Goal: Task Accomplishment & Management: Manage account settings

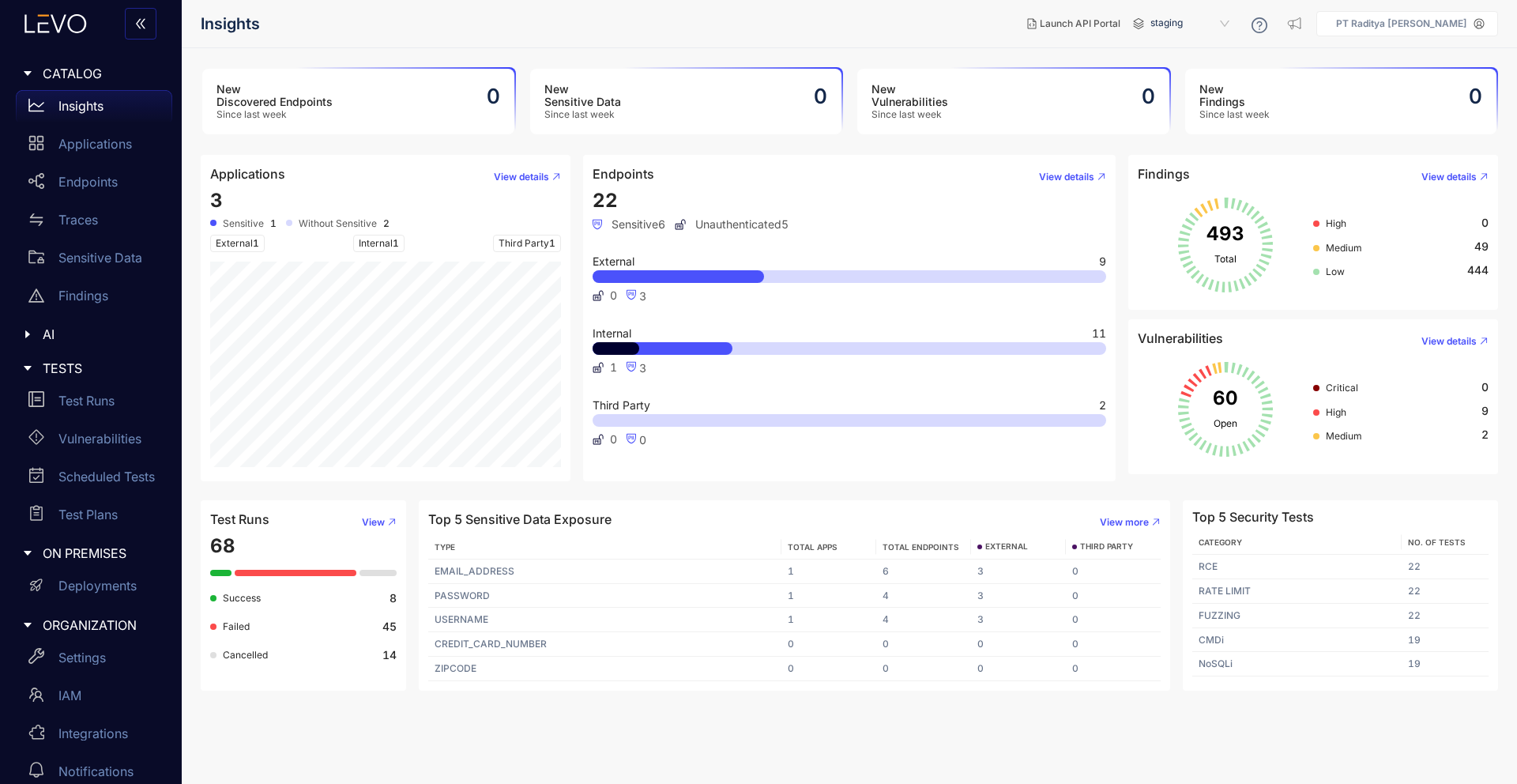
click at [1434, 28] on p "PT Raditya [PERSON_NAME]" at bounding box center [1401, 23] width 131 height 11
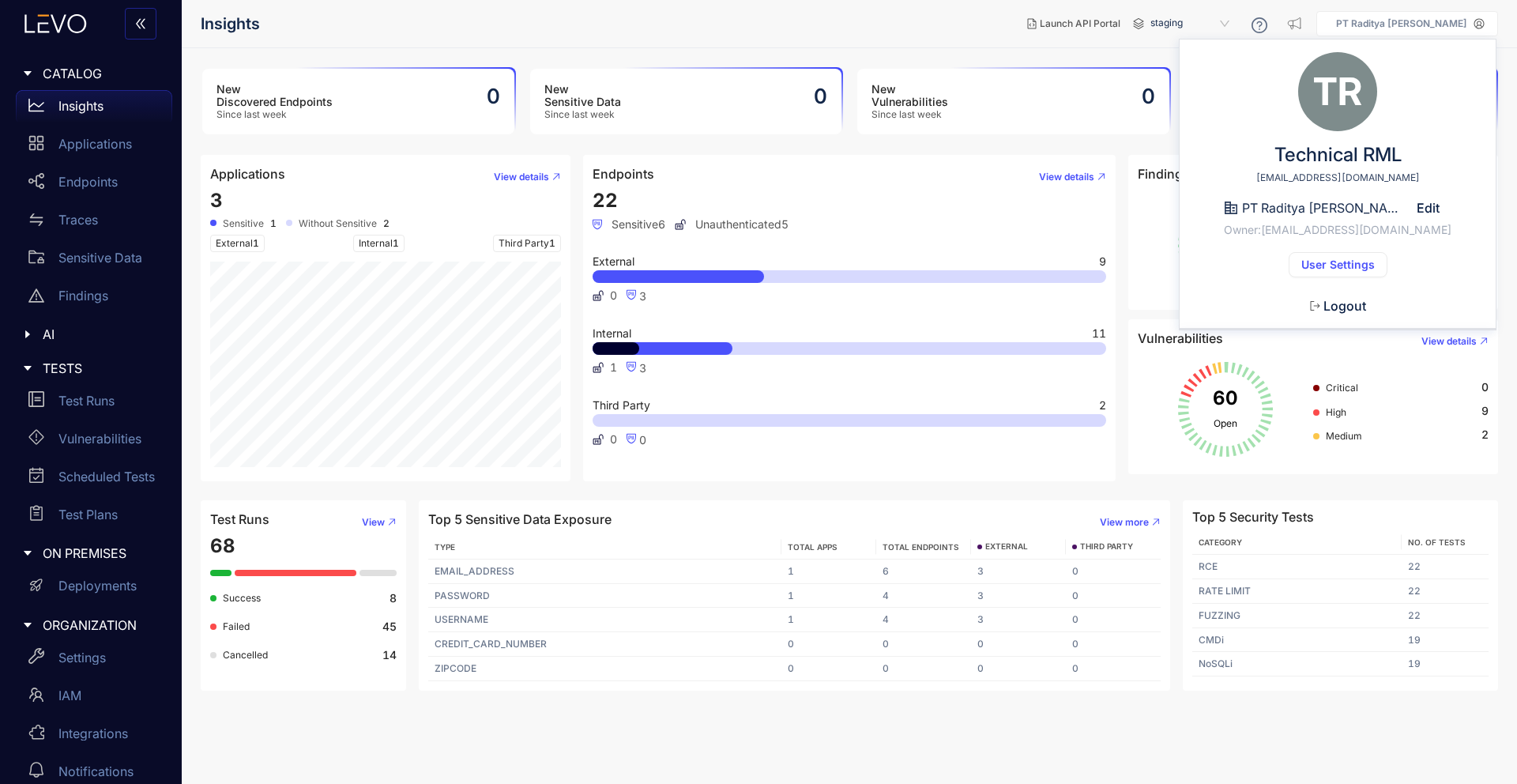
click at [1343, 261] on span "User Settings" at bounding box center [1337, 264] width 74 height 13
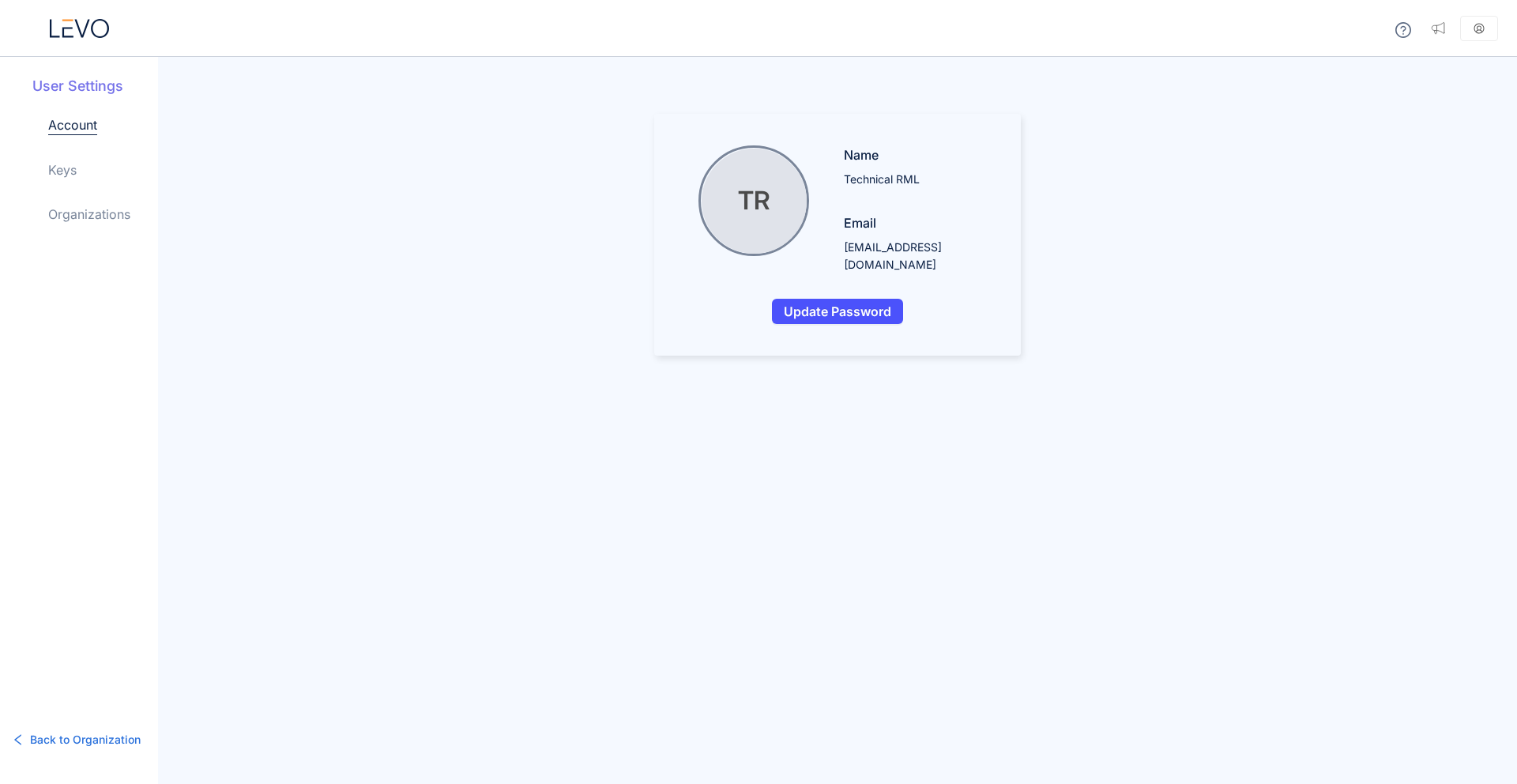
click at [59, 173] on link "Keys" at bounding box center [62, 169] width 28 height 19
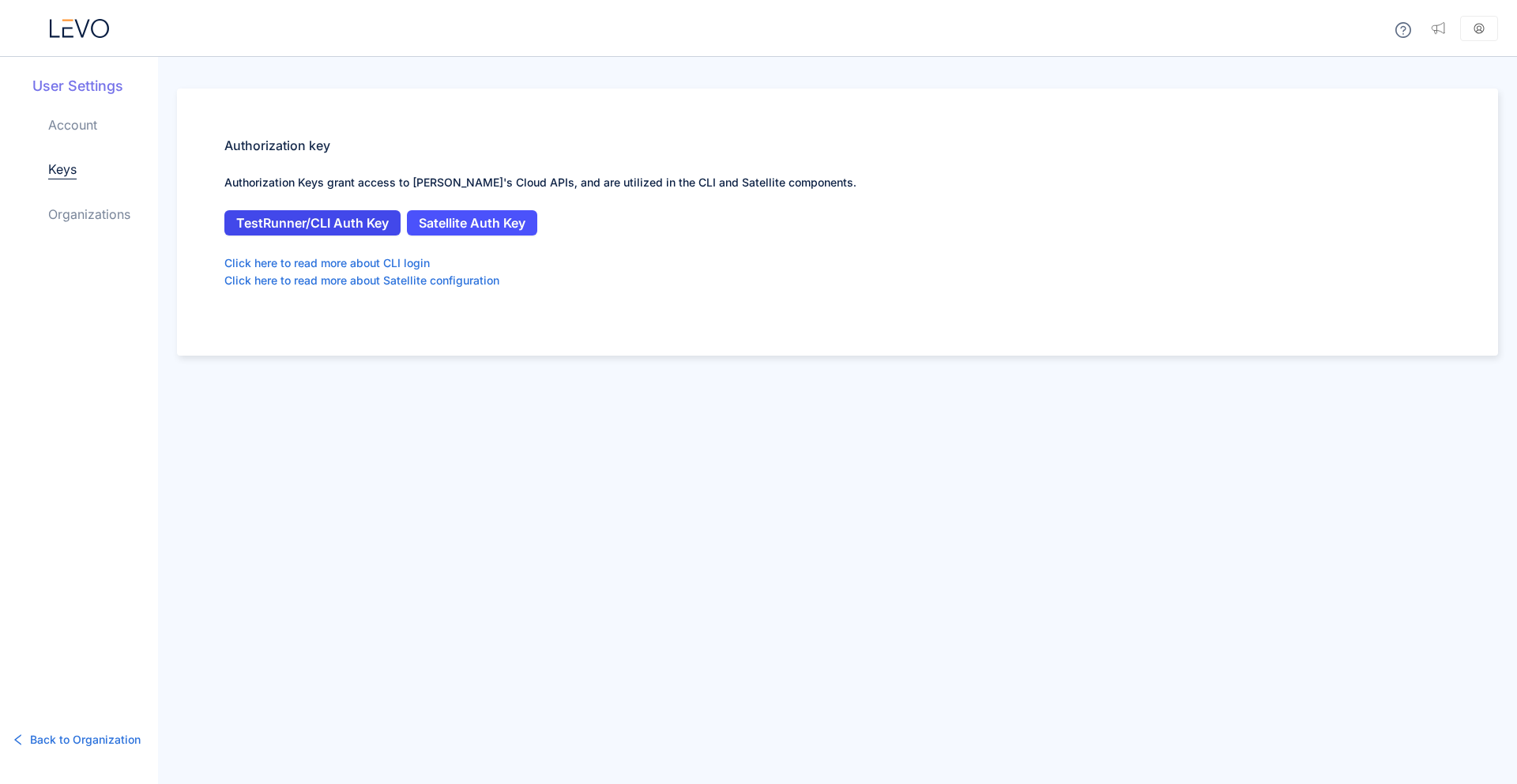
click at [360, 220] on span "TestRunner/CLI Auth Key" at bounding box center [311, 223] width 152 height 14
click at [385, 232] on button "TestRunner/CLI Auth Key" at bounding box center [311, 223] width 176 height 26
click at [465, 231] on button "Satellite Auth Key" at bounding box center [472, 223] width 131 height 26
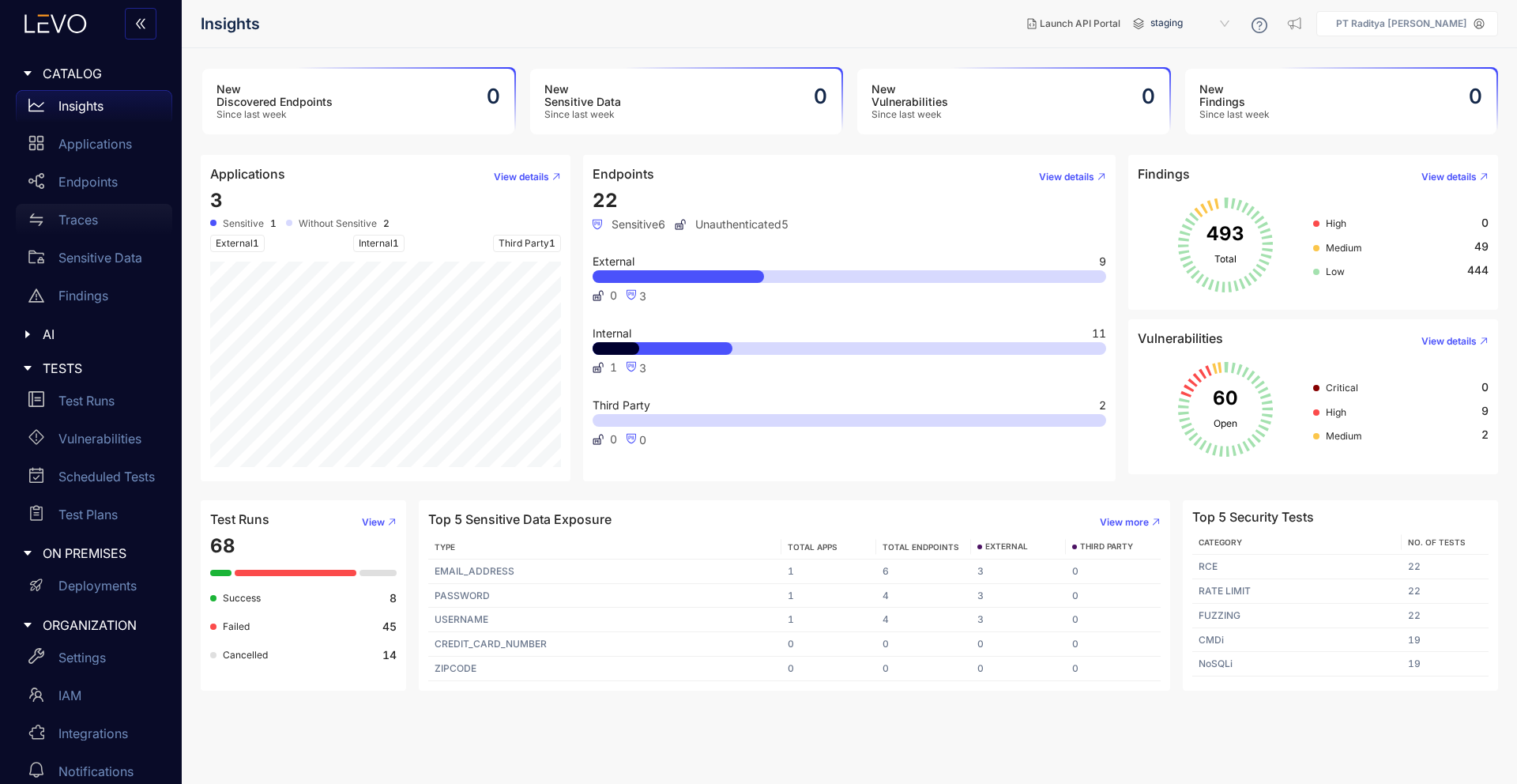
click at [98, 220] on div "Traces" at bounding box center [93, 219] width 156 height 31
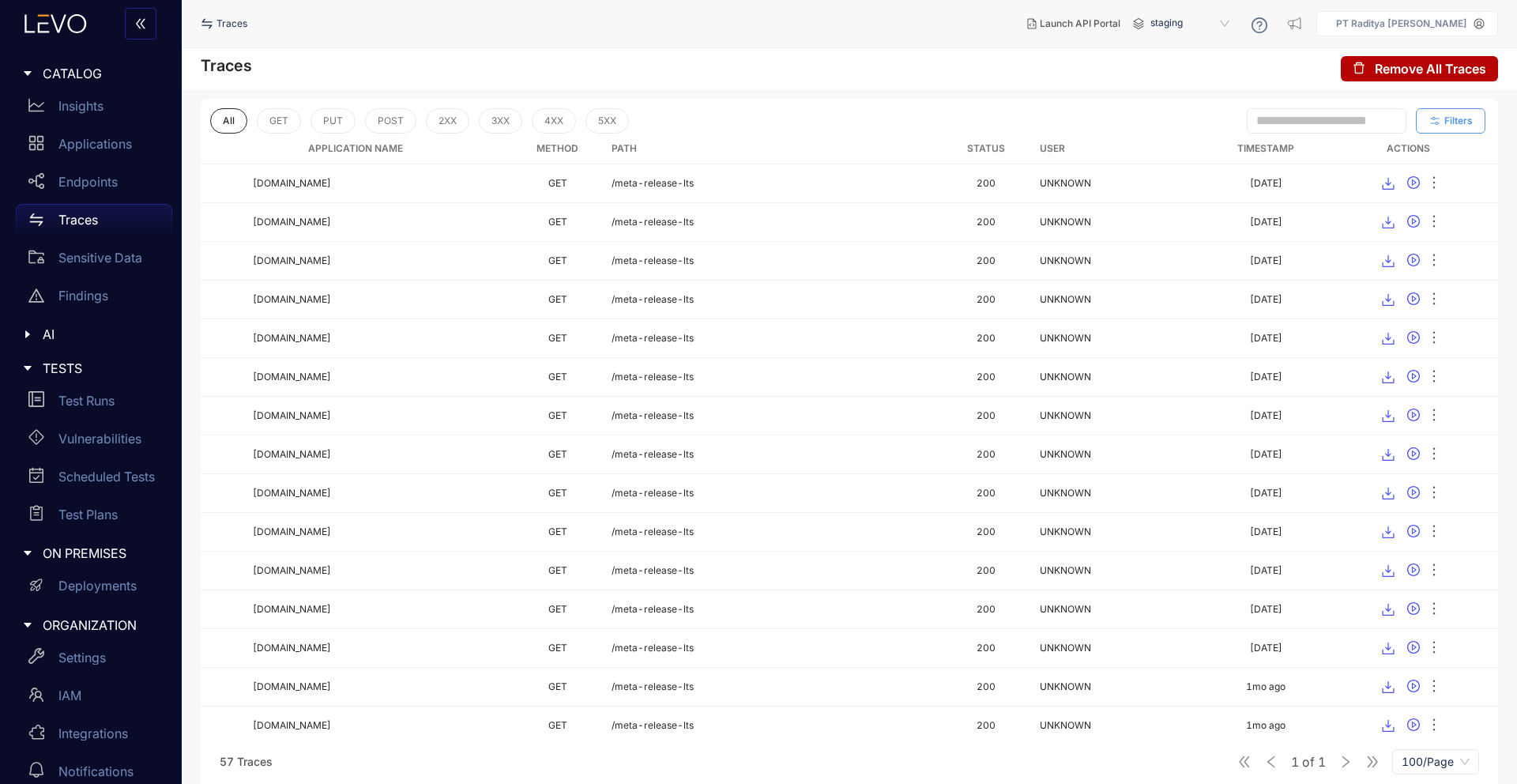
click at [1438, 123] on icon "button" at bounding box center [1435, 121] width 10 height 8
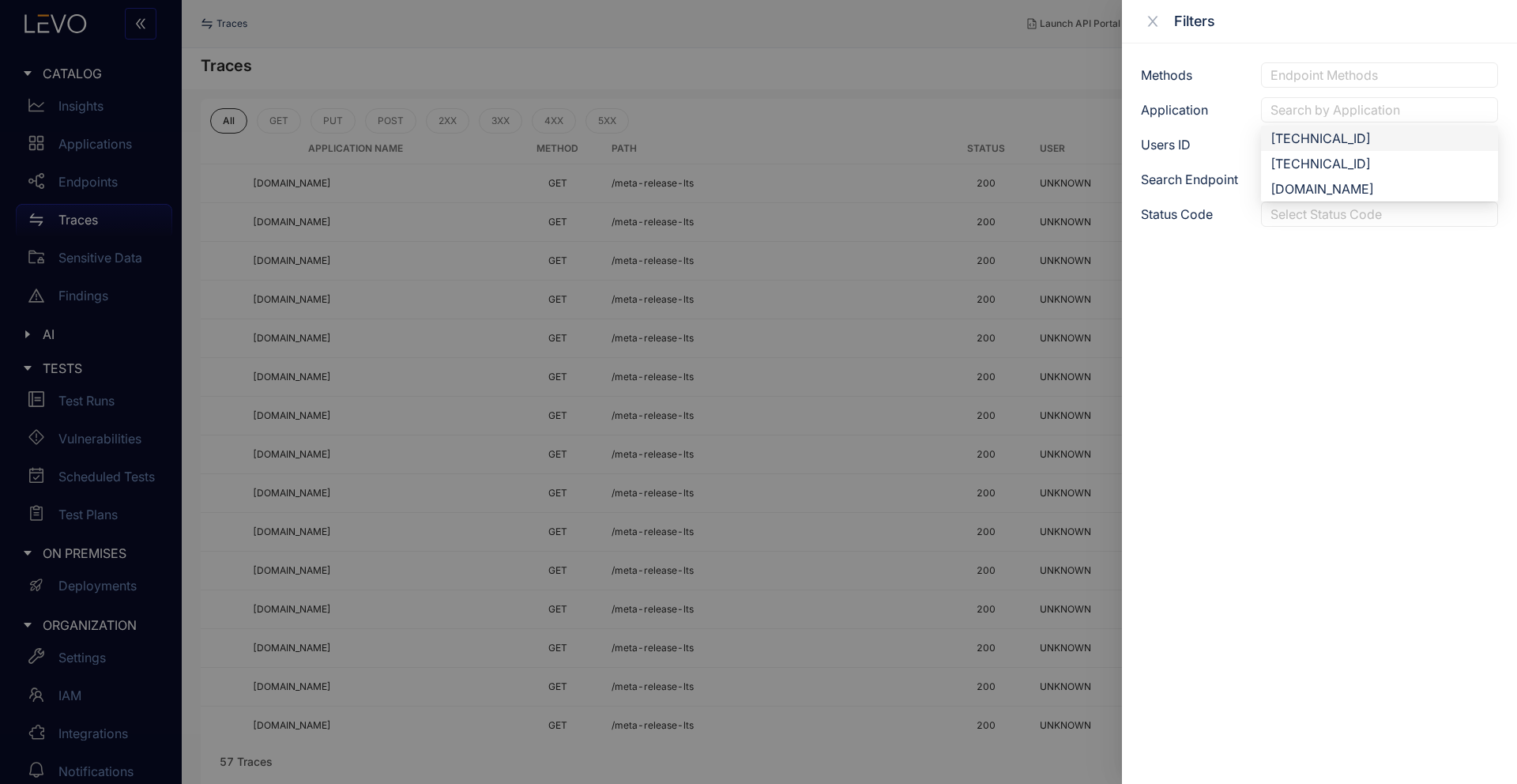
click at [1346, 120] on div "Search by Application" at bounding box center [1378, 110] width 237 height 26
click at [1331, 177] on div "api.rmldev.my.id" at bounding box center [1378, 189] width 237 height 26
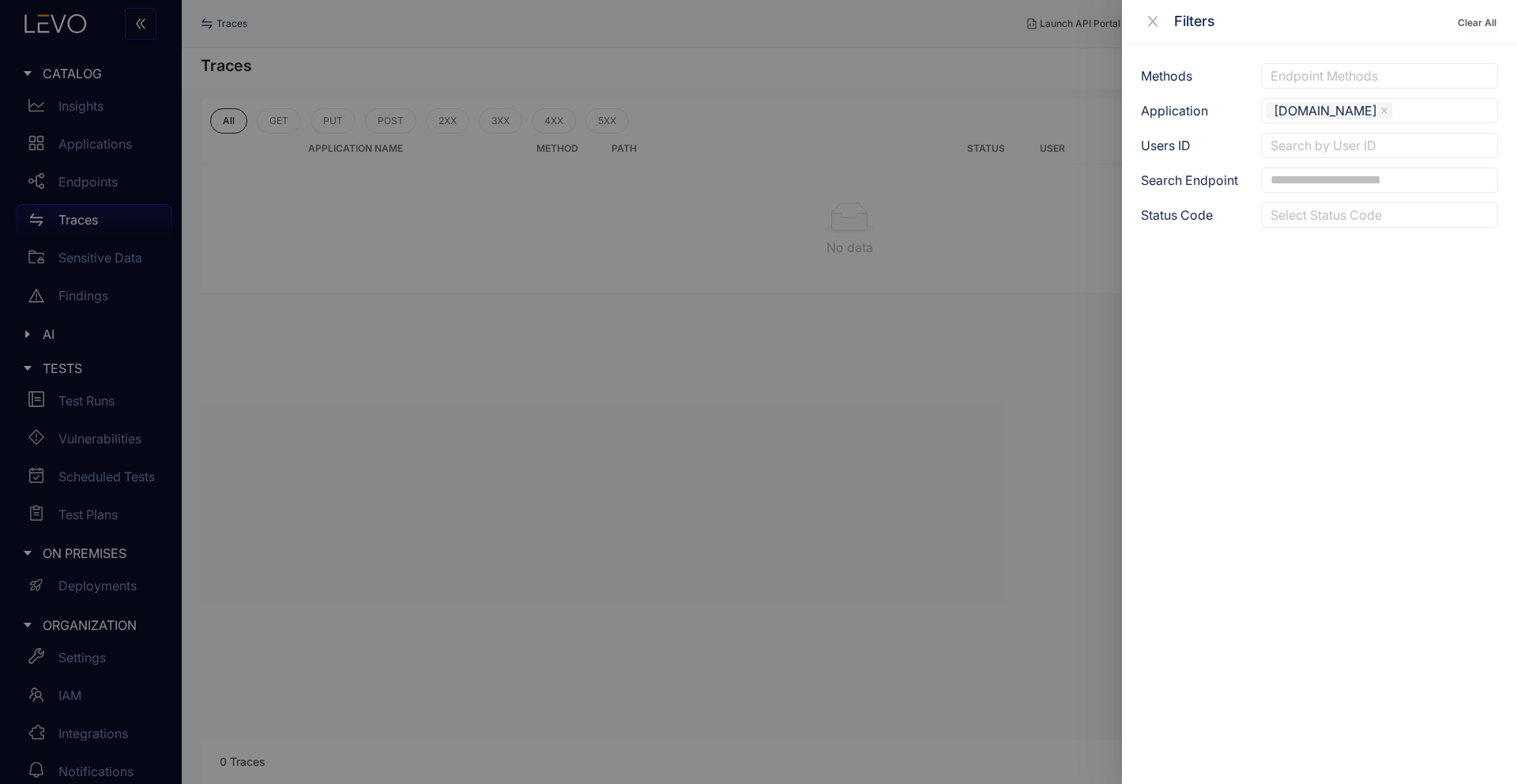
click at [932, 196] on div at bounding box center [758, 392] width 1517 height 784
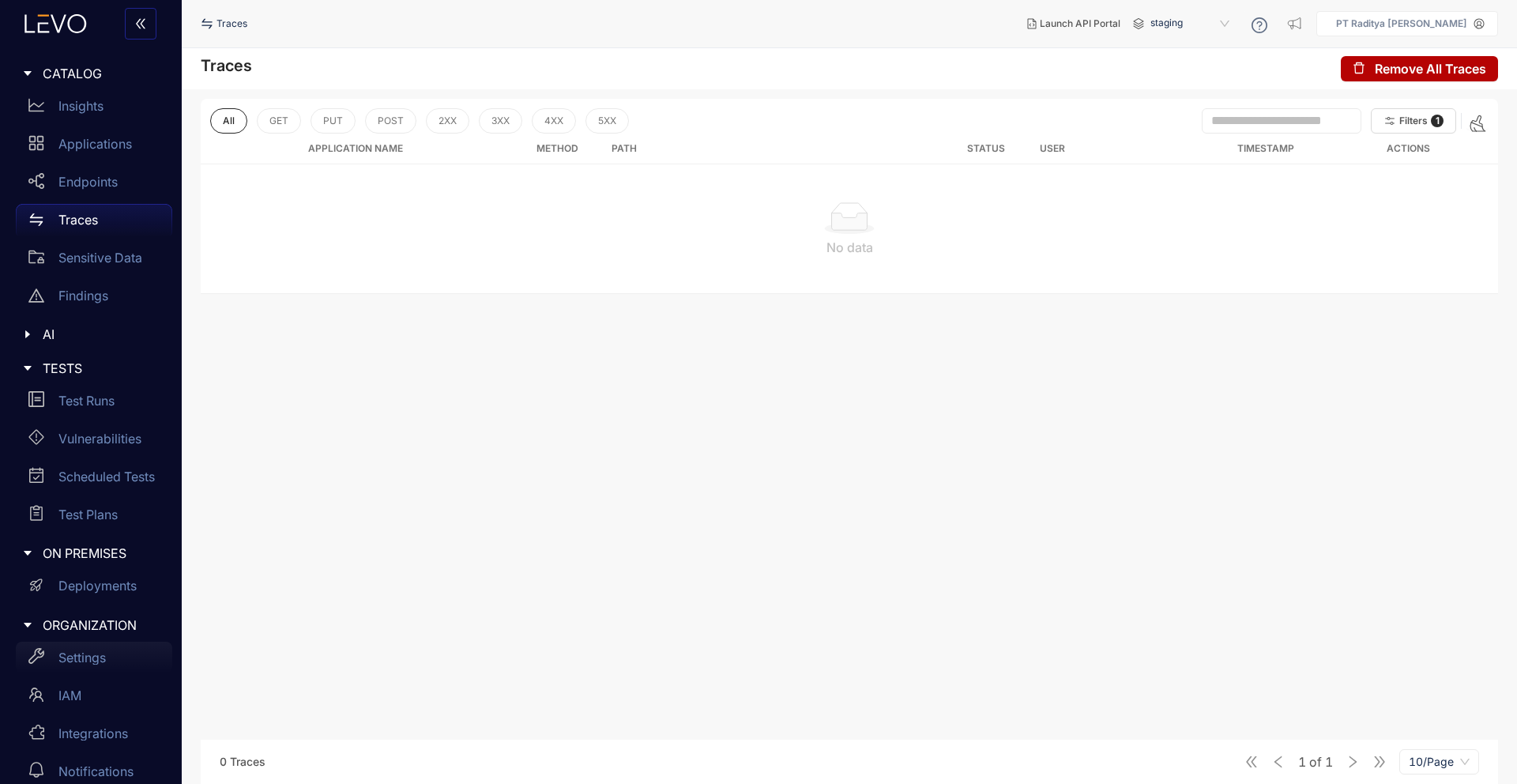
click at [101, 657] on p "Settings" at bounding box center [83, 657] width 47 height 14
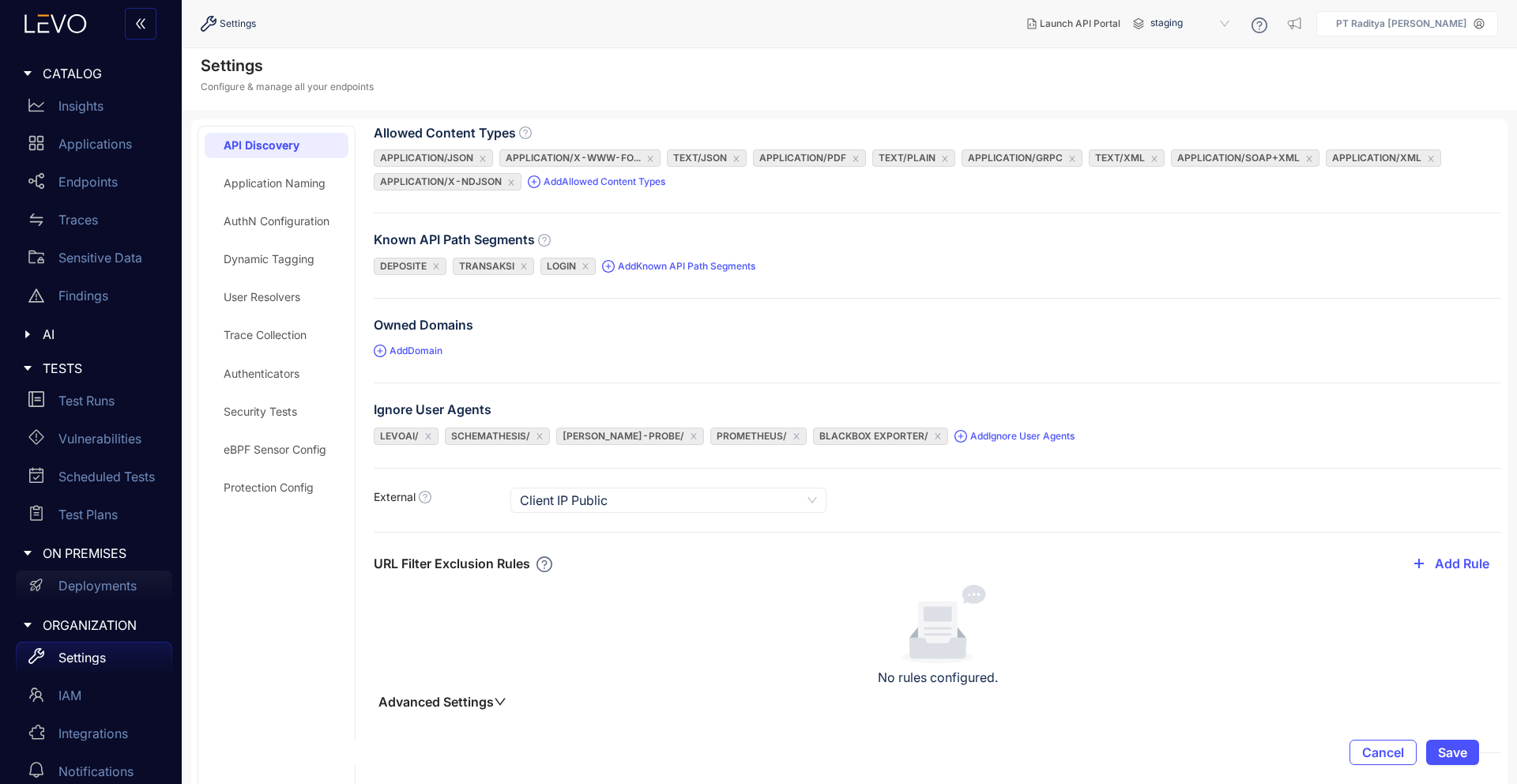
click at [122, 591] on p "Deployments" at bounding box center [98, 586] width 79 height 14
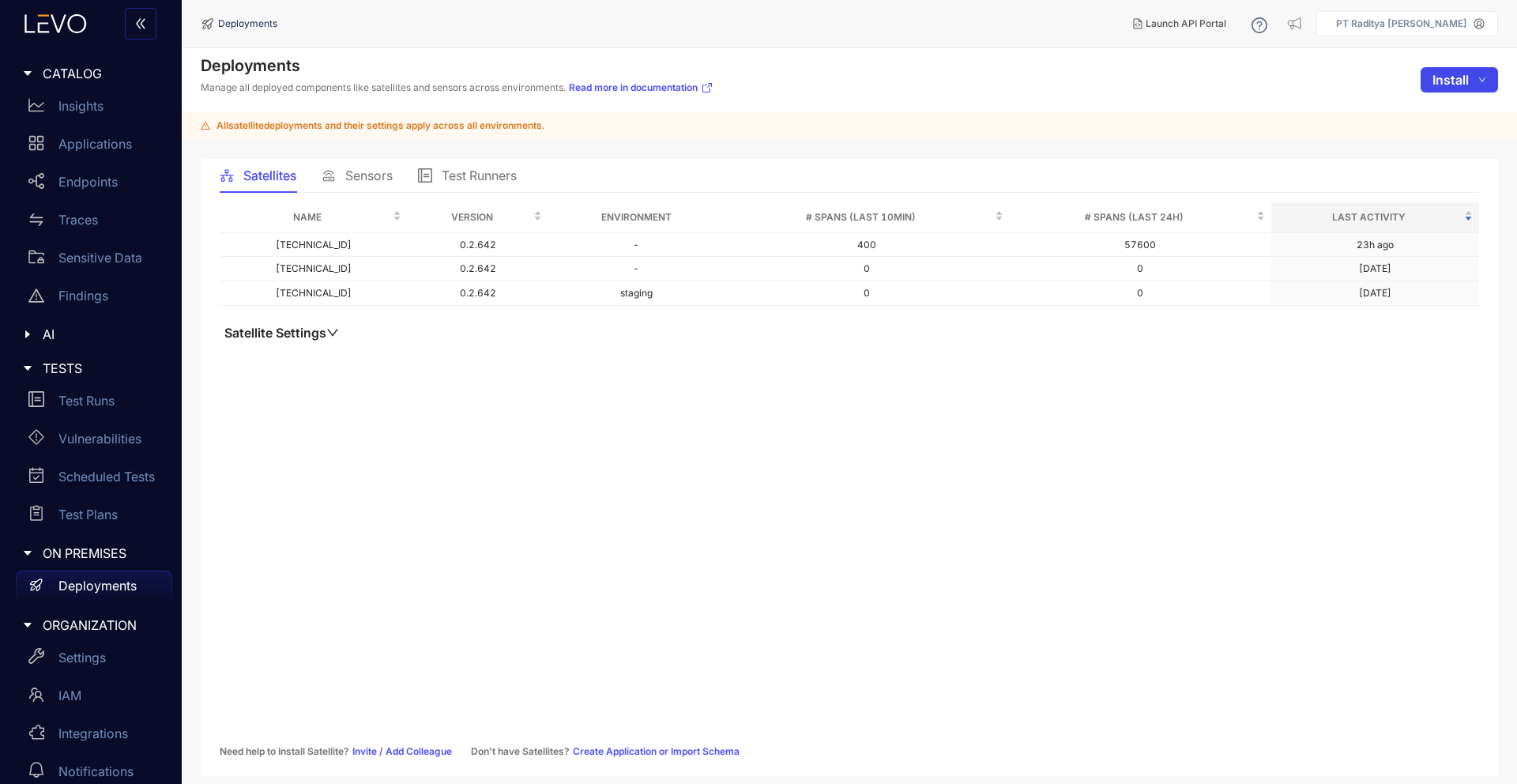
click at [1475, 89] on button "Install" at bounding box center [1459, 80] width 78 height 26
click at [1460, 108] on span "Satellite" at bounding box center [1453, 112] width 66 height 18
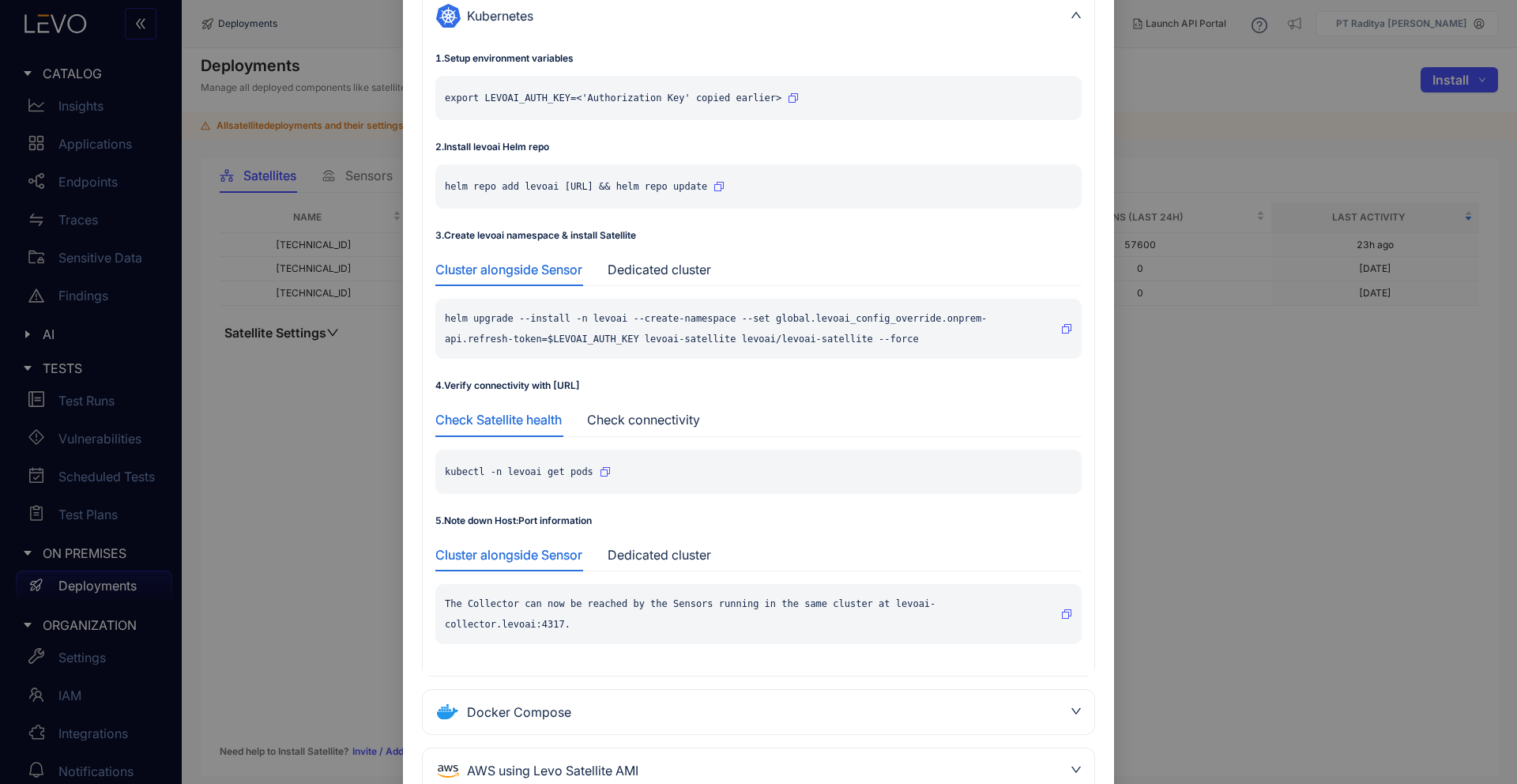
scroll to position [207, 0]
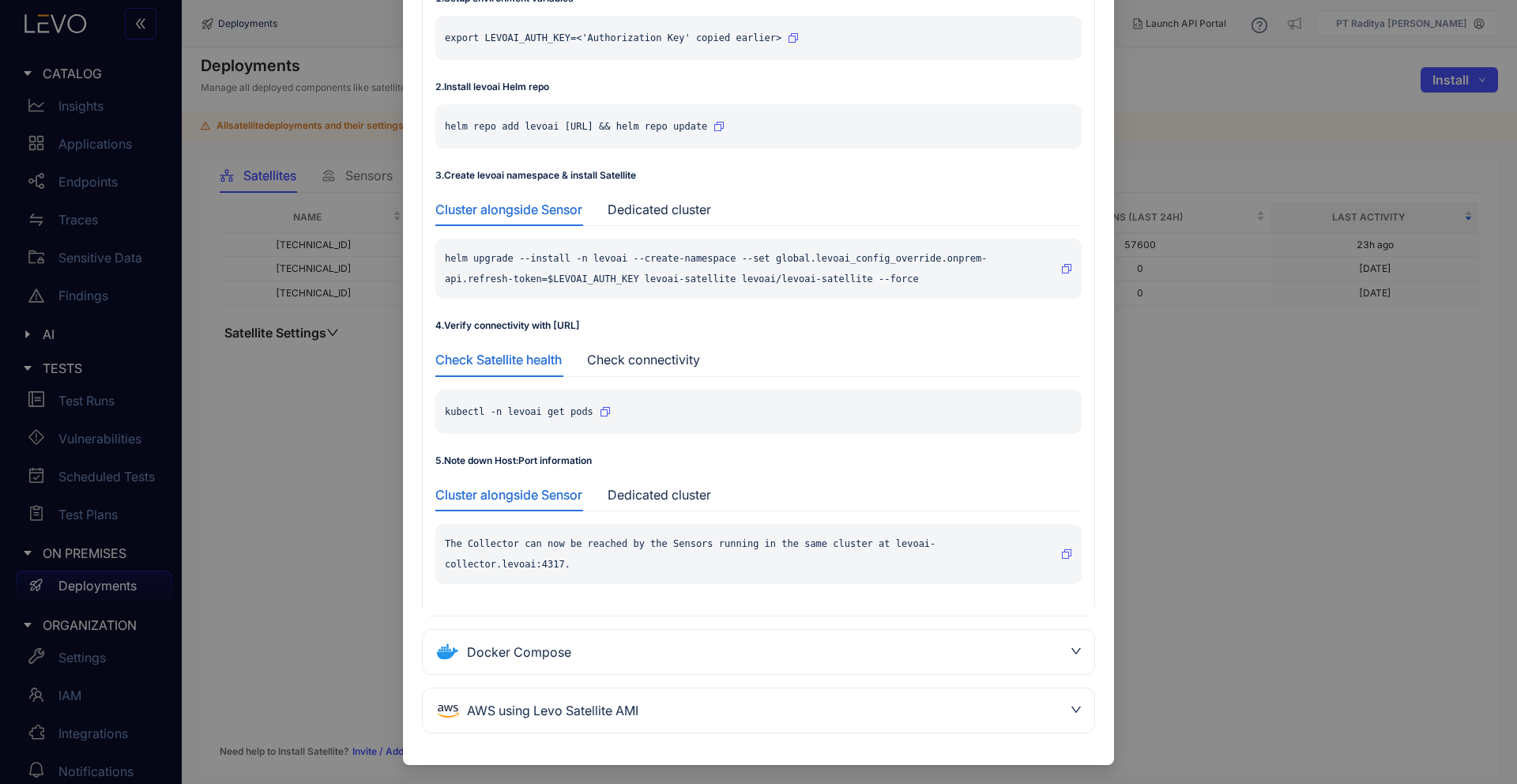
click at [839, 644] on div "Docker Compose" at bounding box center [749, 652] width 628 height 26
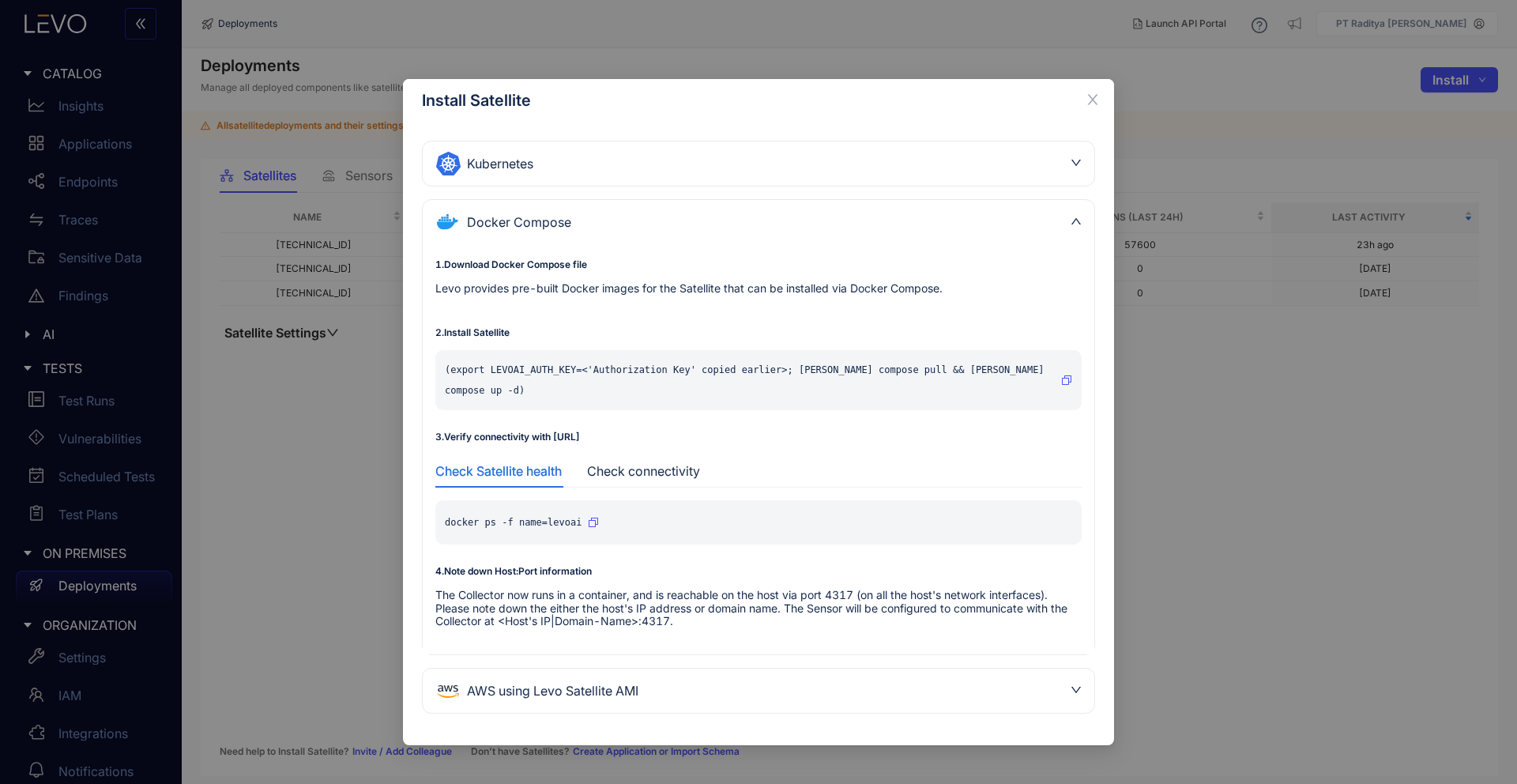
scroll to position [0, 0]
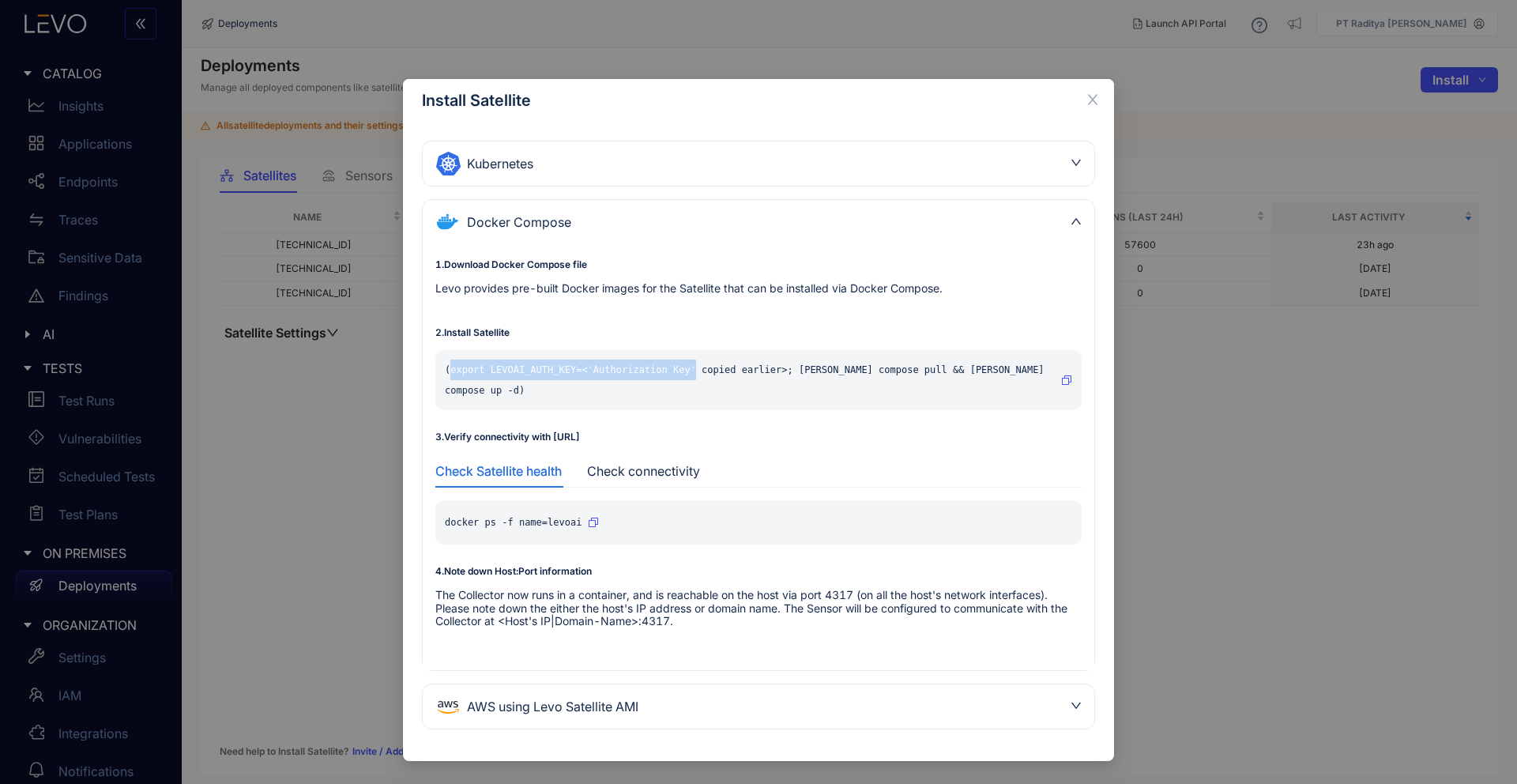
drag, startPoint x: 452, startPoint y: 373, endPoint x: 697, endPoint y: 374, distance: 245.0
click at [697, 374] on p "(export LEVOAI_AUTH_KEY=<'Authorization Key' copied earlier>; docker compose pu…" at bounding box center [750, 380] width 610 height 41
click at [1062, 375] on icon "button" at bounding box center [1067, 380] width 10 height 10
click at [622, 464] on div "Check connectivity" at bounding box center [643, 471] width 113 height 14
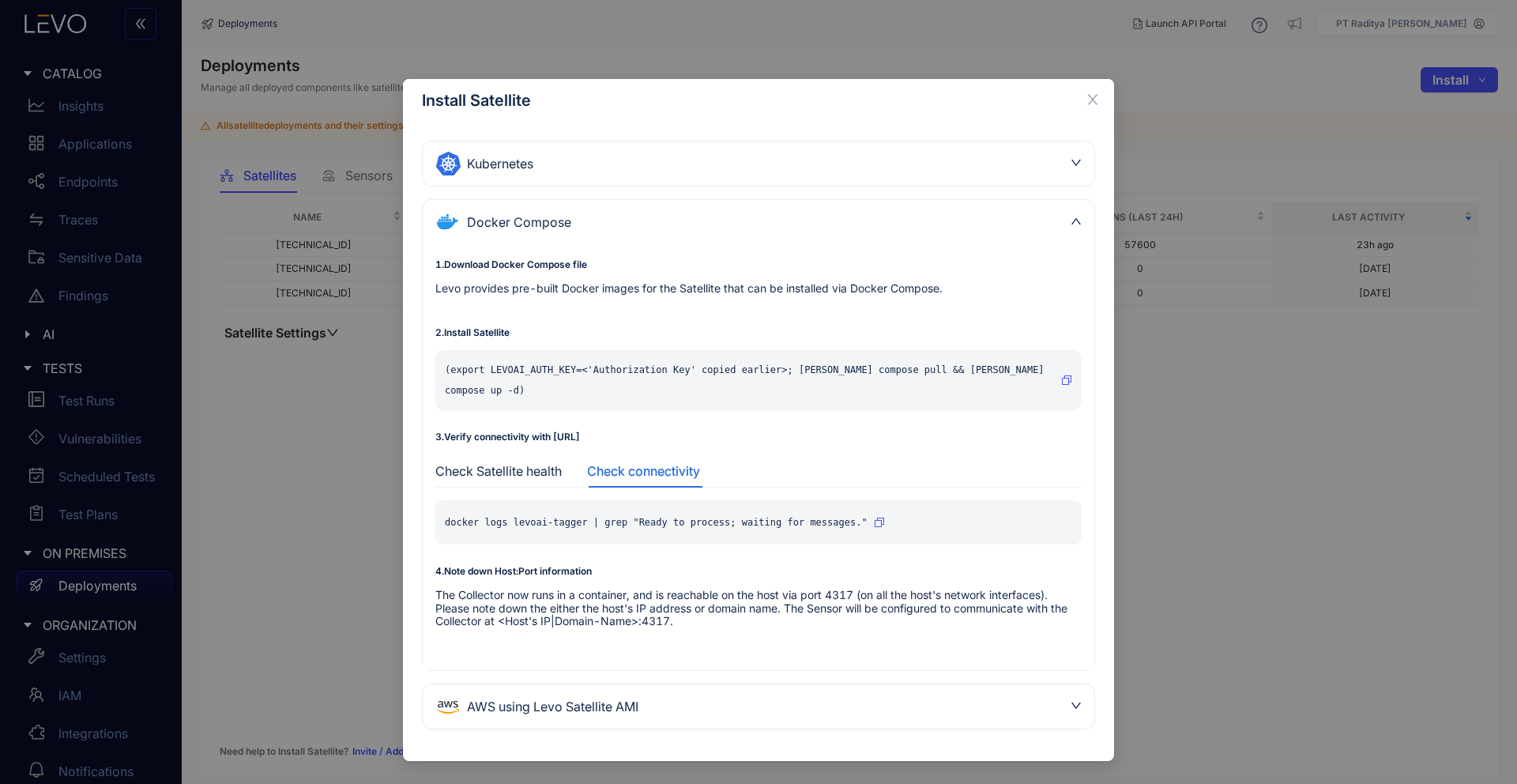
click at [872, 511] on div "docker logs levoai-tagger | grep "Ready to process; waiting for messages."" at bounding box center [758, 522] width 646 height 44
click at [876, 518] on icon "button" at bounding box center [879, 523] width 10 height 10
click at [544, 464] on div "Check Satellite health" at bounding box center [498, 471] width 127 height 14
click at [656, 464] on div "Check connectivity" at bounding box center [643, 471] width 113 height 14
click at [298, 524] on div "Install Satellite Kubernetes 1 . Setup environment variables export LEVOAI_AUTH…" at bounding box center [758, 392] width 1517 height 784
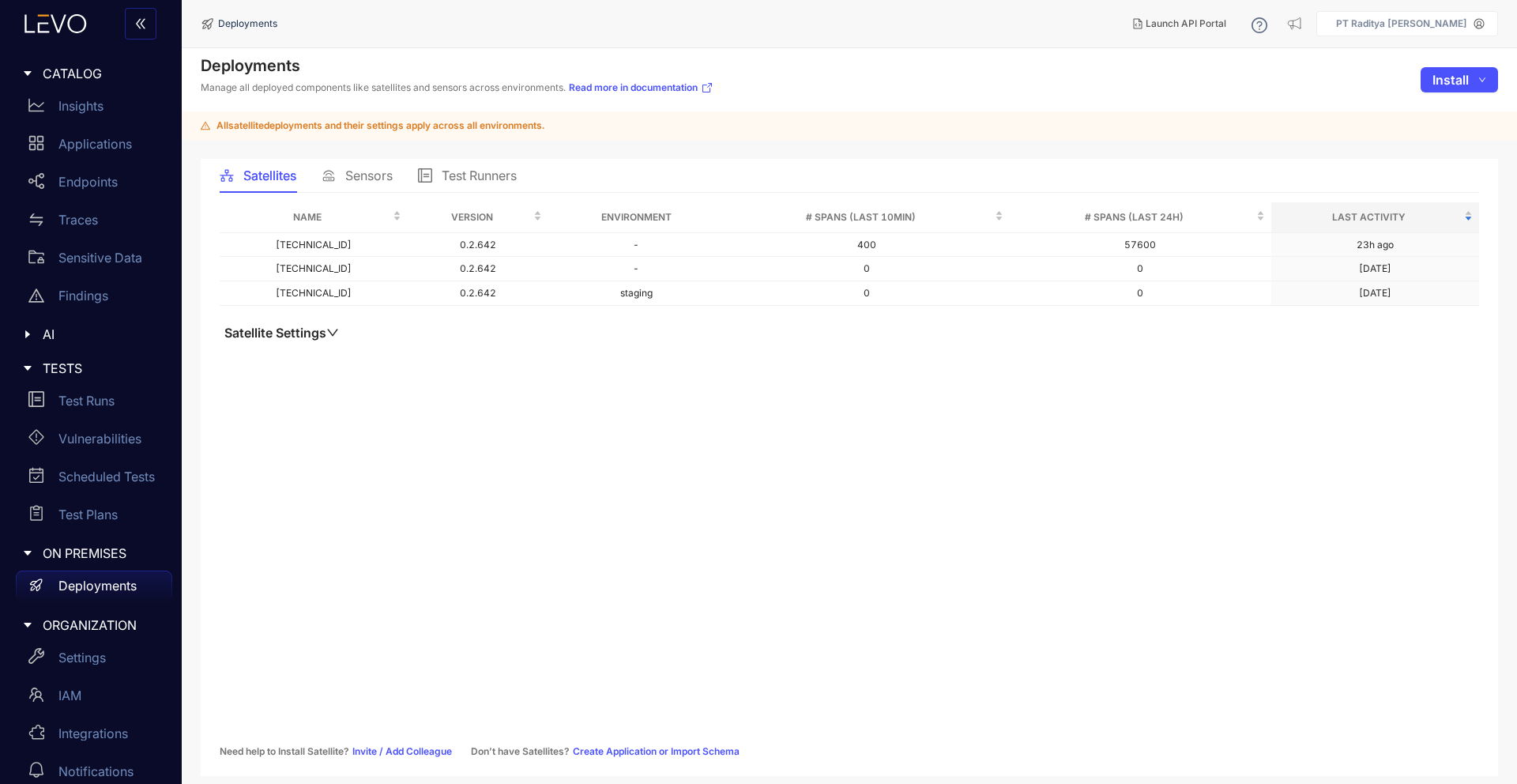
scroll to position [19, 0]
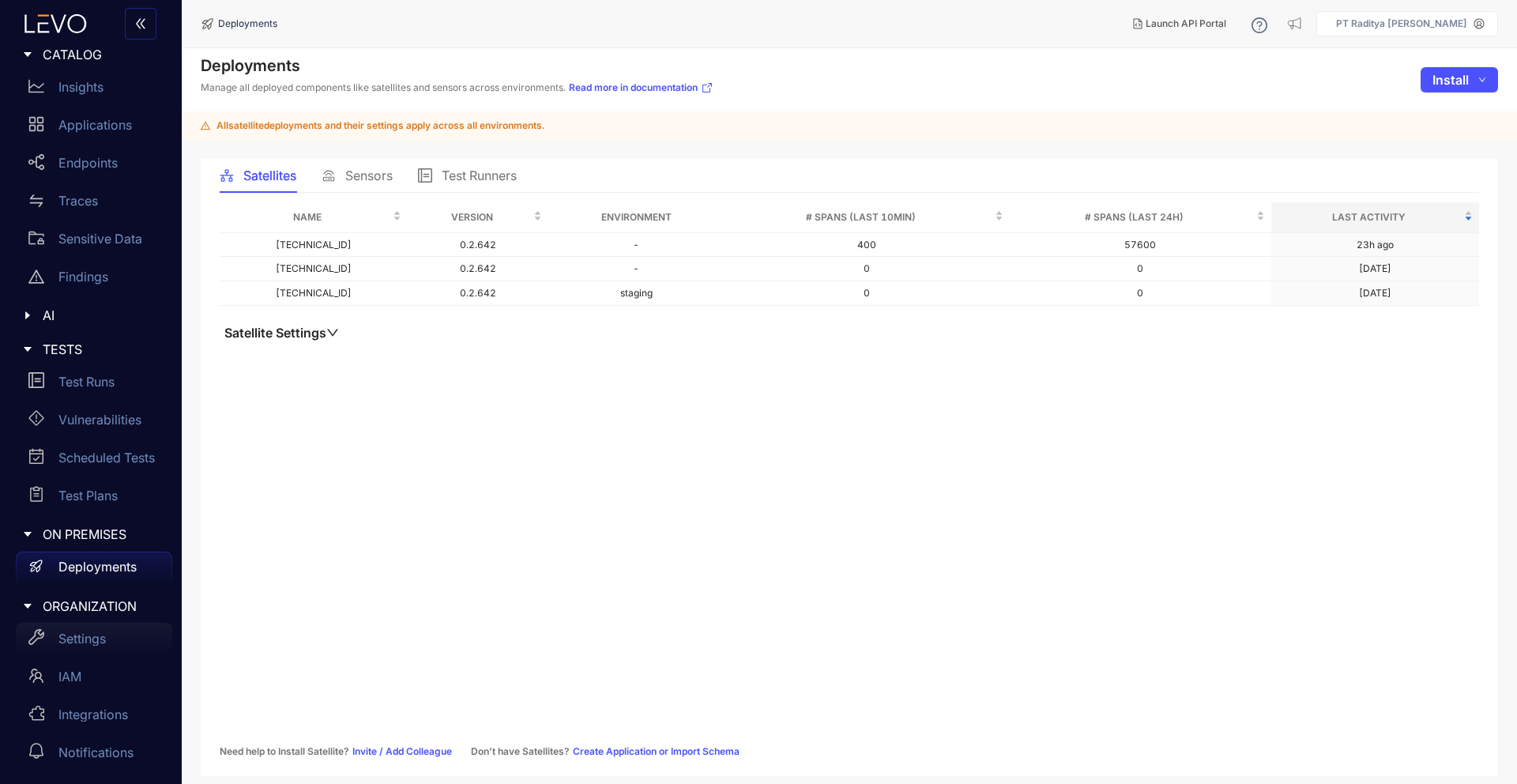
click at [119, 635] on div "Settings" at bounding box center [93, 639] width 156 height 31
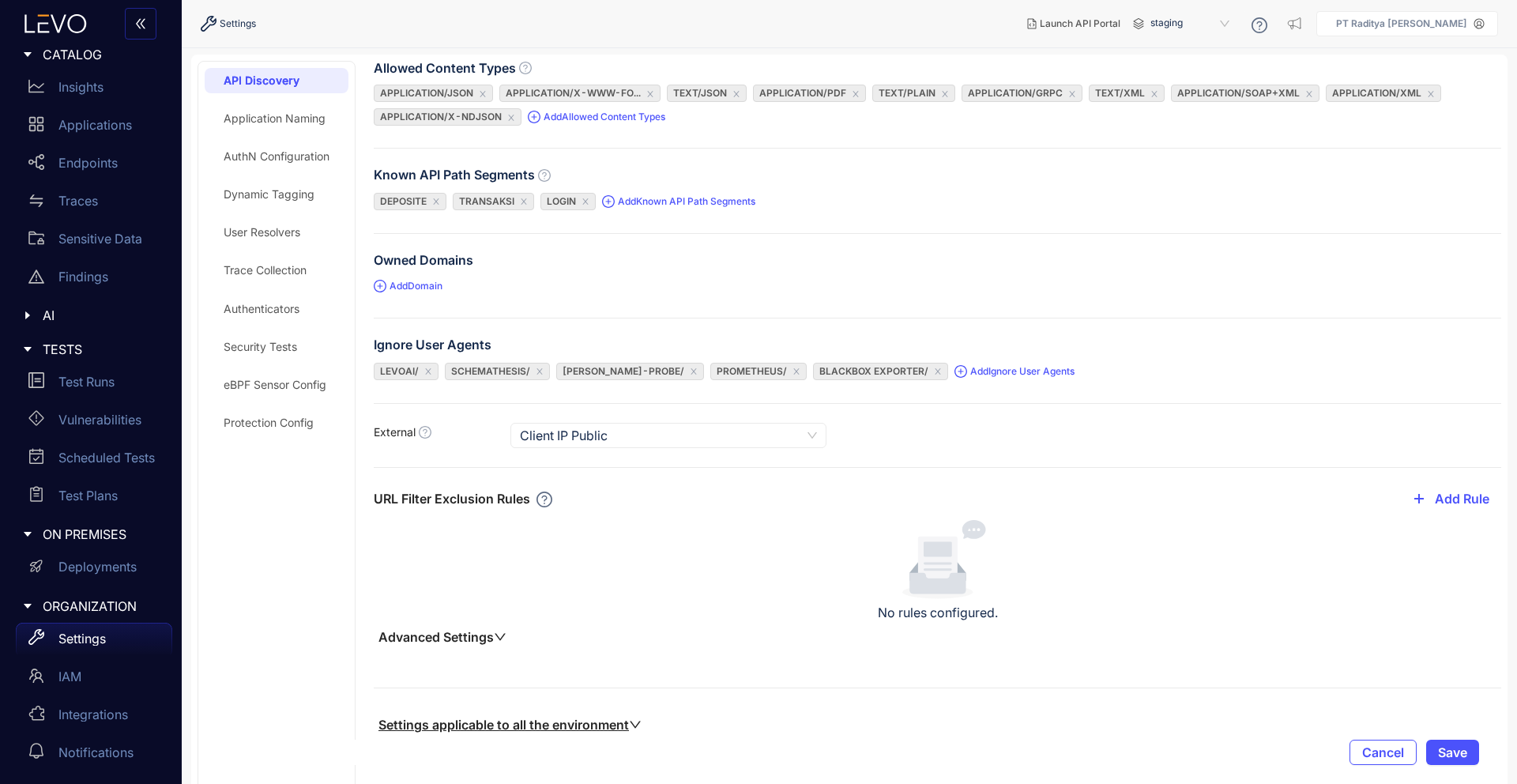
scroll to position [117, 0]
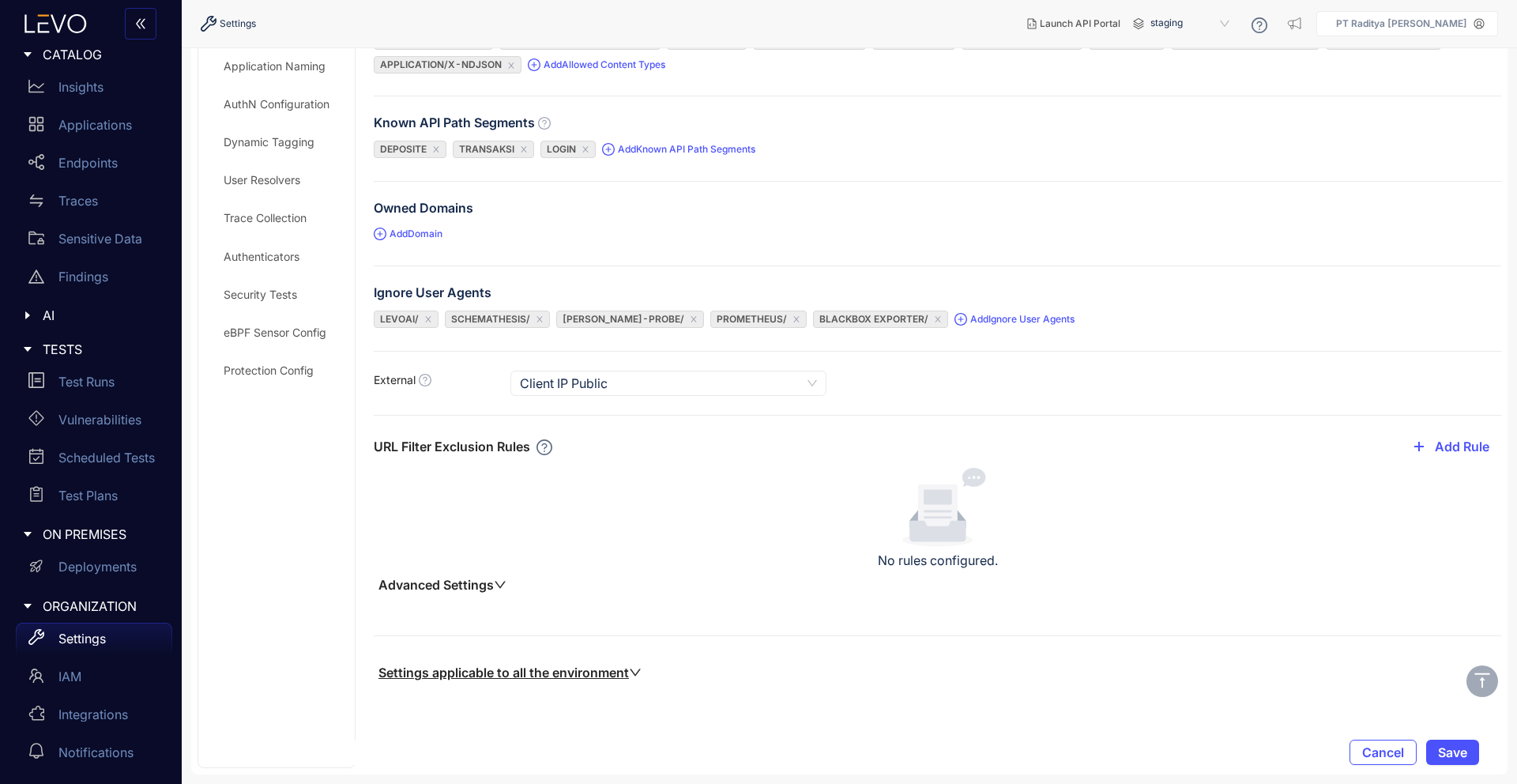
click at [461, 676] on u "Settings applicable to all the environment" at bounding box center [510, 672] width 263 height 16
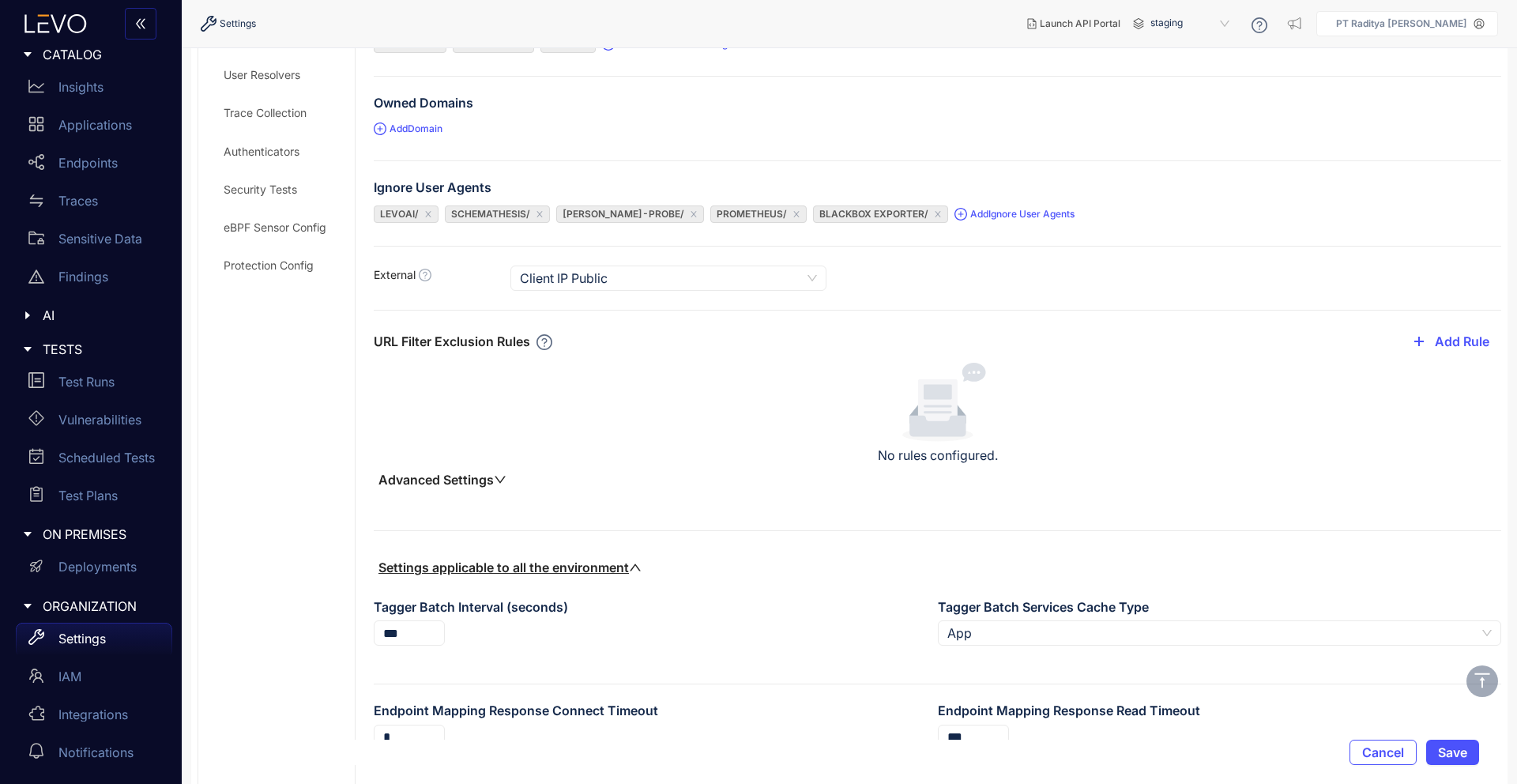
scroll to position [286, 0]
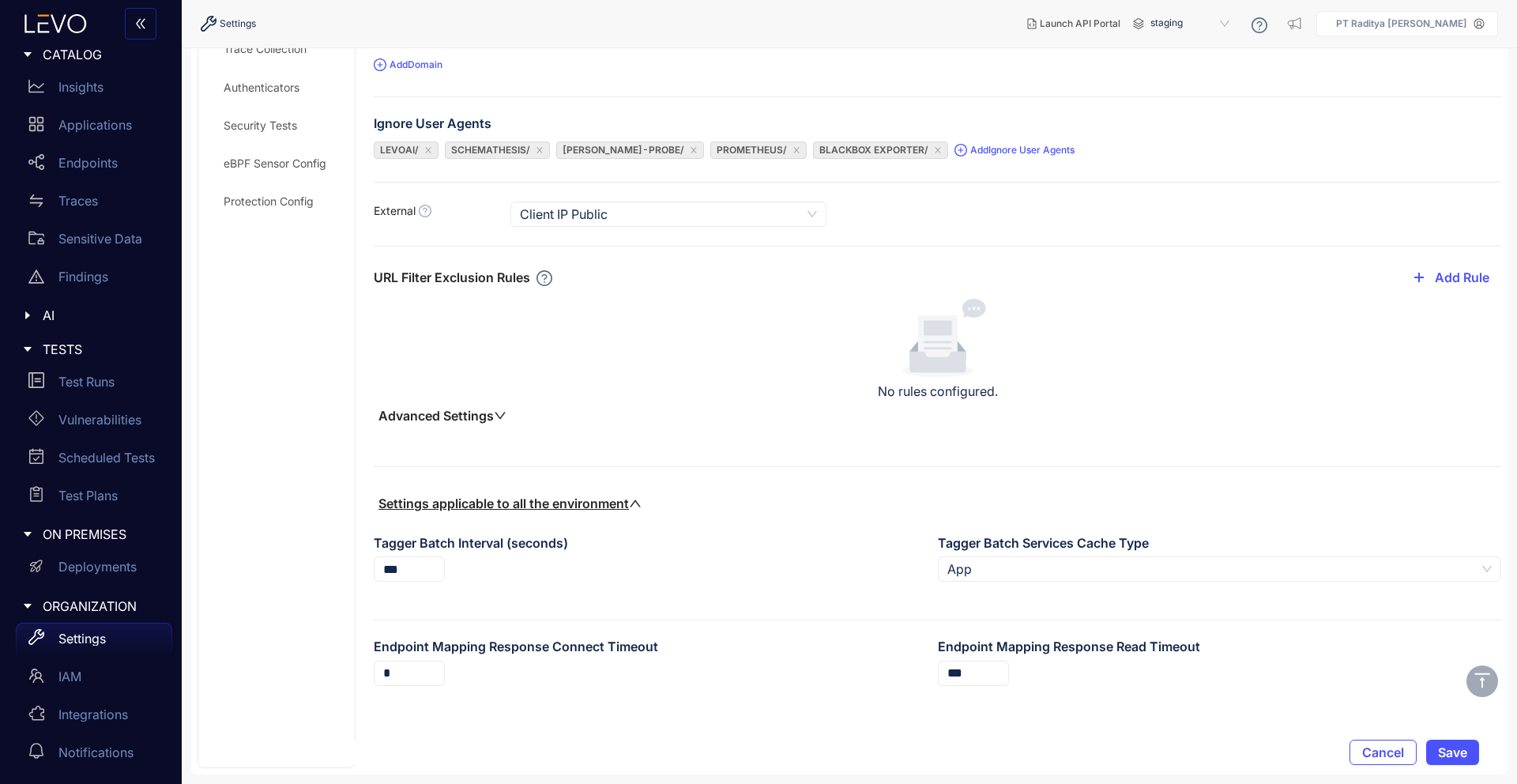
click at [284, 170] on div "eBPF Sensor Config" at bounding box center [276, 164] width 143 height 26
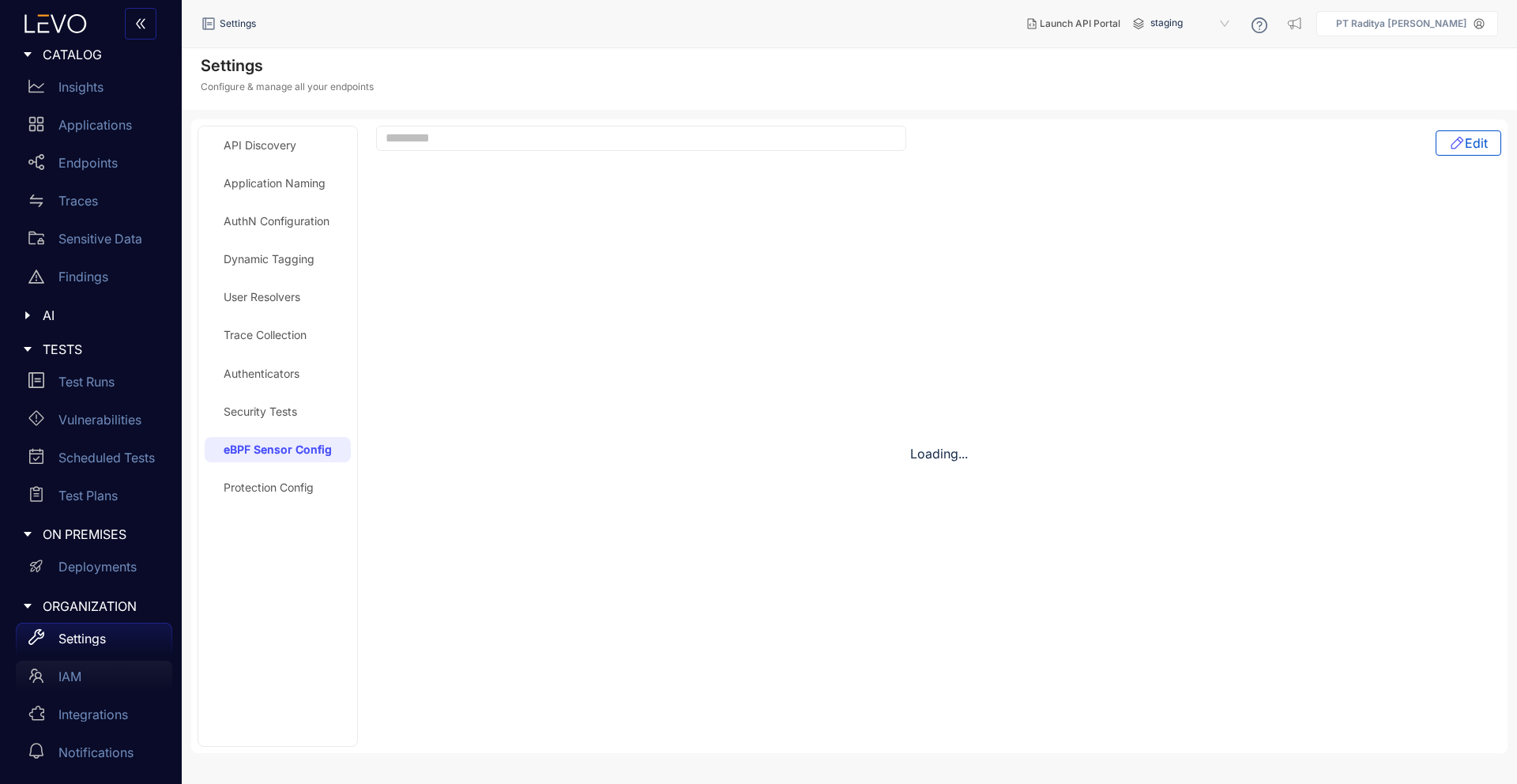
click at [86, 677] on div "IAM" at bounding box center [93, 676] width 156 height 31
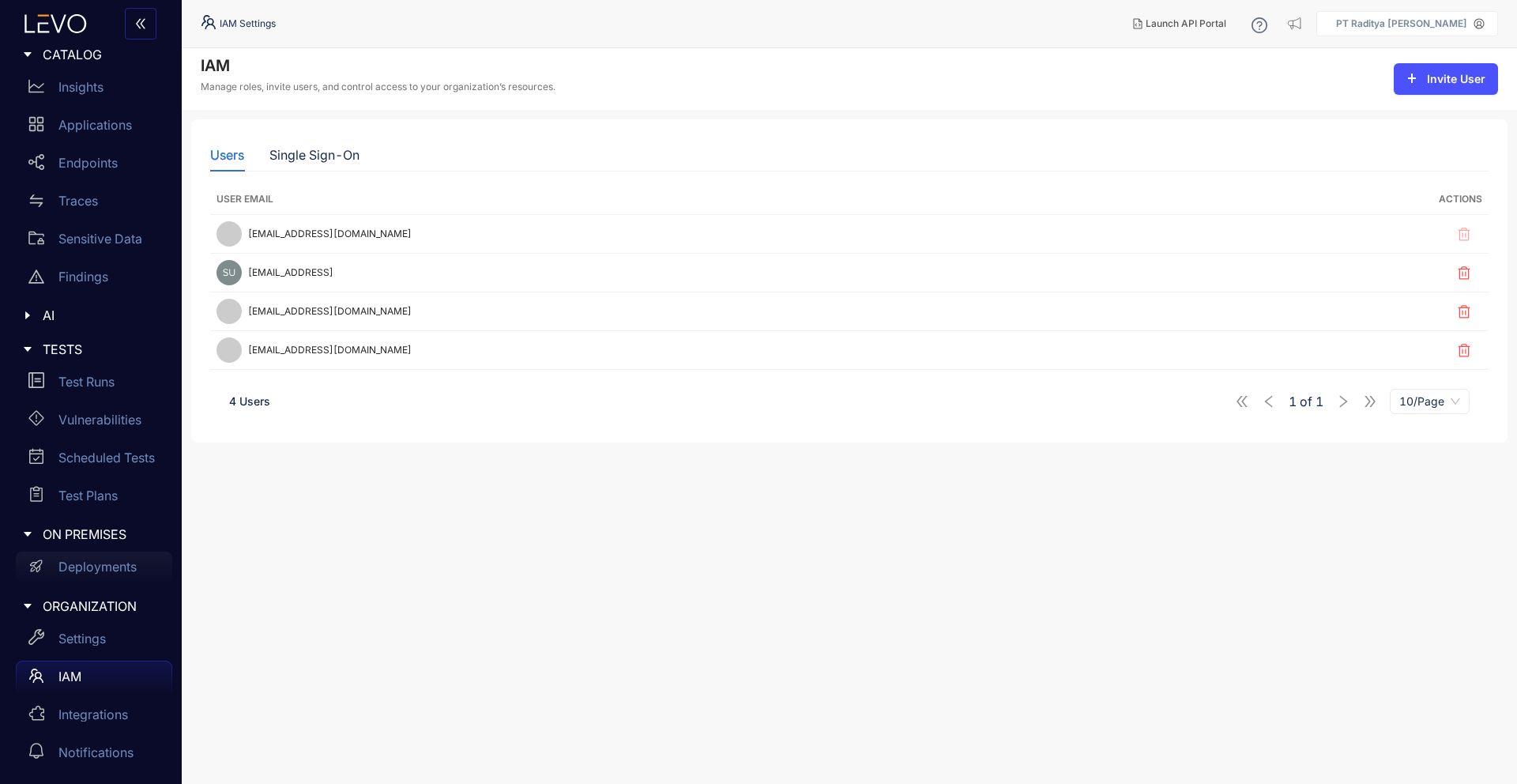
click at [104, 559] on p "Deployments" at bounding box center [98, 566] width 79 height 14
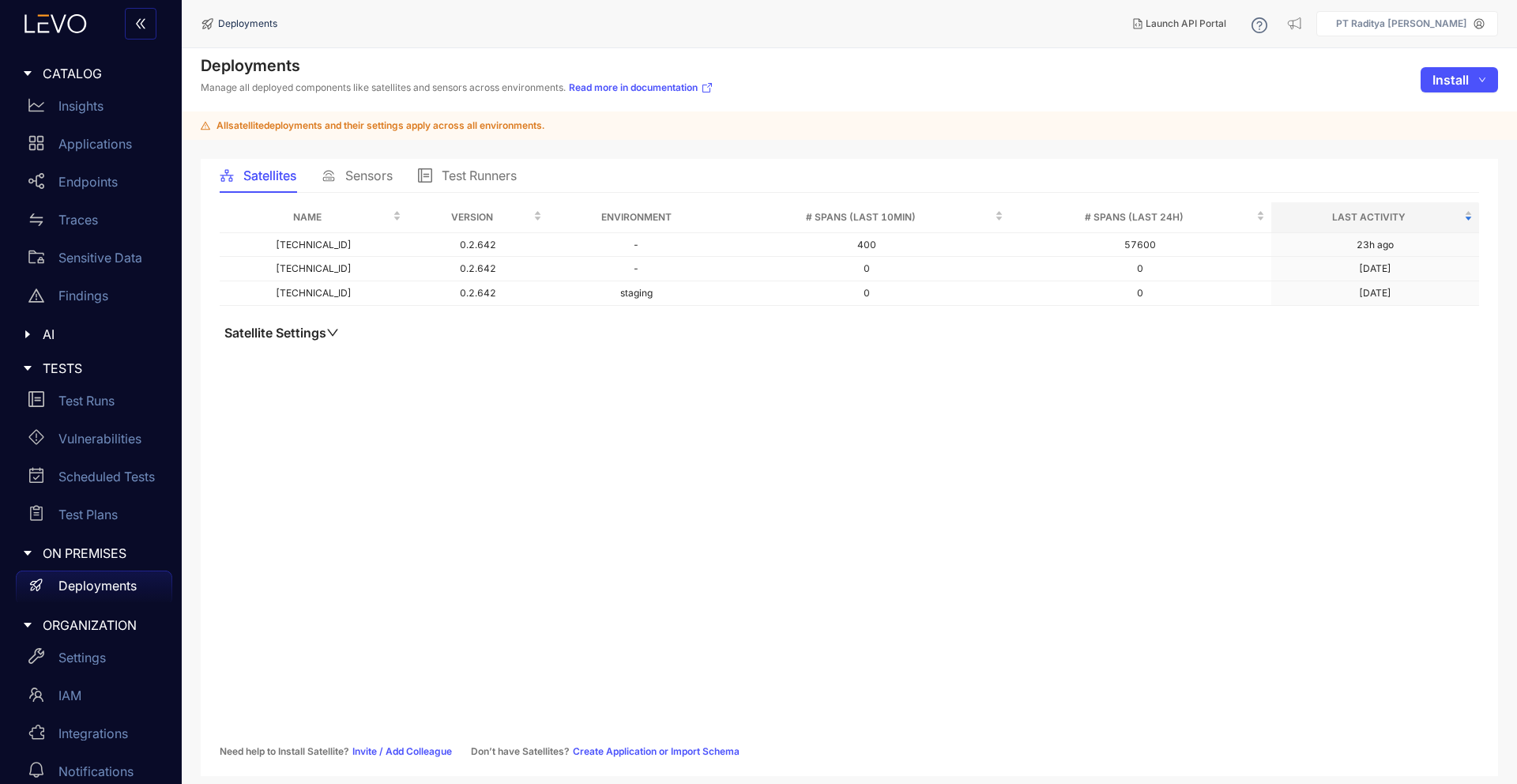
click at [63, 27] on icon at bounding box center [56, 23] width 86 height 19
click at [58, 29] on icon at bounding box center [56, 23] width 86 height 19
click at [81, 30] on icon at bounding box center [76, 23] width 19 height 19
click at [136, 26] on icon "double-left" at bounding box center [140, 24] width 13 height 13
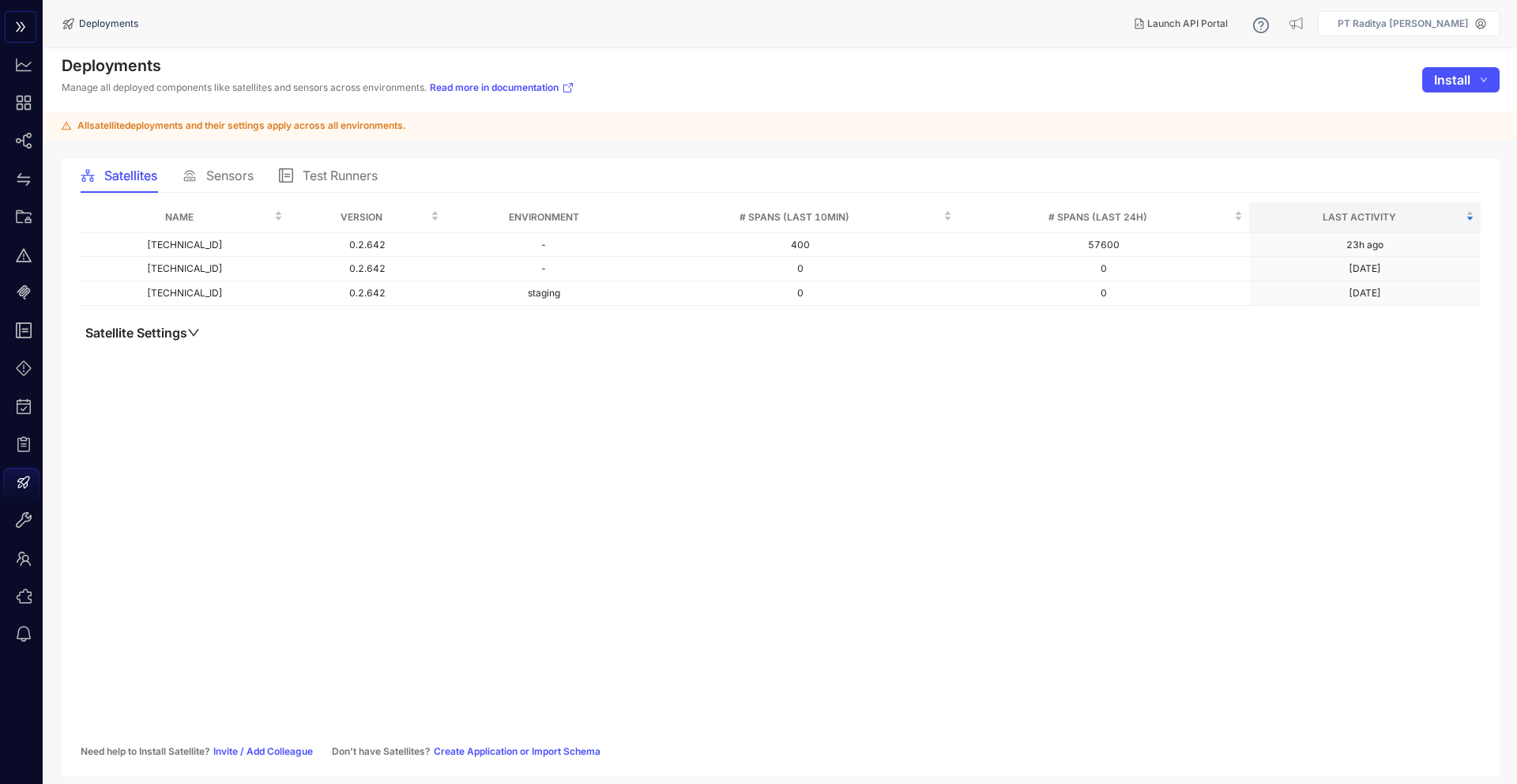
click at [23, 39] on button "button" at bounding box center [21, 27] width 31 height 31
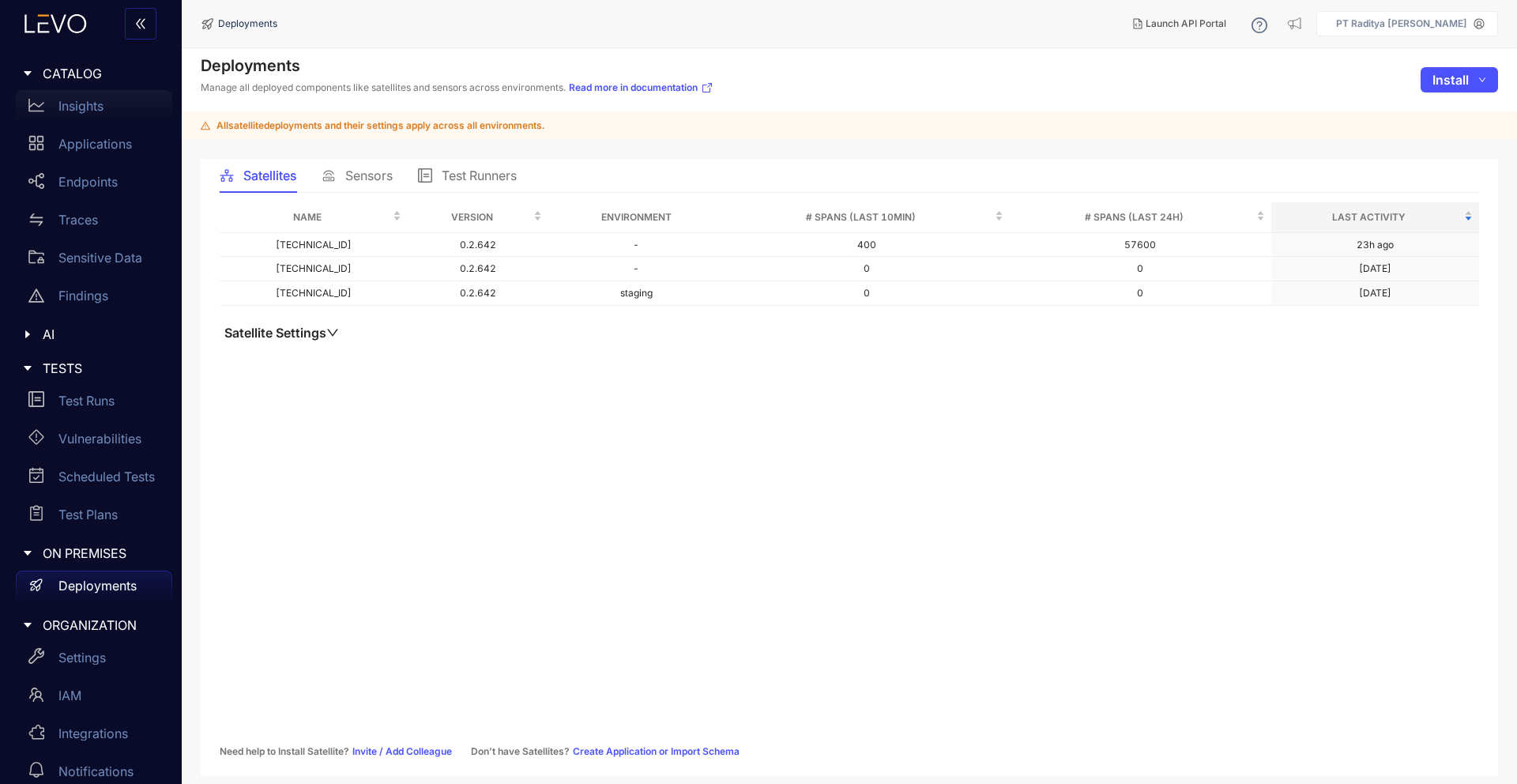
click at [84, 99] on p "Insights" at bounding box center [82, 106] width 45 height 14
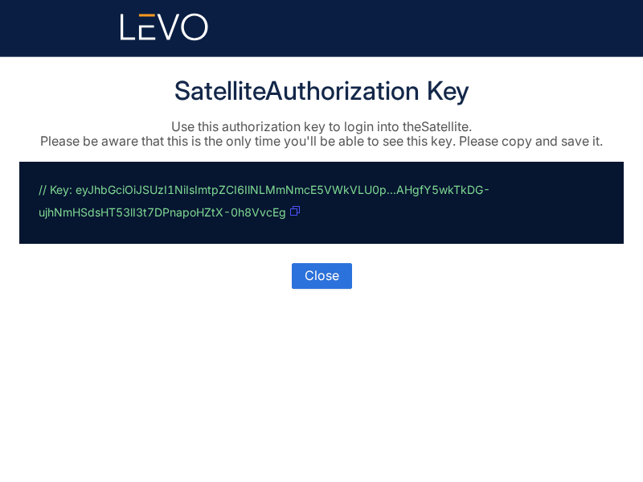
click at [294, 216] on button "button" at bounding box center [295, 212] width 11 height 26
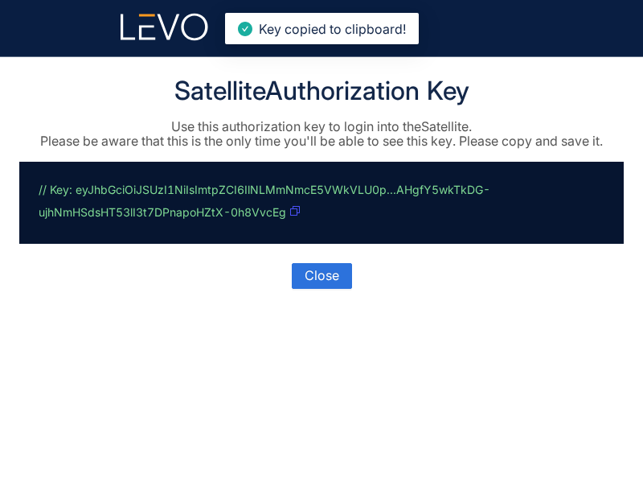
click at [294, 216] on button "button" at bounding box center [295, 212] width 11 height 26
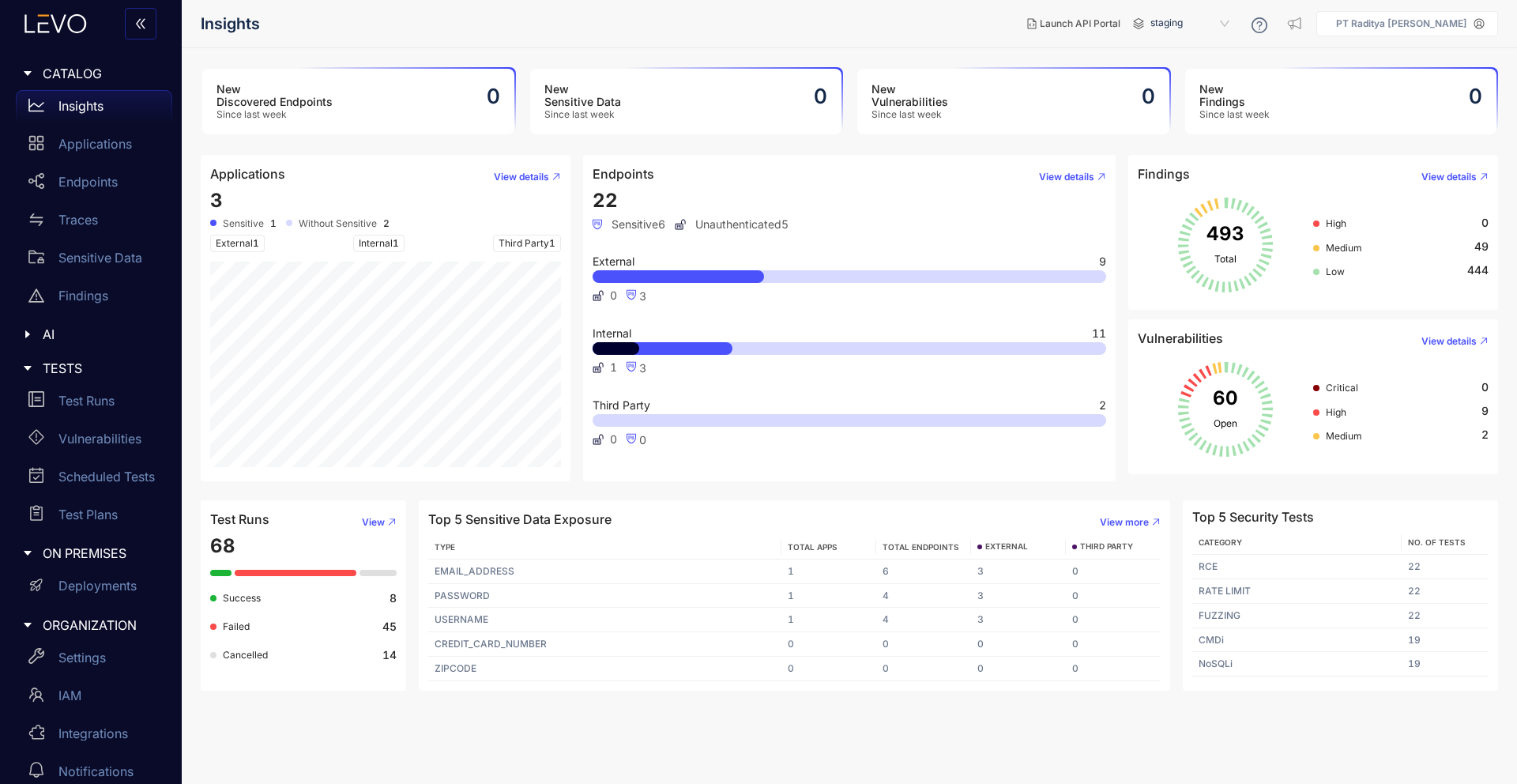
click at [1177, 22] on span "staging" at bounding box center [1192, 24] width 83 height 26
click at [1262, 22] on icon at bounding box center [1260, 26] width 6 height 9
click at [1212, 16] on span "staging" at bounding box center [1192, 24] width 83 height 26
click at [1204, 68] on div "staging-mac-server" at bounding box center [1198, 71] width 83 height 18
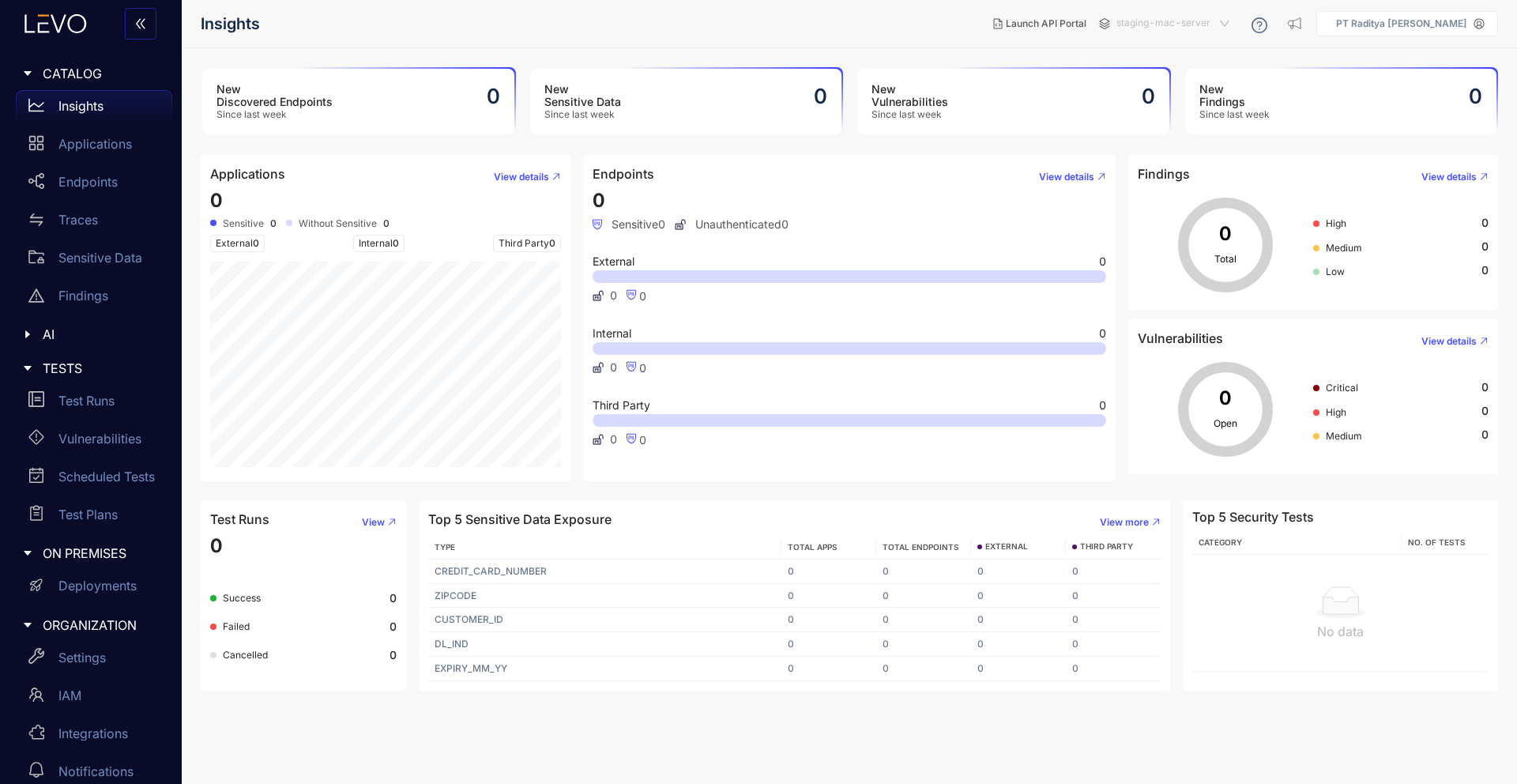
click at [1201, 34] on span "staging-mac-server" at bounding box center [1174, 24] width 116 height 26
click at [1201, 53] on div "staging" at bounding box center [1180, 50] width 115 height 18
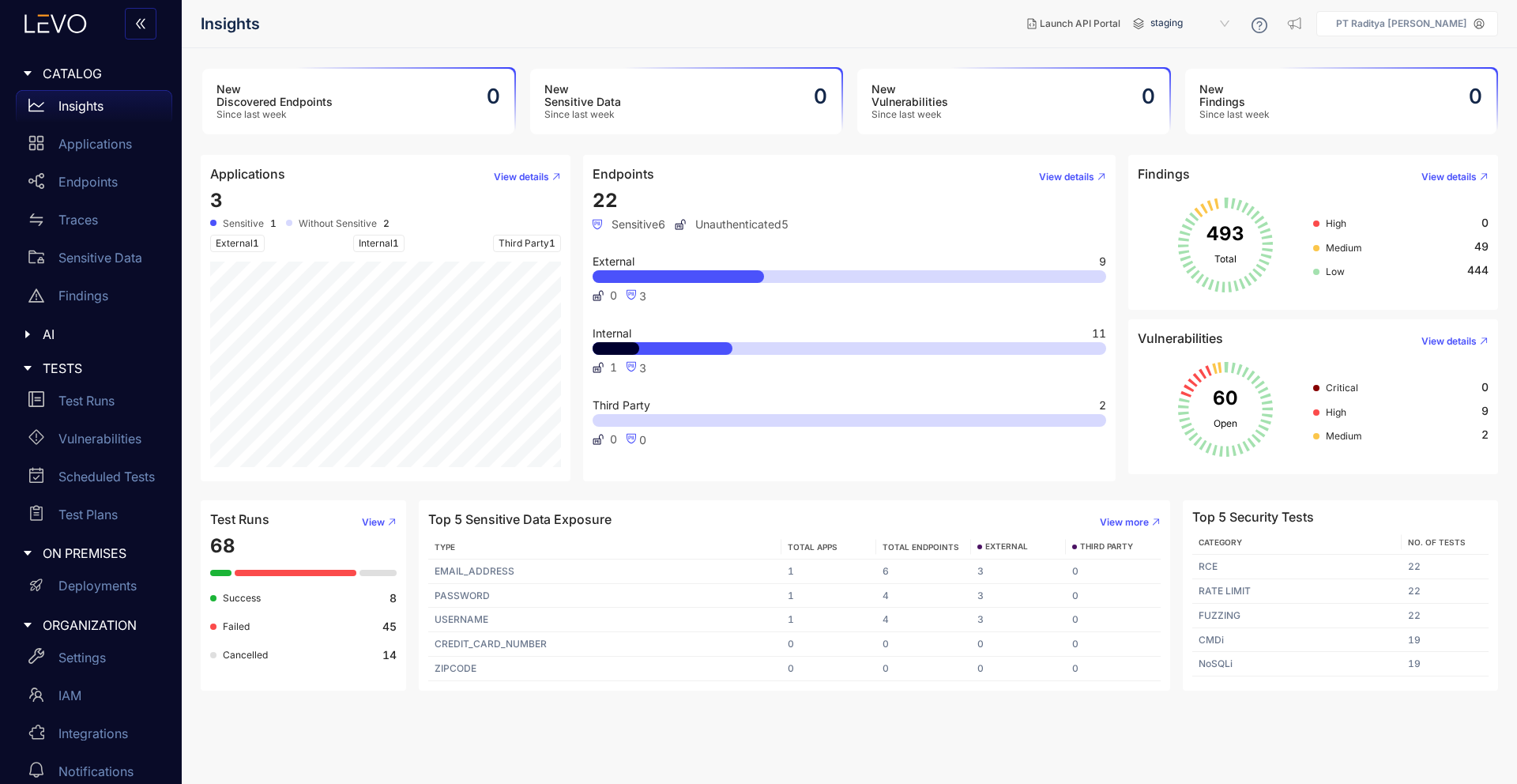
click at [1267, 23] on icon at bounding box center [1260, 26] width 16 height 16
click at [1301, 83] on div "Levo Help Docs" at bounding box center [1280, 93] width 98 height 30
click at [1283, 118] on span "Levo Support" at bounding box center [1270, 123] width 60 height 12
click at [1268, 69] on div "API Observability" at bounding box center [1280, 63] width 98 height 30
click at [1088, 27] on span "Launch API Portal" at bounding box center [1080, 23] width 81 height 11
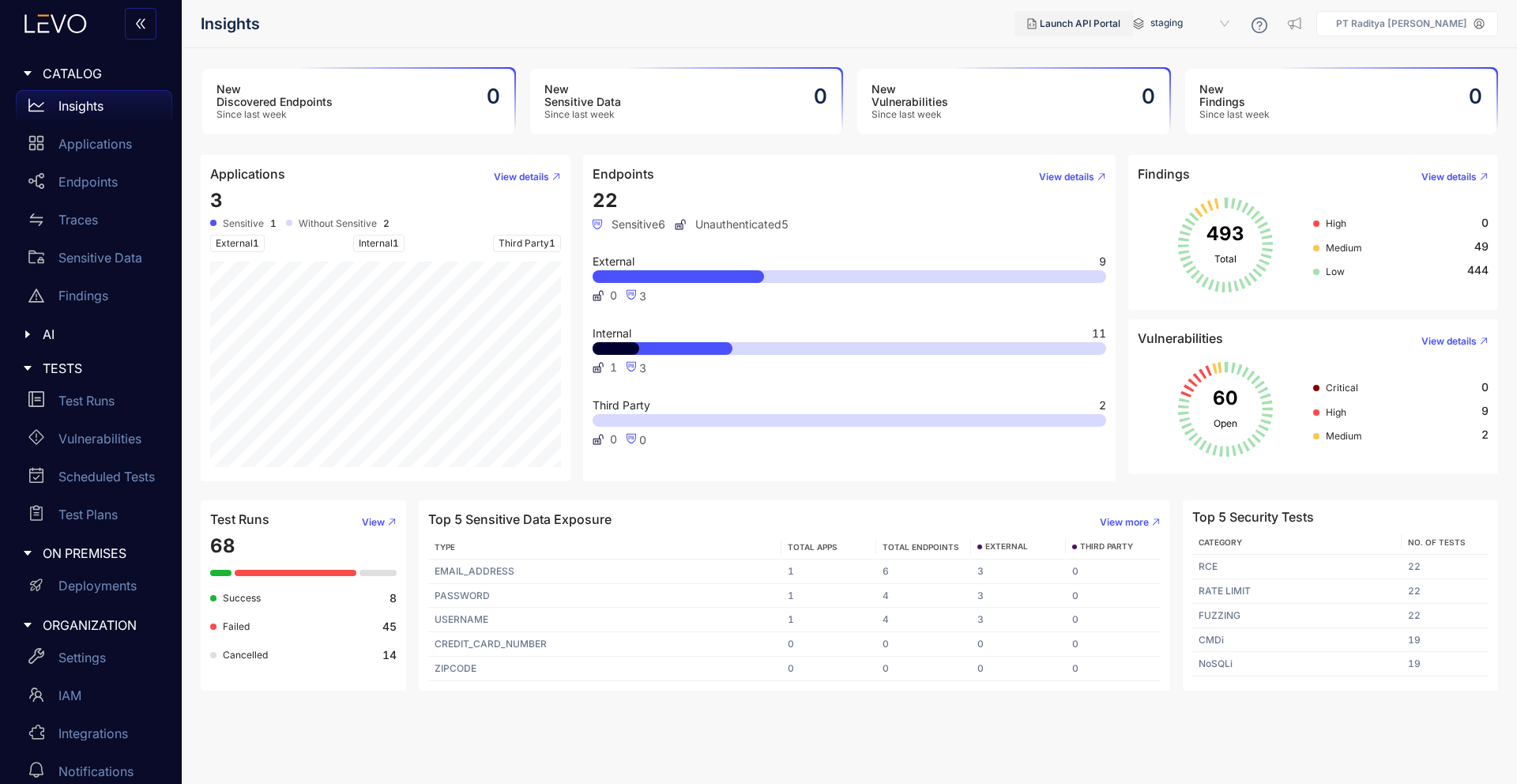
click at [1109, 29] on button "Launch API Portal" at bounding box center [1074, 24] width 119 height 26
click at [1427, 23] on p "PT Raditya [PERSON_NAME]" at bounding box center [1401, 23] width 131 height 11
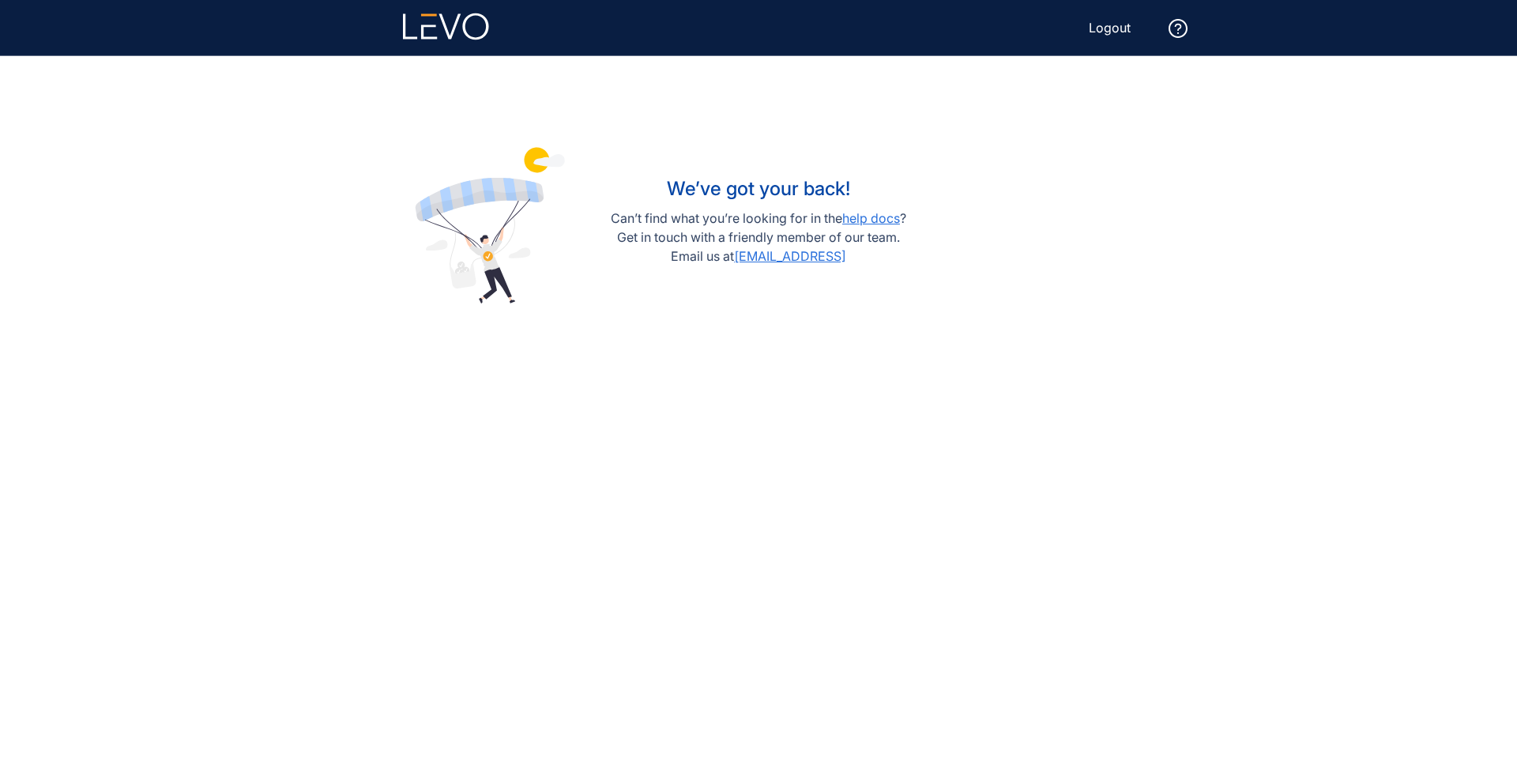
click at [460, 27] on icon at bounding box center [446, 27] width 86 height 28
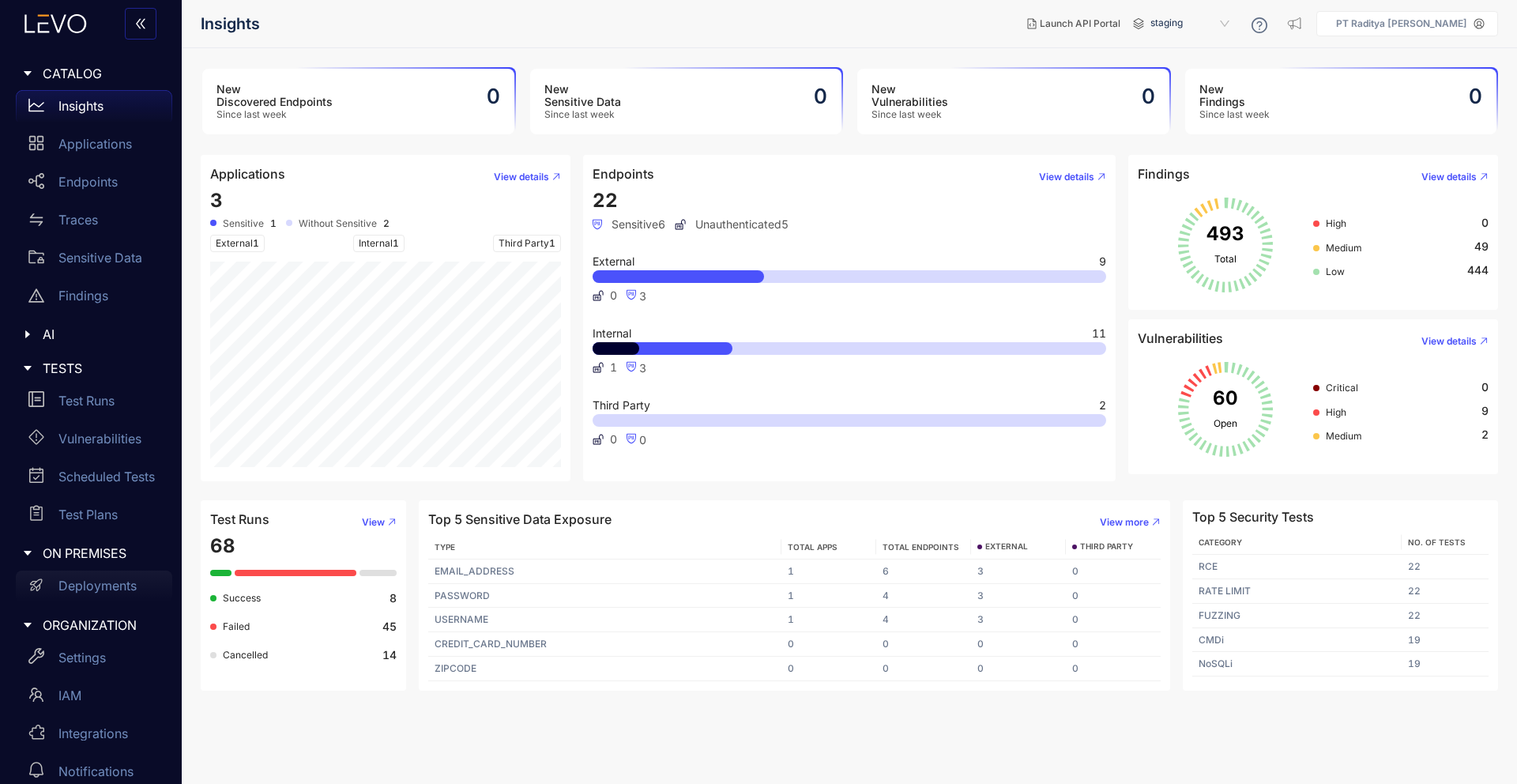
scroll to position [19, 0]
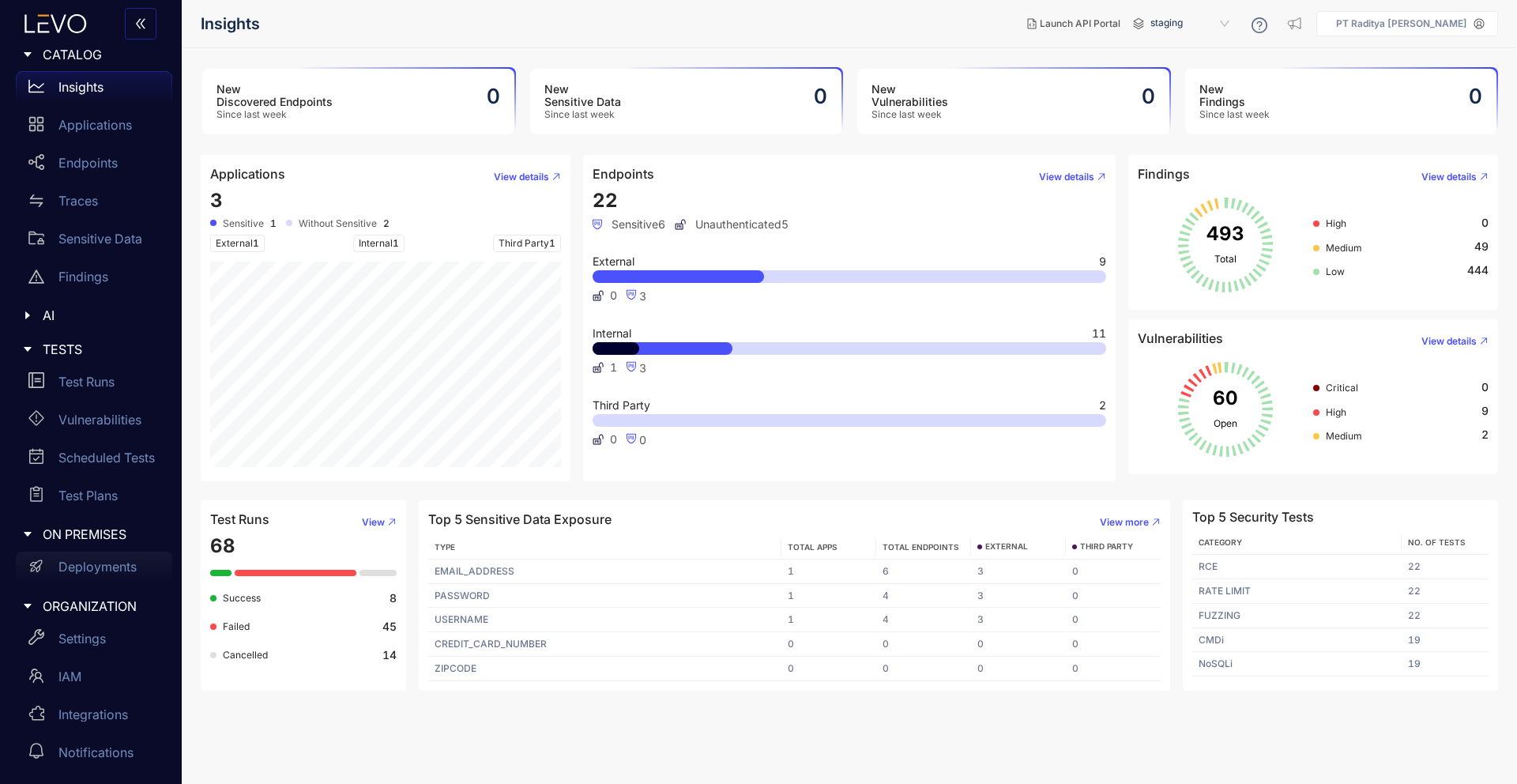
click at [107, 576] on div "Deployments" at bounding box center [93, 567] width 156 height 31
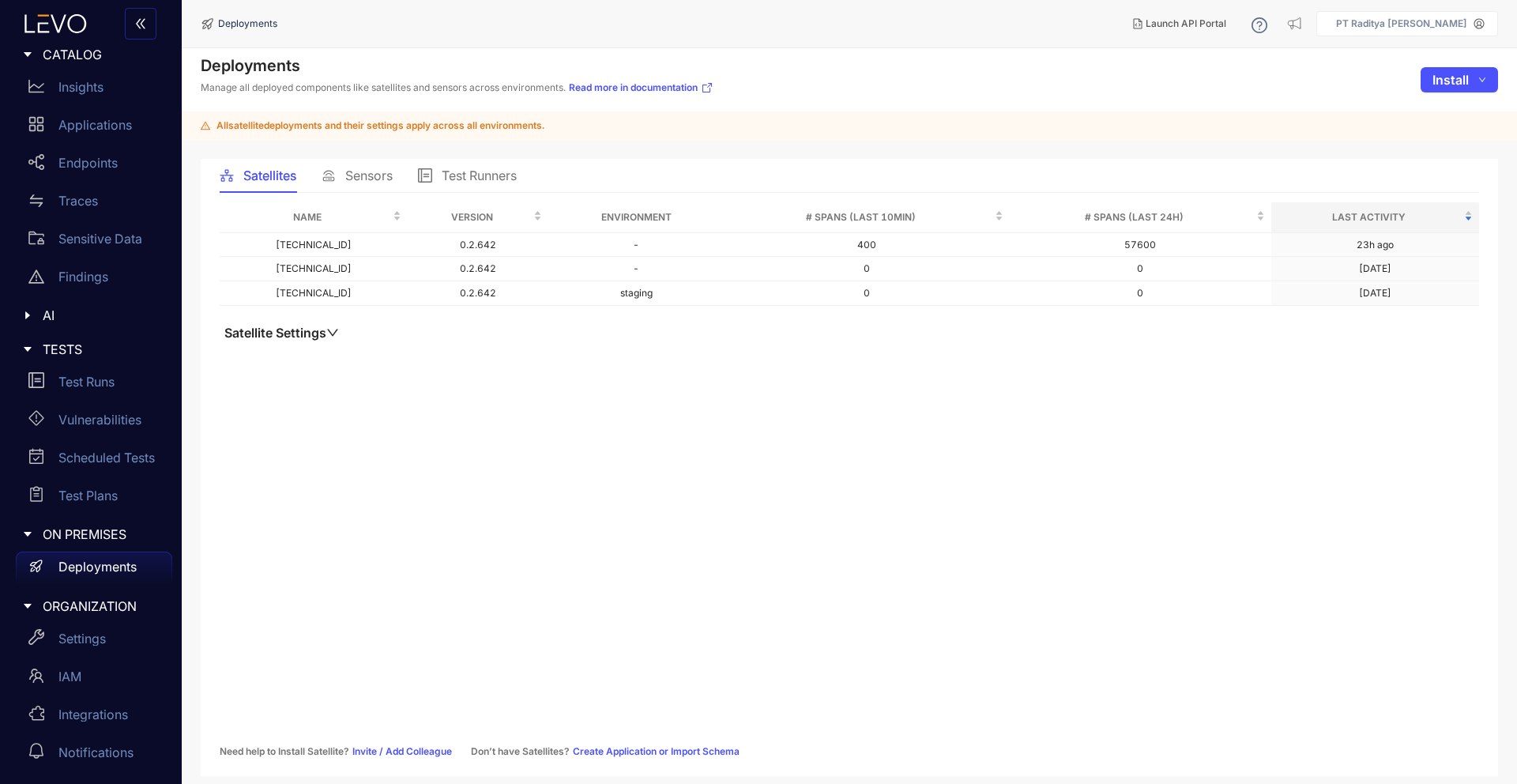
click at [373, 180] on span "Sensors" at bounding box center [368, 175] width 47 height 14
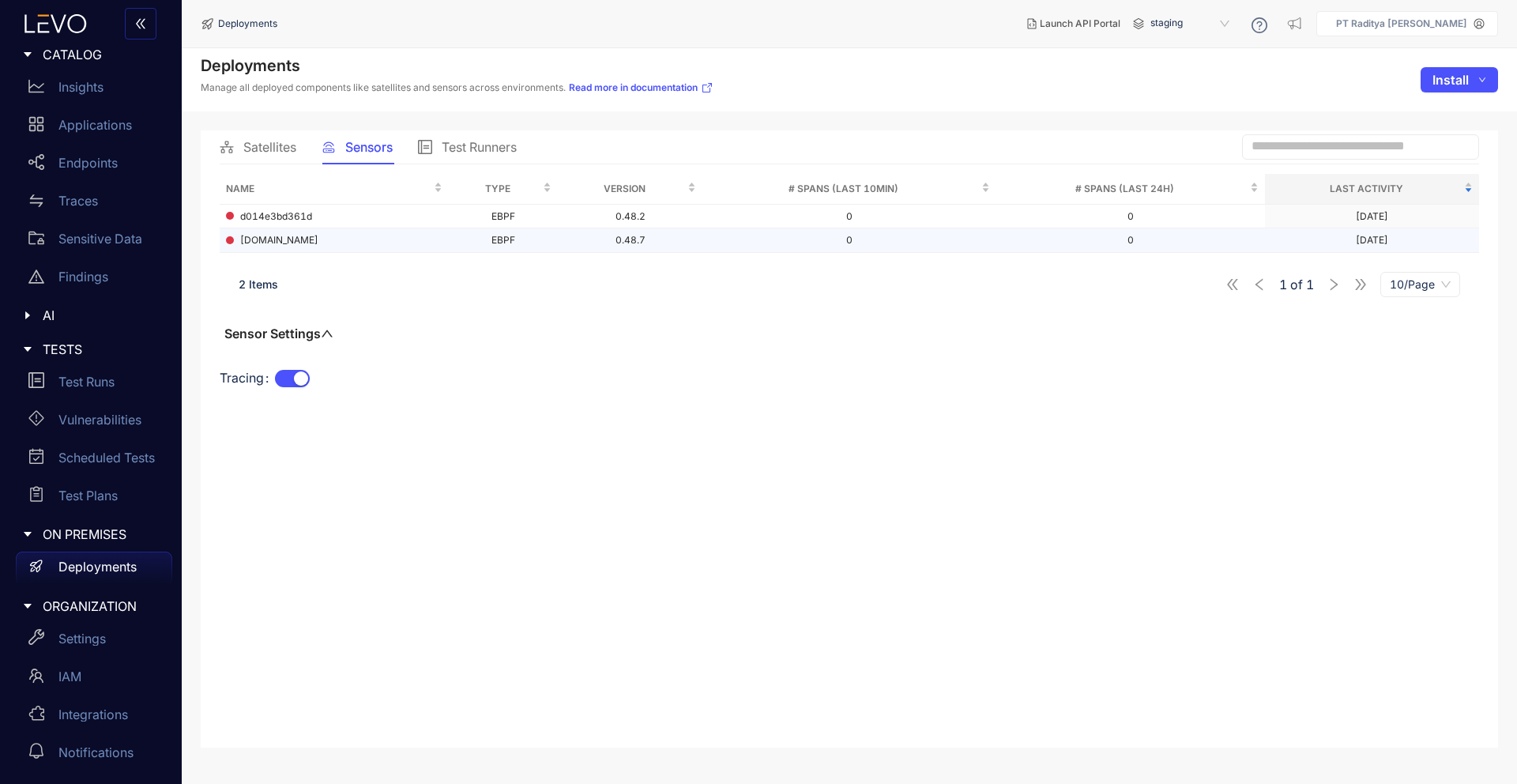
click at [423, 238] on div "rmldev.my.id" at bounding box center [334, 240] width 216 height 11
click at [232, 240] on span at bounding box center [230, 240] width 8 height 8
click at [608, 236] on td "0.48.7" at bounding box center [630, 240] width 144 height 25
click at [280, 142] on span "Satellites" at bounding box center [270, 146] width 53 height 14
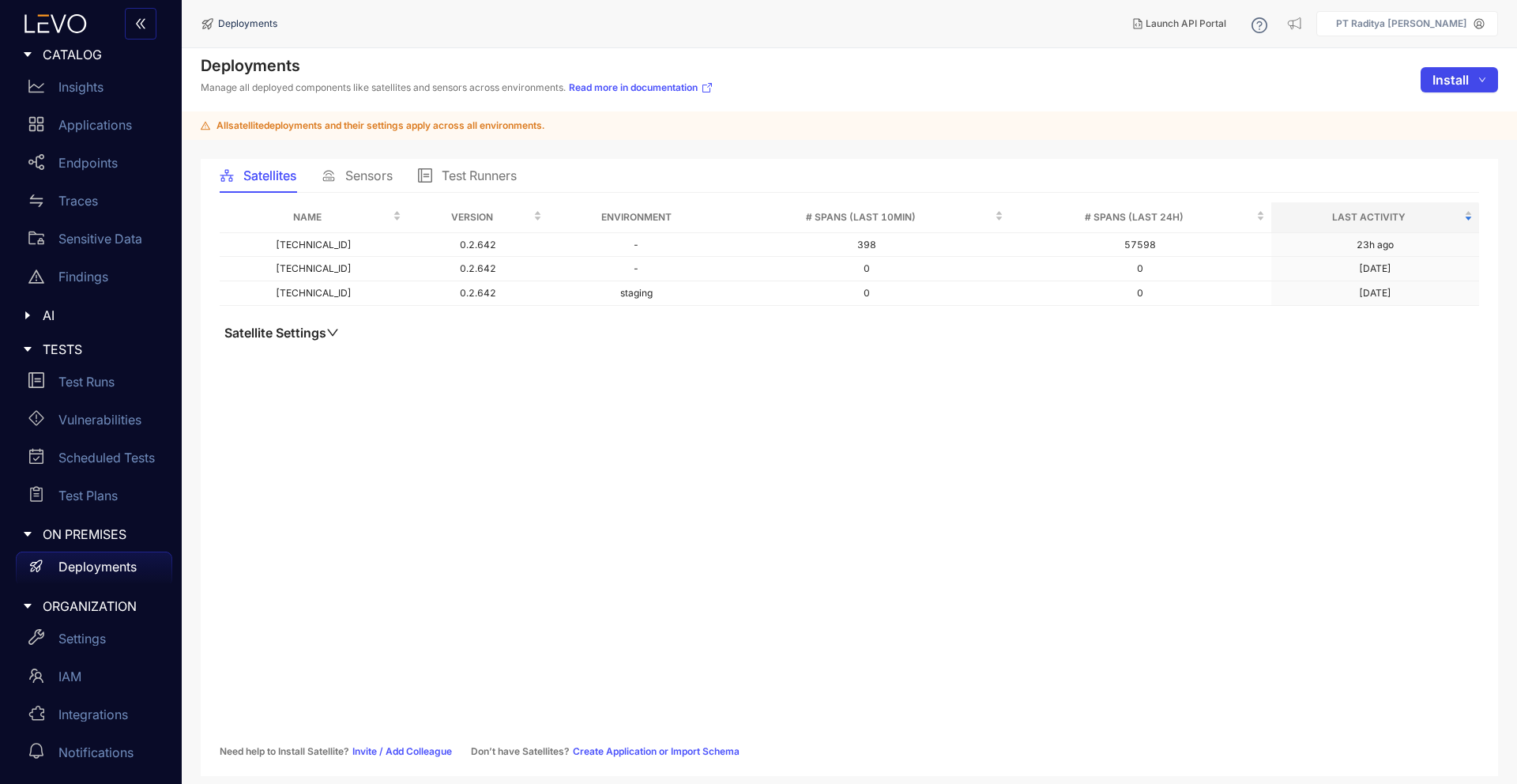
click at [1486, 79] on icon "down" at bounding box center [1483, 80] width 8 height 8
click at [1452, 129] on span "Sensor" at bounding box center [1454, 138] width 64 height 18
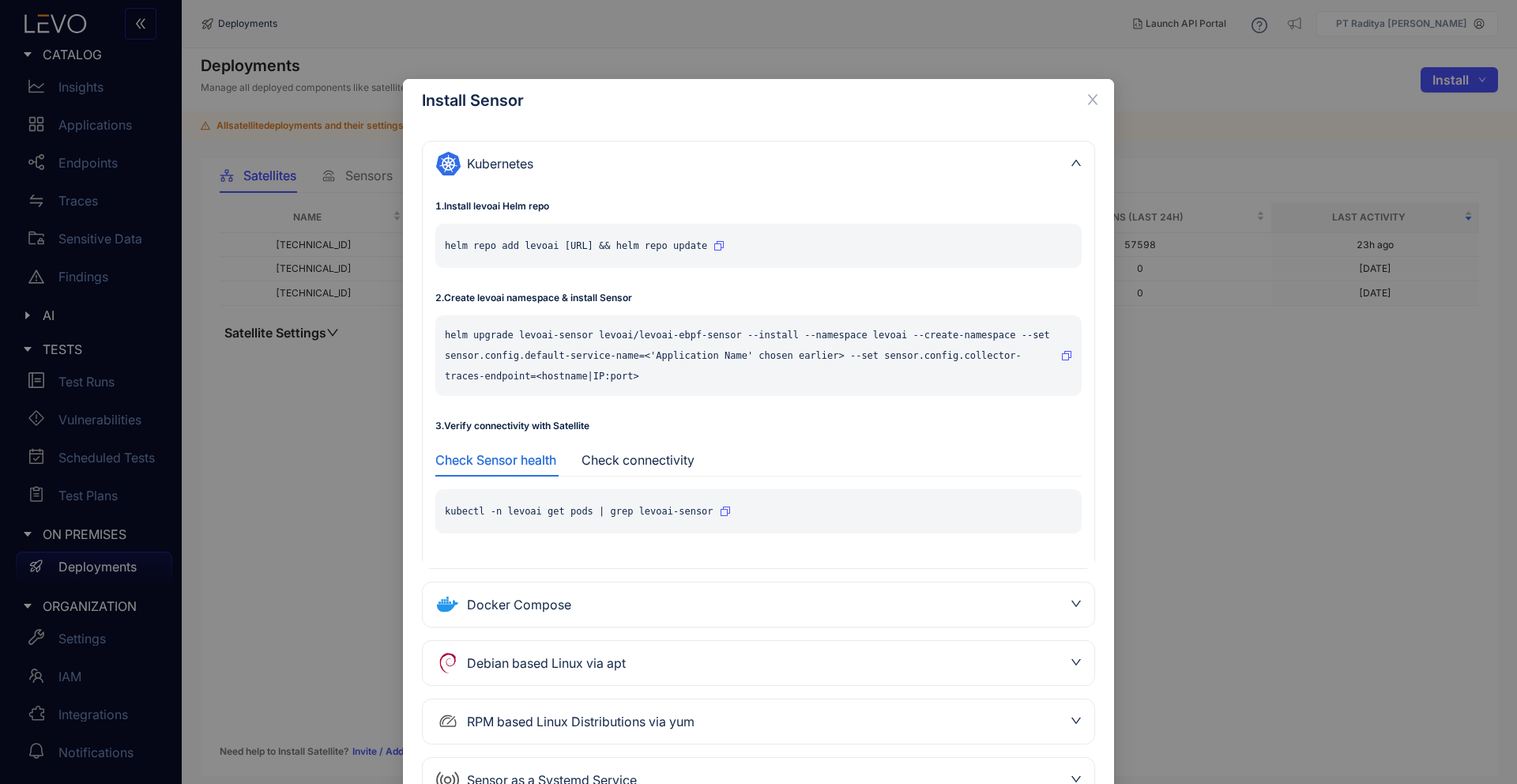
scroll to position [70, 0]
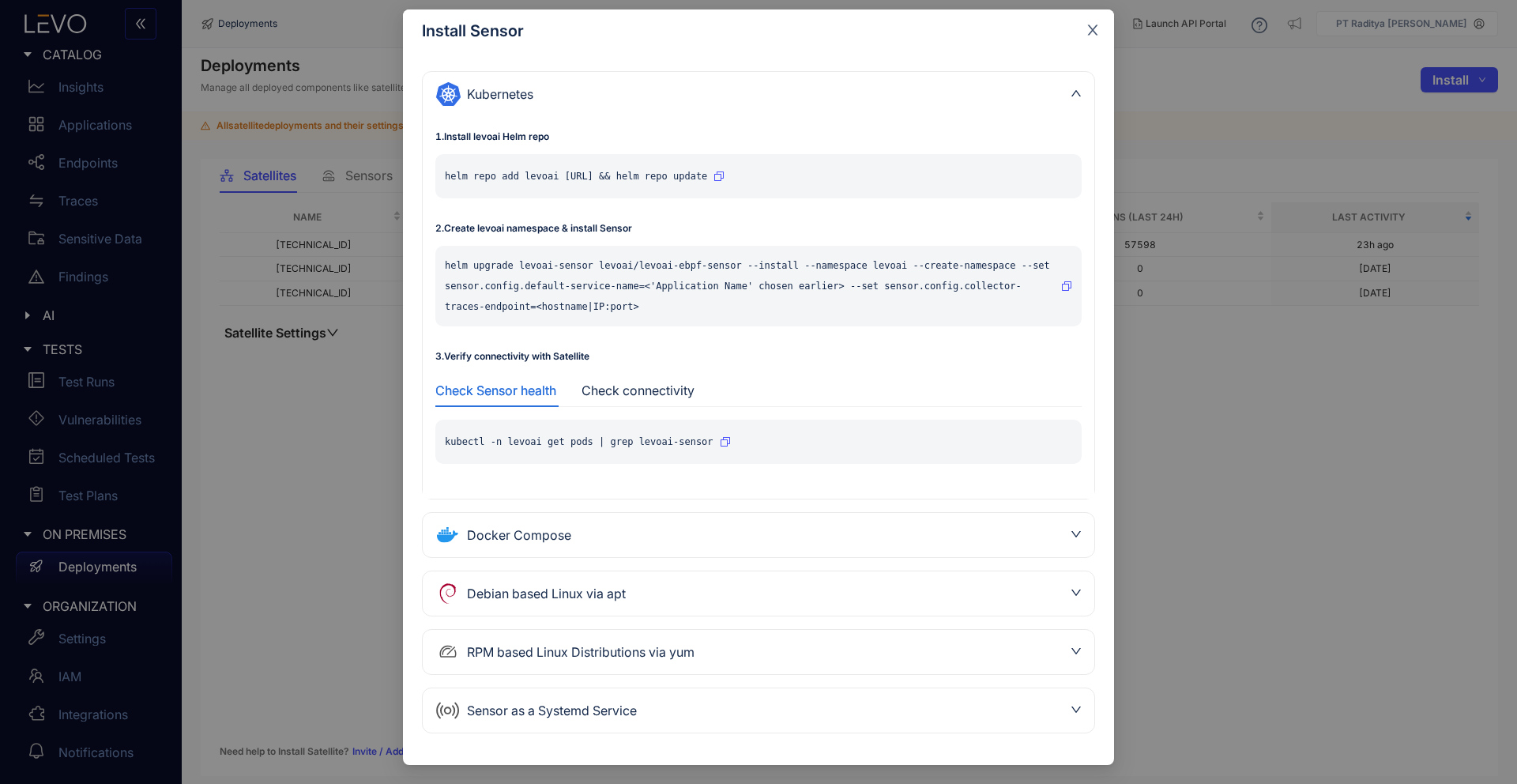
click at [1089, 31] on icon "close" at bounding box center [1093, 30] width 10 height 10
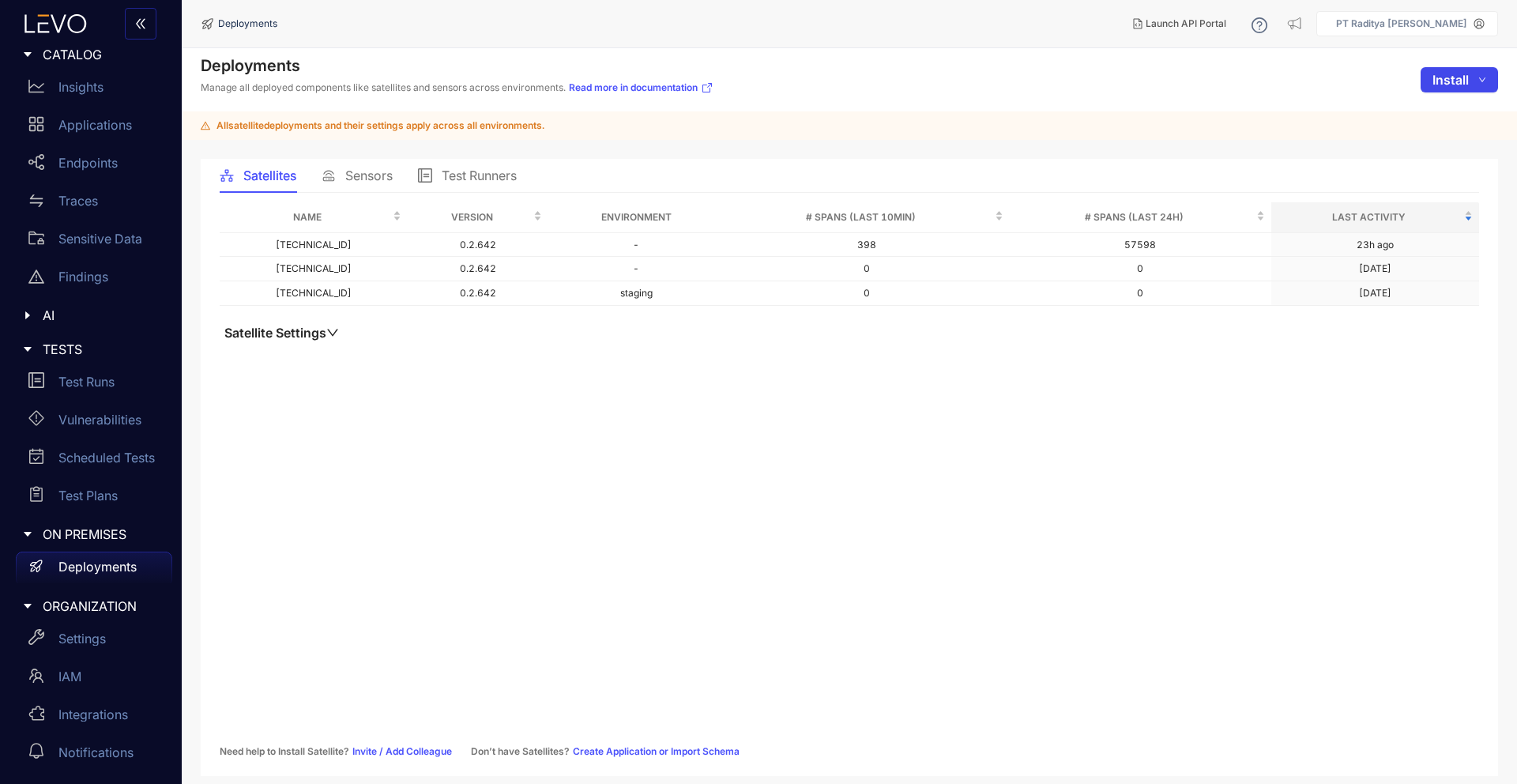
click at [1475, 76] on button "Install" at bounding box center [1459, 80] width 78 height 26
click at [1428, 116] on span "Satellite" at bounding box center [1453, 112] width 66 height 18
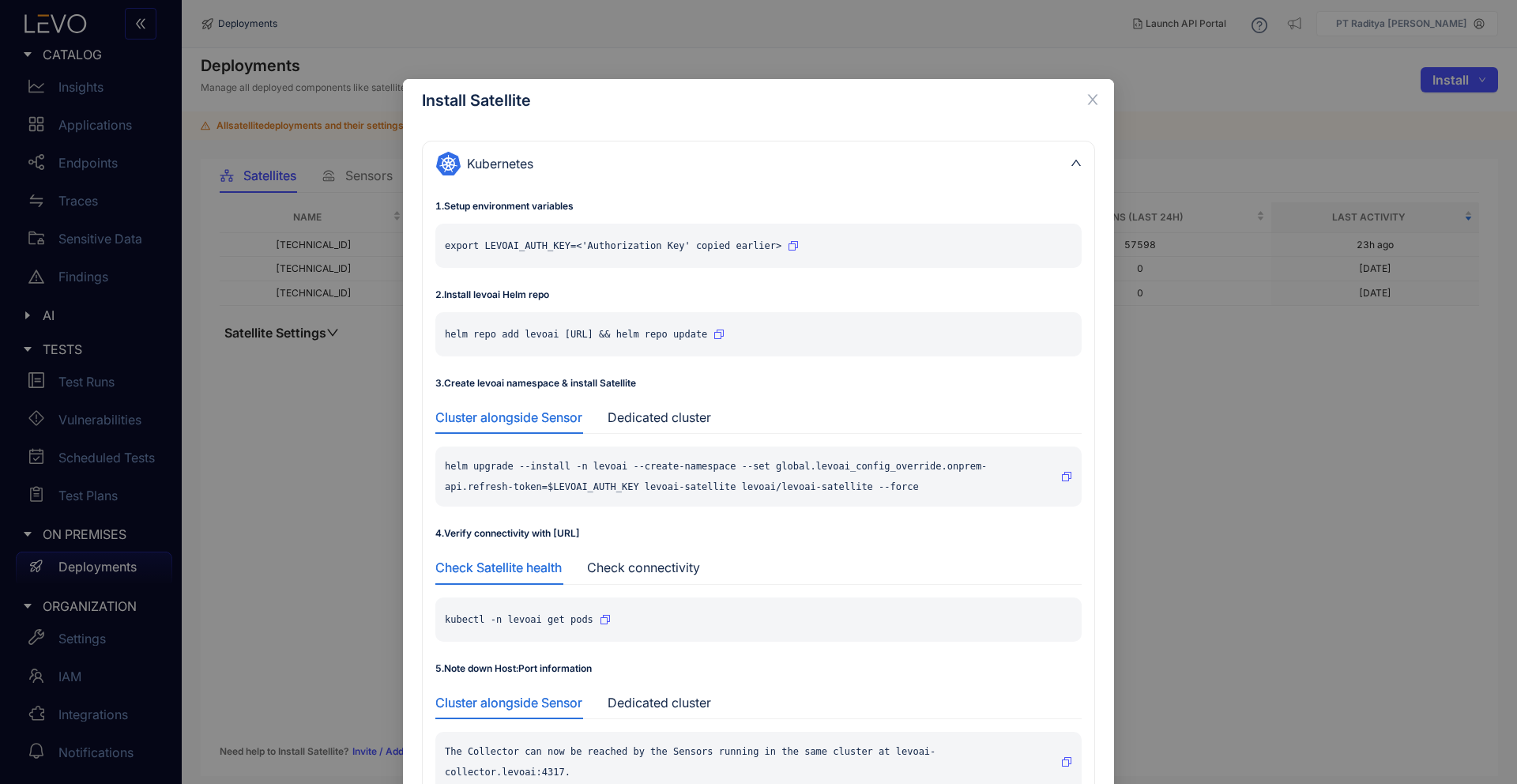
scroll to position [207, 0]
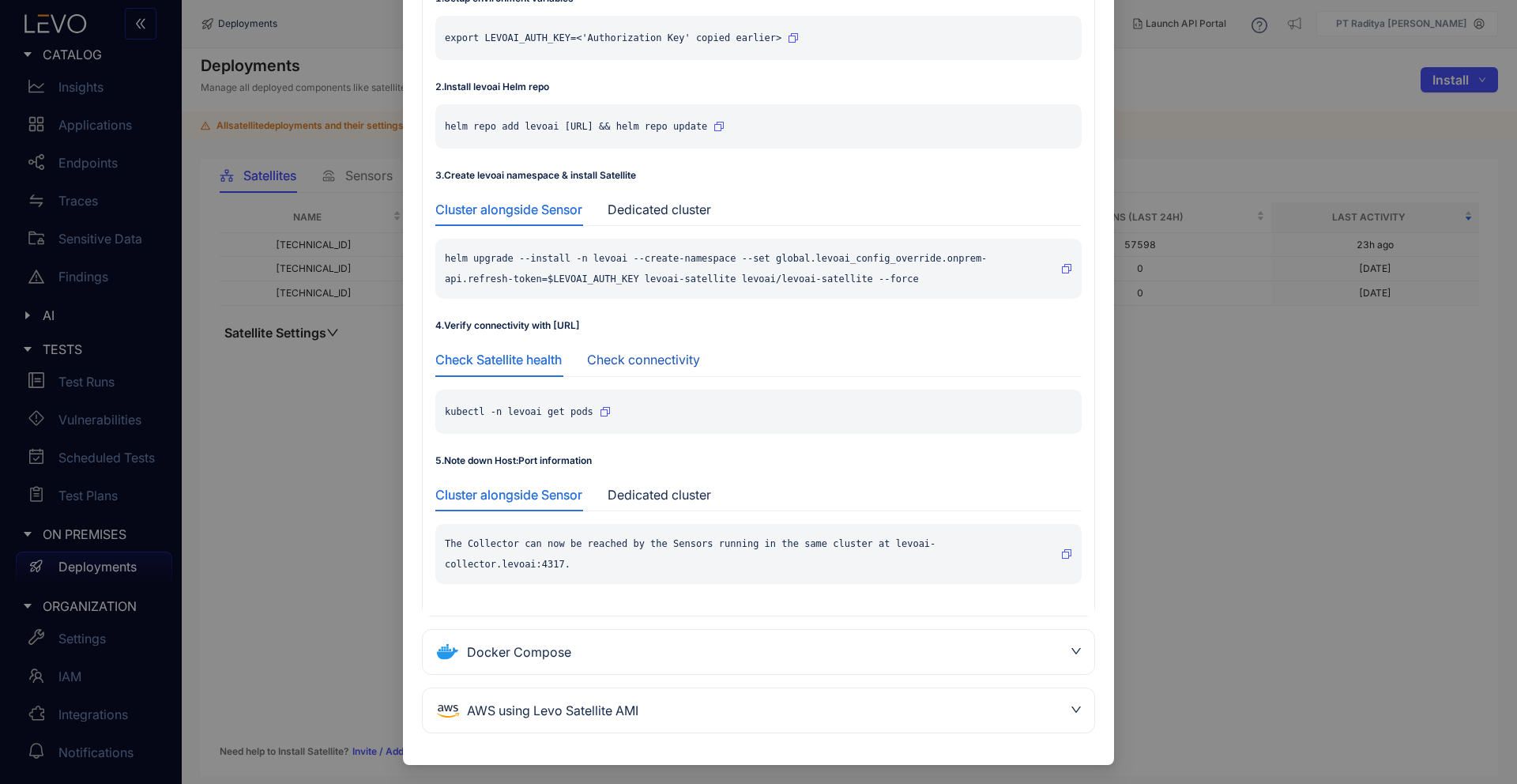
click at [642, 357] on div "Check connectivity" at bounding box center [643, 360] width 113 height 14
click at [571, 664] on div "Docker Compose" at bounding box center [758, 651] width 672 height 44
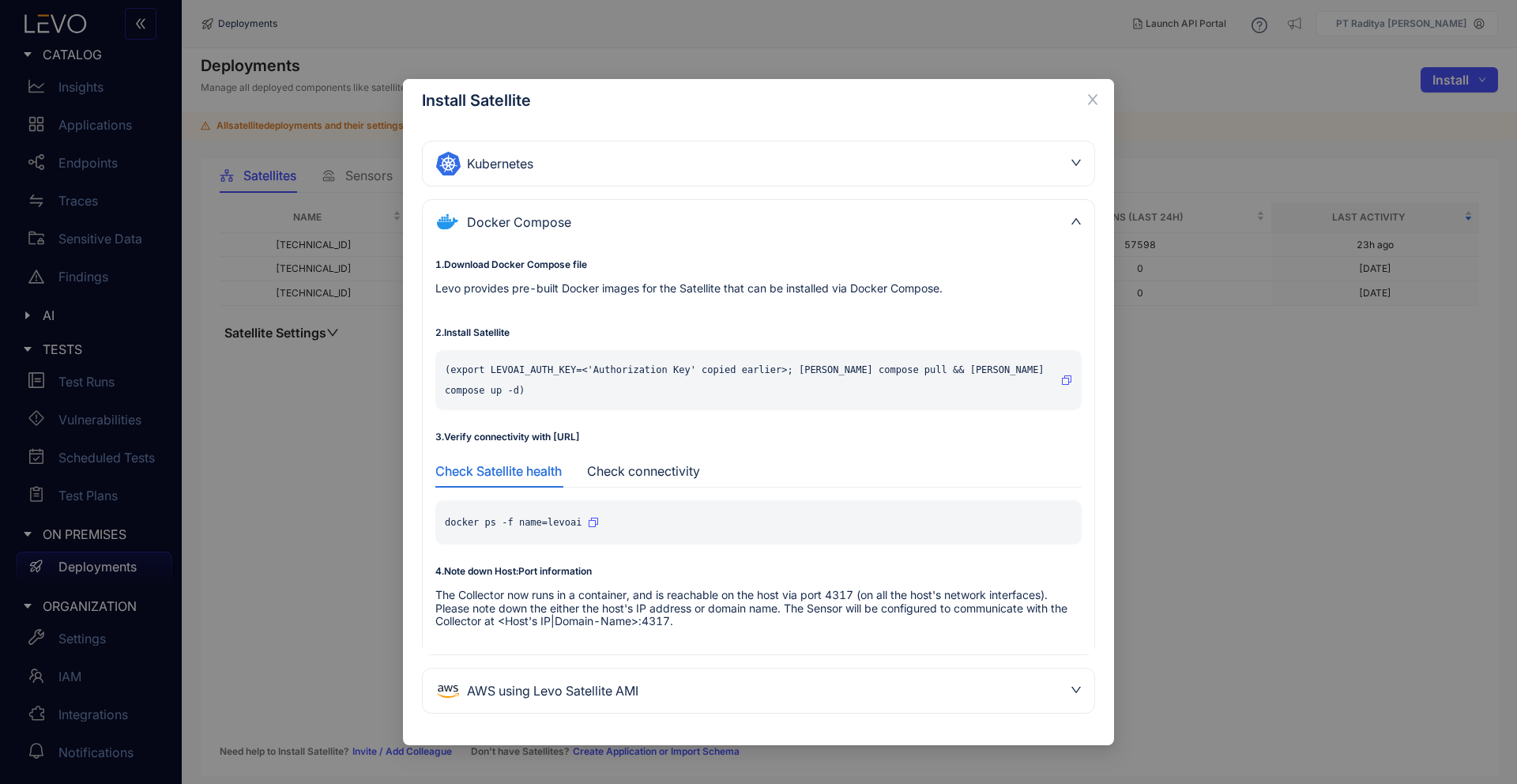
scroll to position [0, 0]
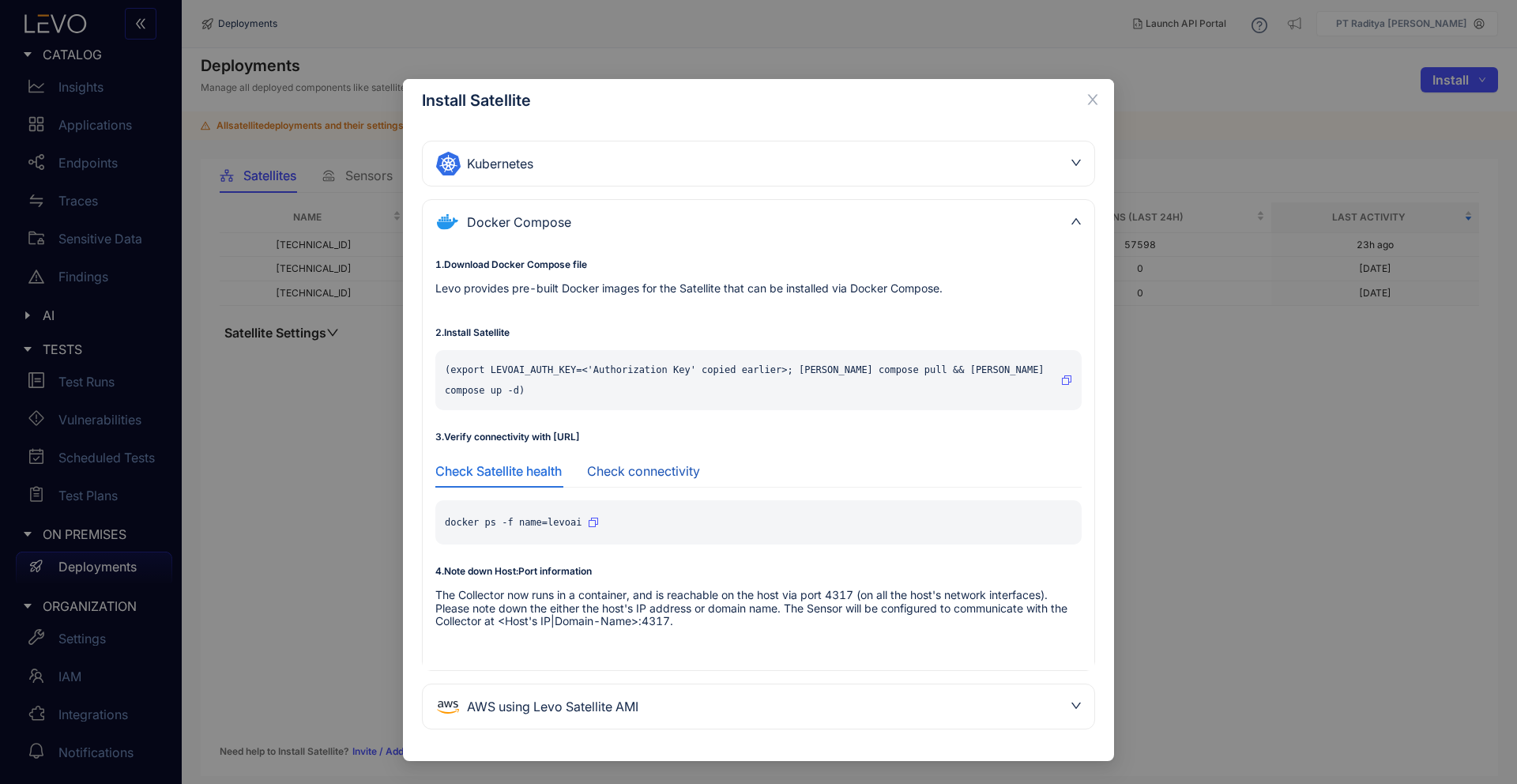
click at [641, 464] on div "Check connectivity" at bounding box center [643, 471] width 113 height 14
click at [880, 518] on icon "button" at bounding box center [879, 523] width 10 height 10
click at [1386, 310] on div "Install Satellite Kubernetes 1 . Setup environment variables export LEVOAI_AUTH…" at bounding box center [758, 392] width 1517 height 784
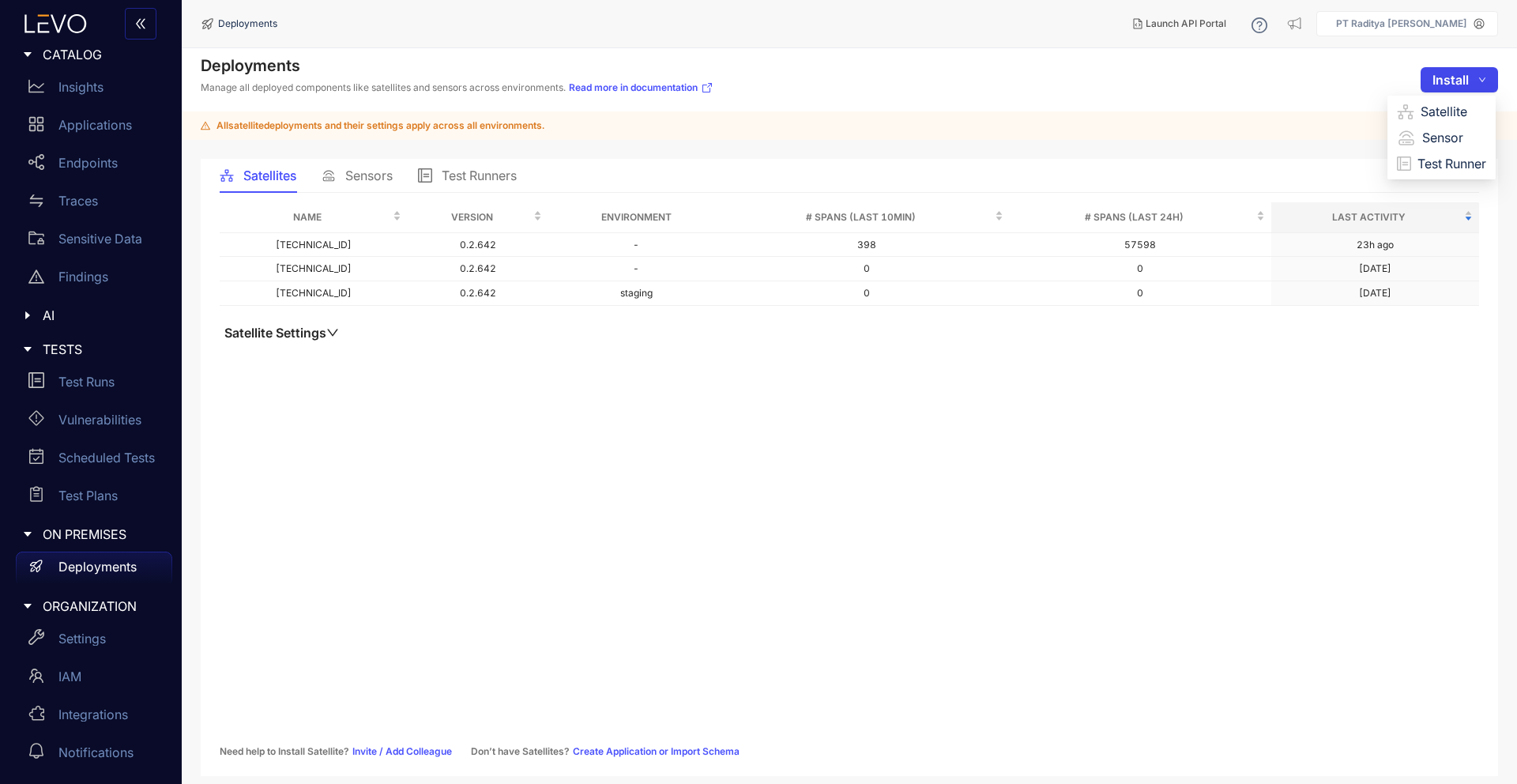
click at [1477, 82] on button "Install" at bounding box center [1459, 80] width 78 height 26
click at [1458, 119] on span "Satellite" at bounding box center [1453, 112] width 66 height 18
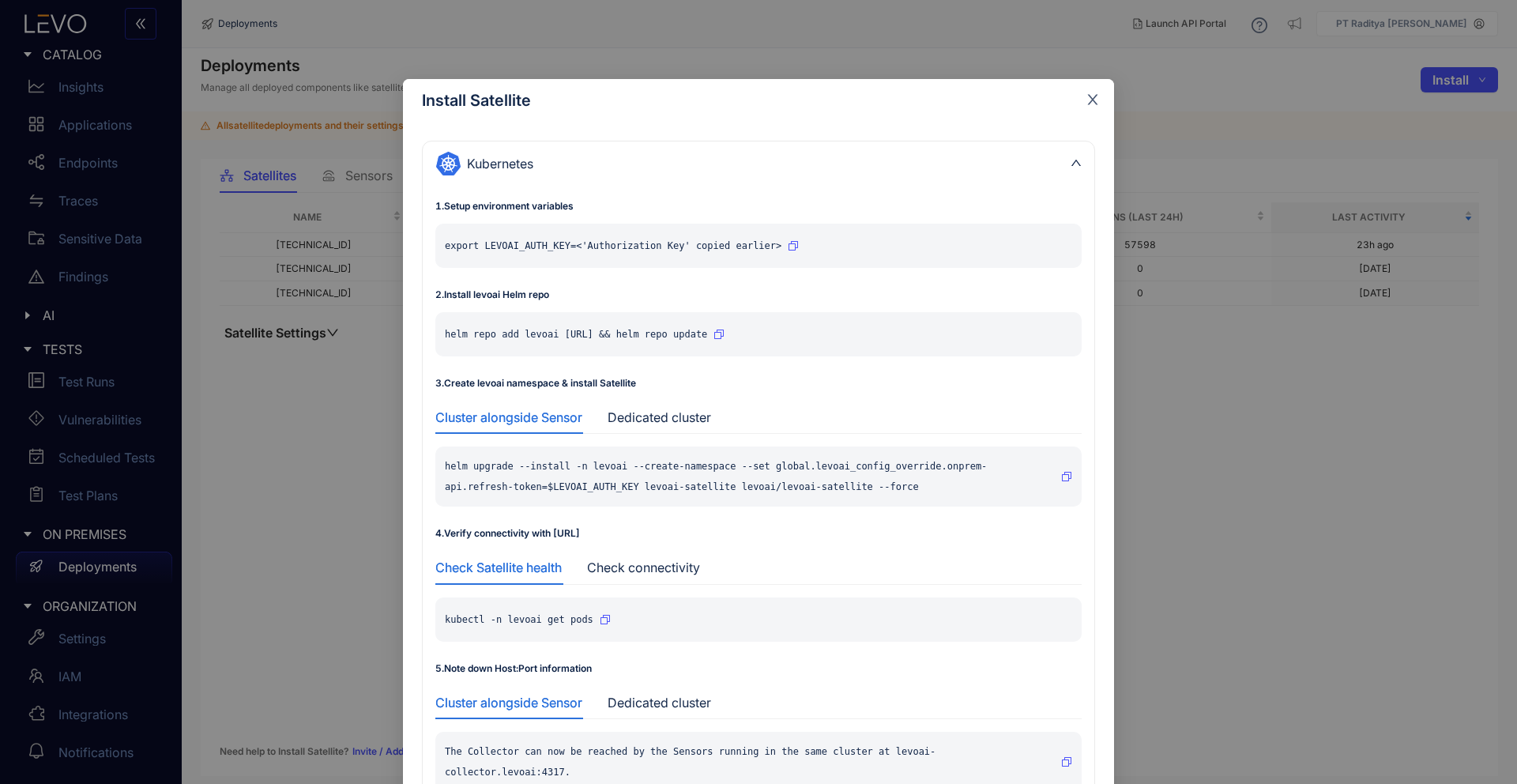
click at [1089, 101] on icon "close" at bounding box center [1093, 100] width 10 height 10
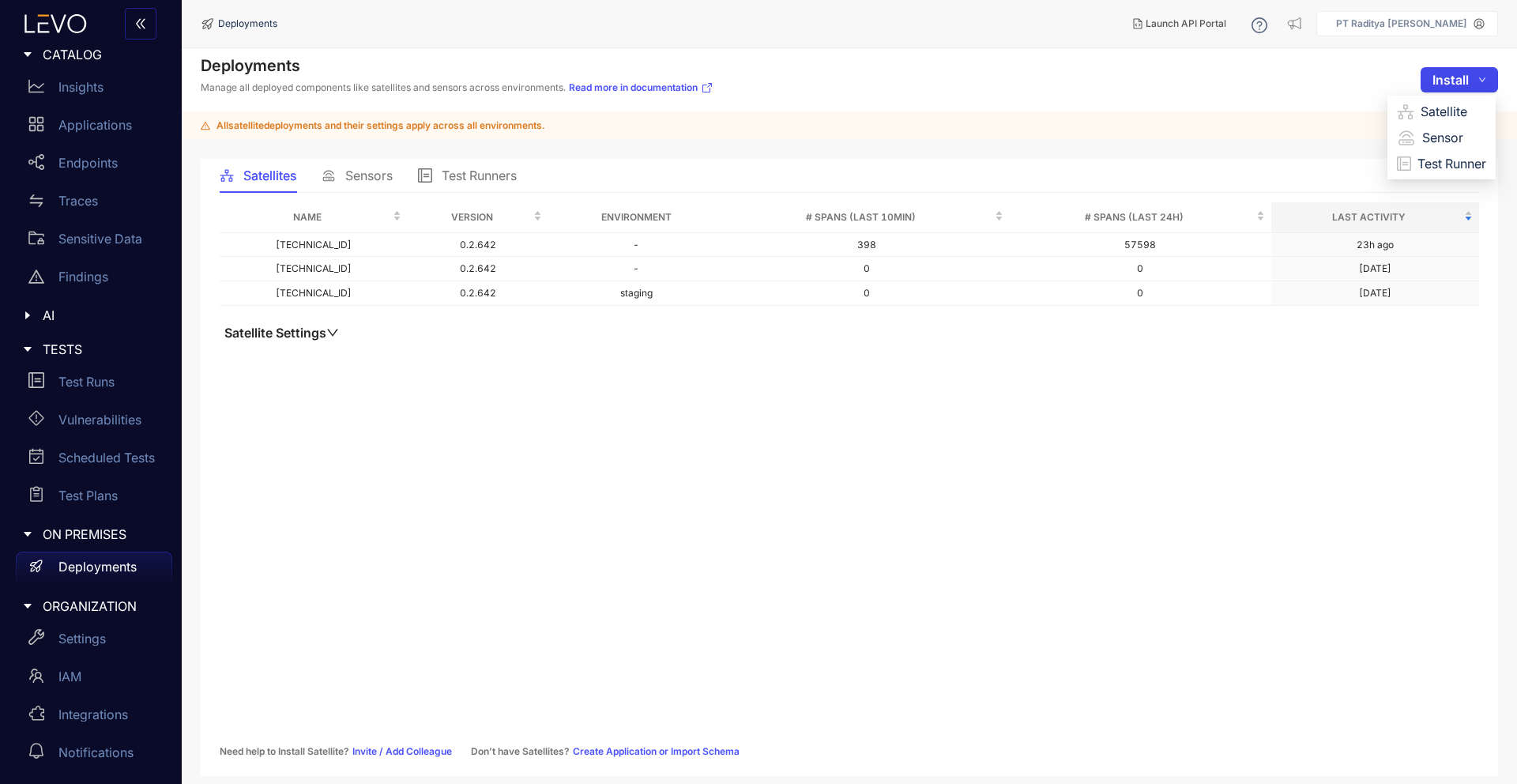
click at [1487, 86] on button "Install" at bounding box center [1459, 80] width 78 height 26
click at [1446, 134] on span "Sensor" at bounding box center [1454, 138] width 64 height 18
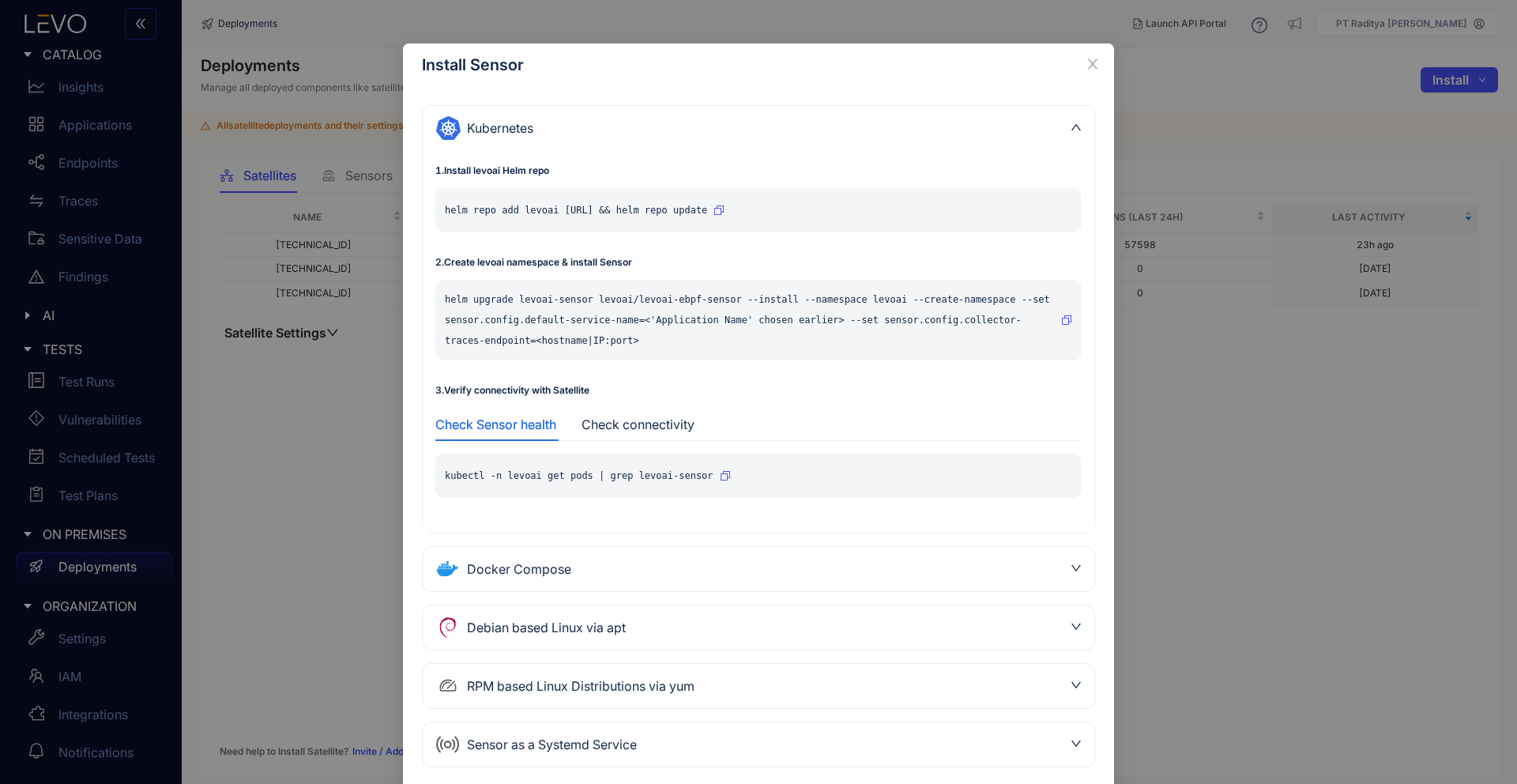
scroll to position [70, 0]
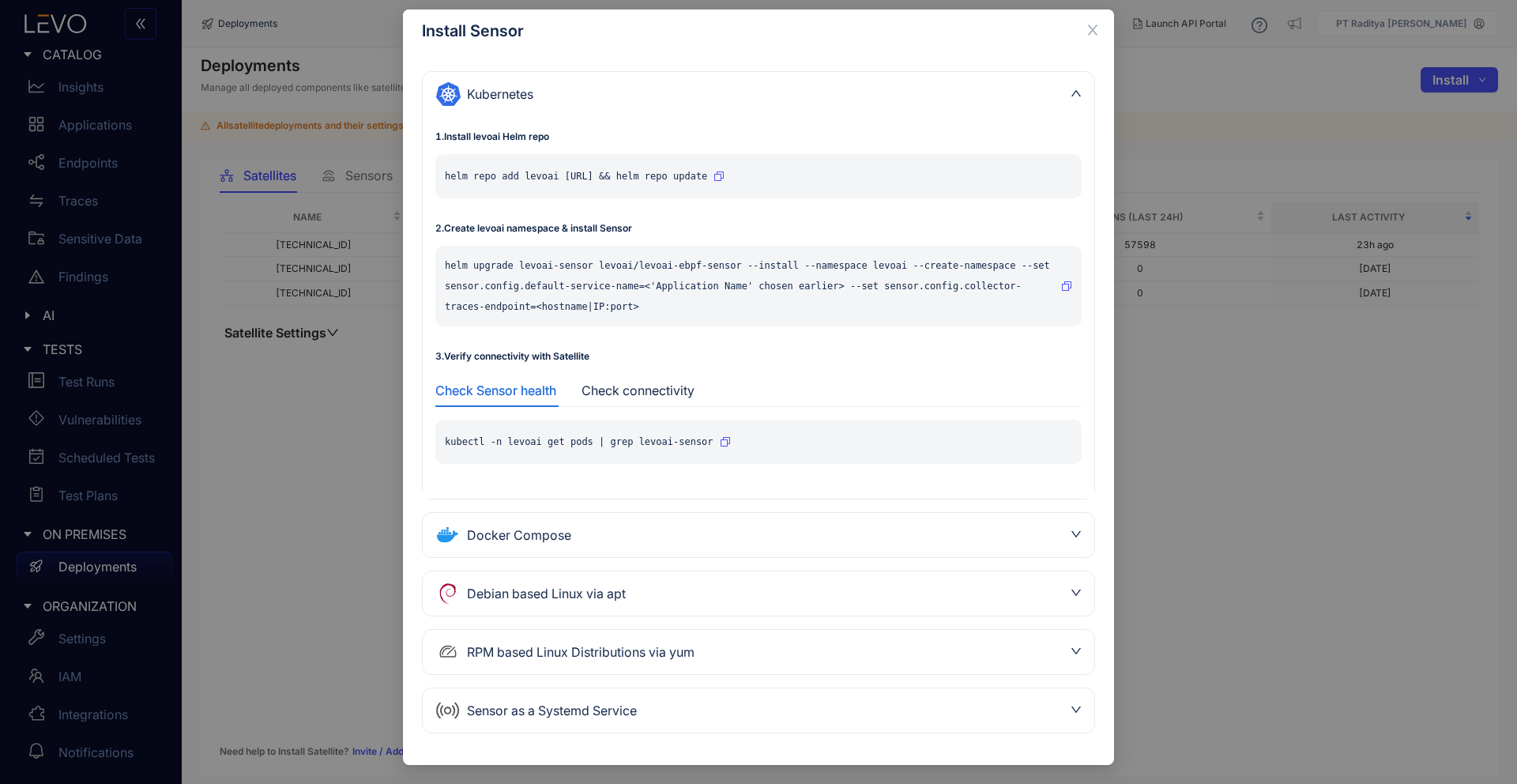
click at [684, 534] on div "Docker Compose" at bounding box center [749, 535] width 628 height 26
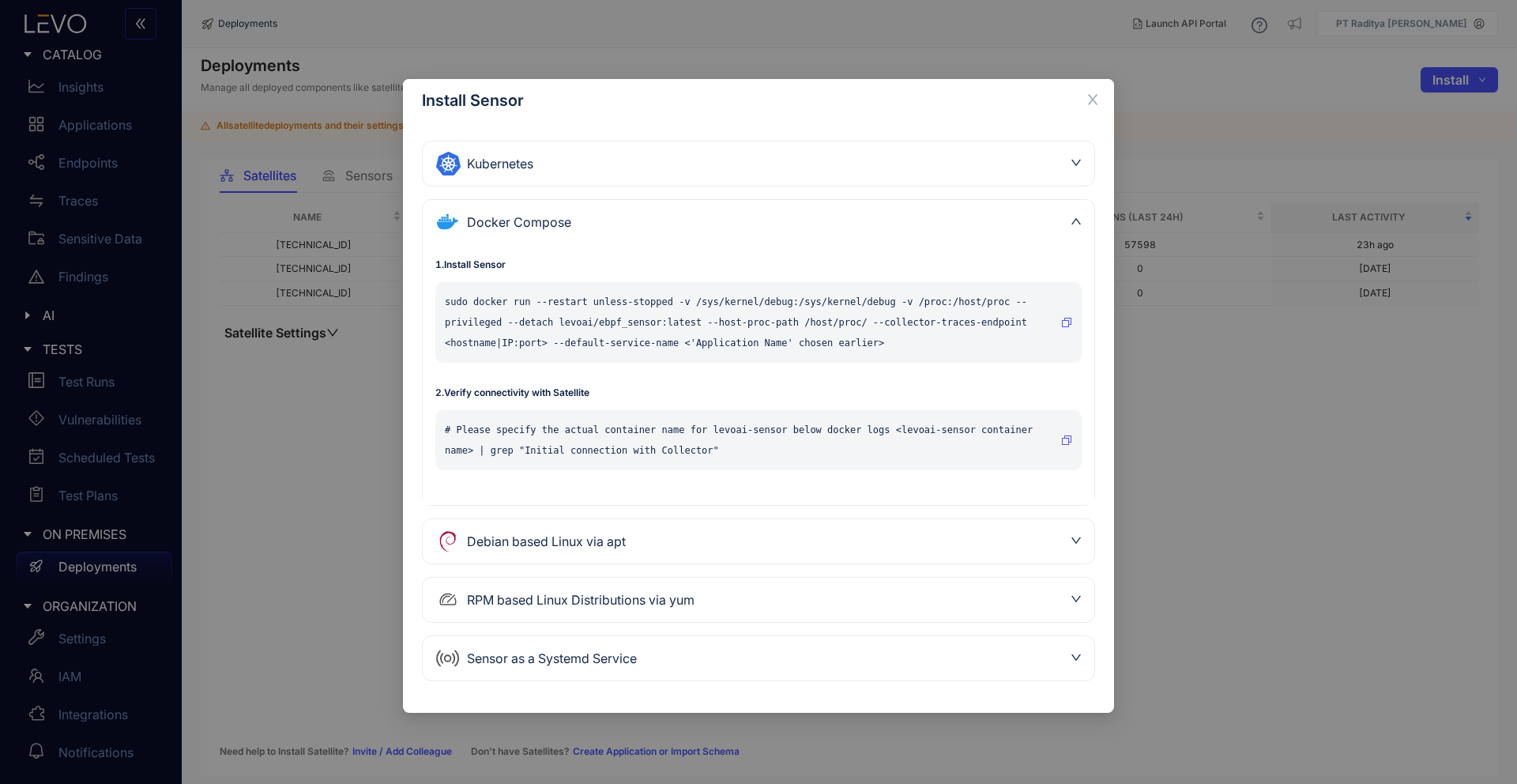
scroll to position [0, 0]
click at [684, 580] on div "RPM based Linux Distributions via yum" at bounding box center [758, 599] width 672 height 44
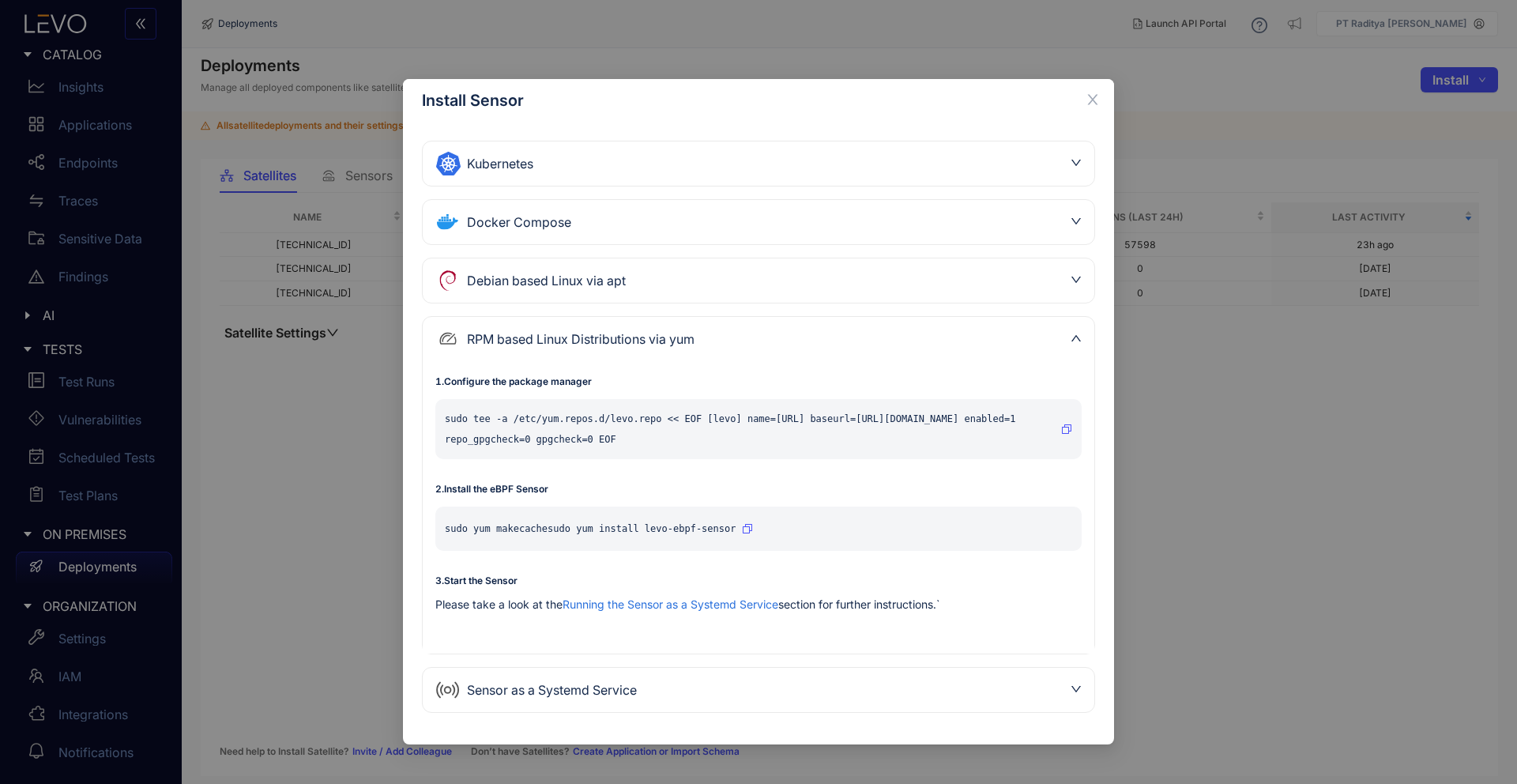
click at [712, 278] on div "Debian based Linux via apt" at bounding box center [749, 281] width 628 height 26
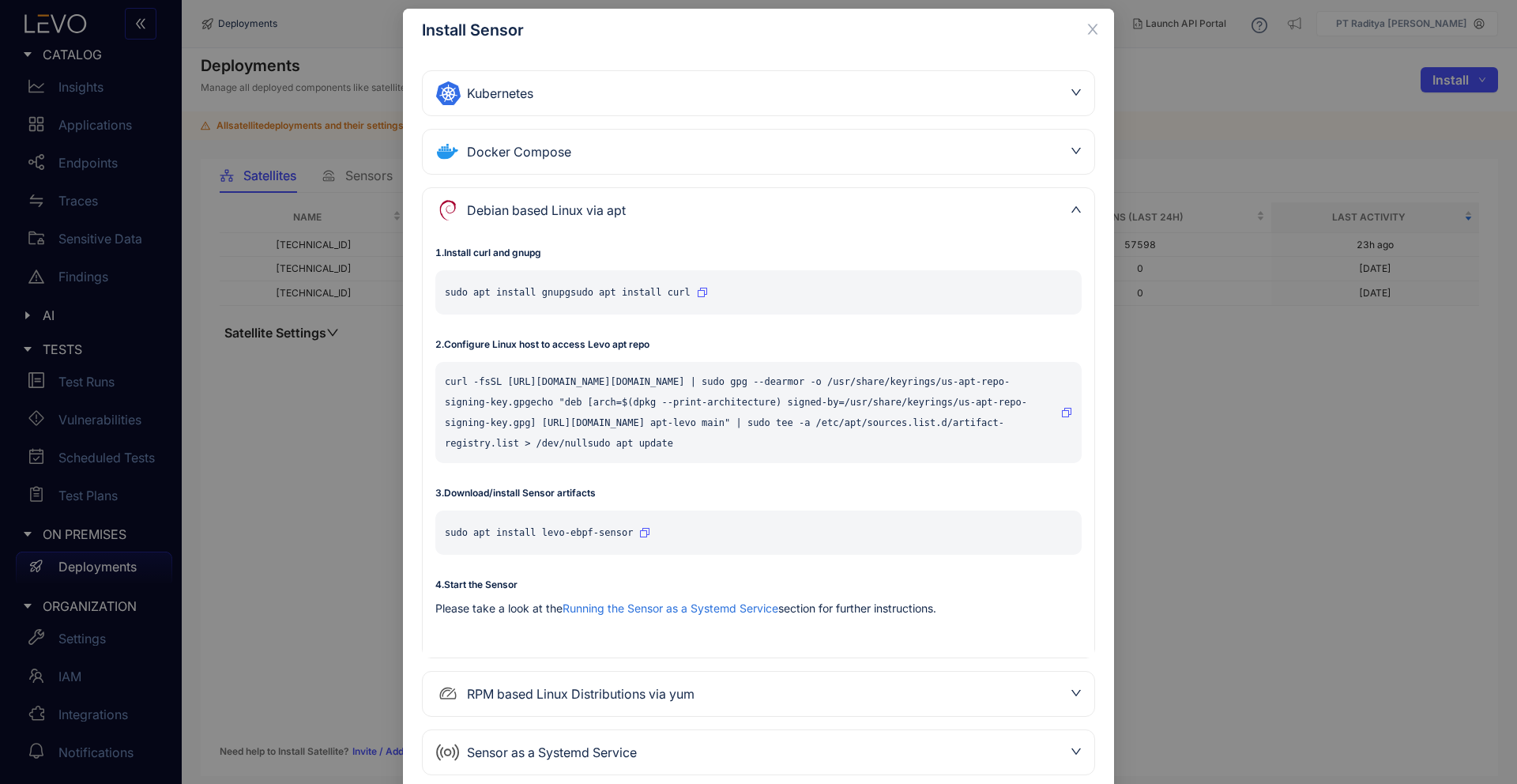
scroll to position [112, 0]
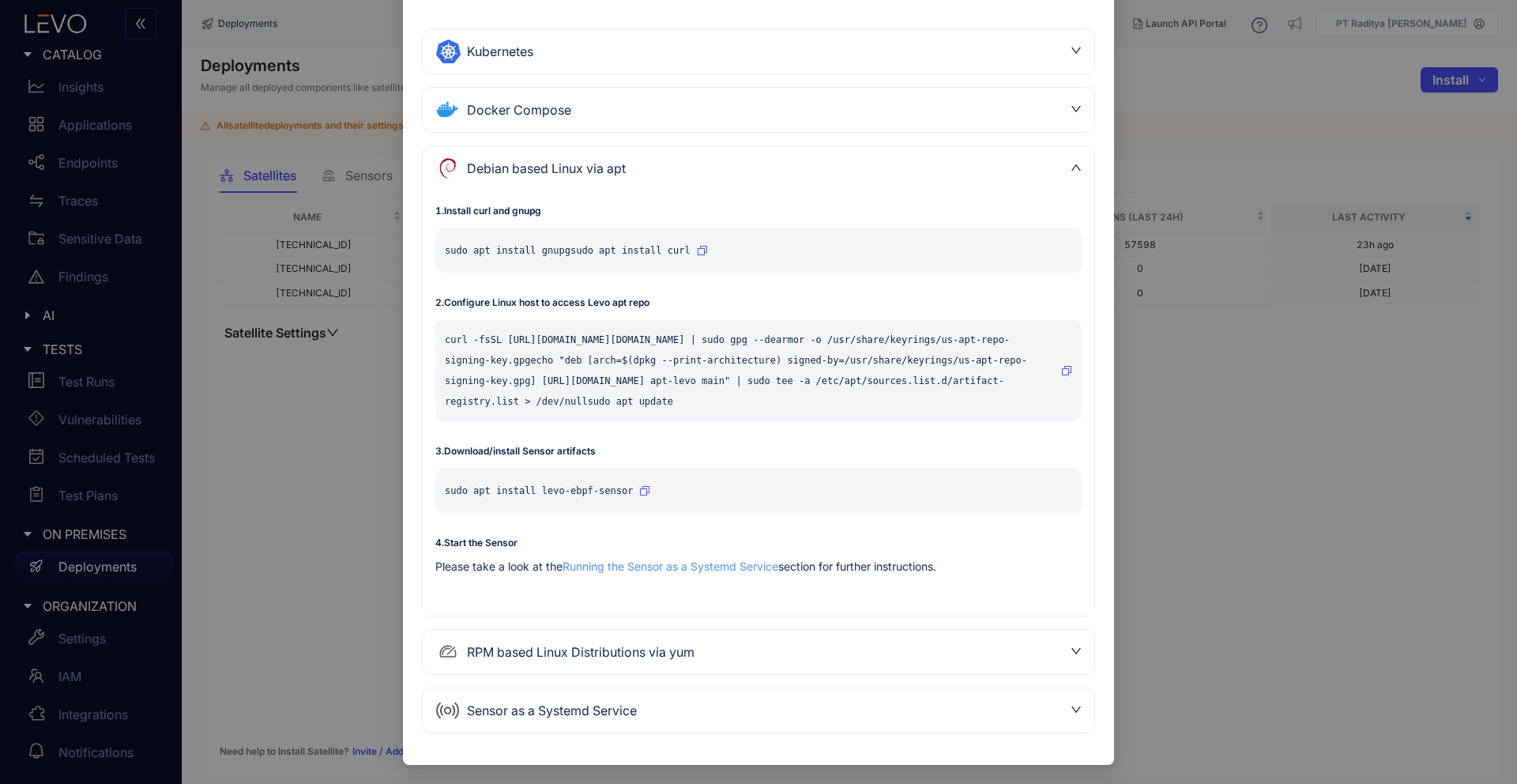
click at [660, 560] on link "Running the Sensor as a Systemd Service" at bounding box center [671, 566] width 216 height 14
click at [643, 487] on icon "button" at bounding box center [645, 491] width 10 height 10
click at [789, 649] on div "RPM based Linux Distributions via yum" at bounding box center [749, 652] width 628 height 26
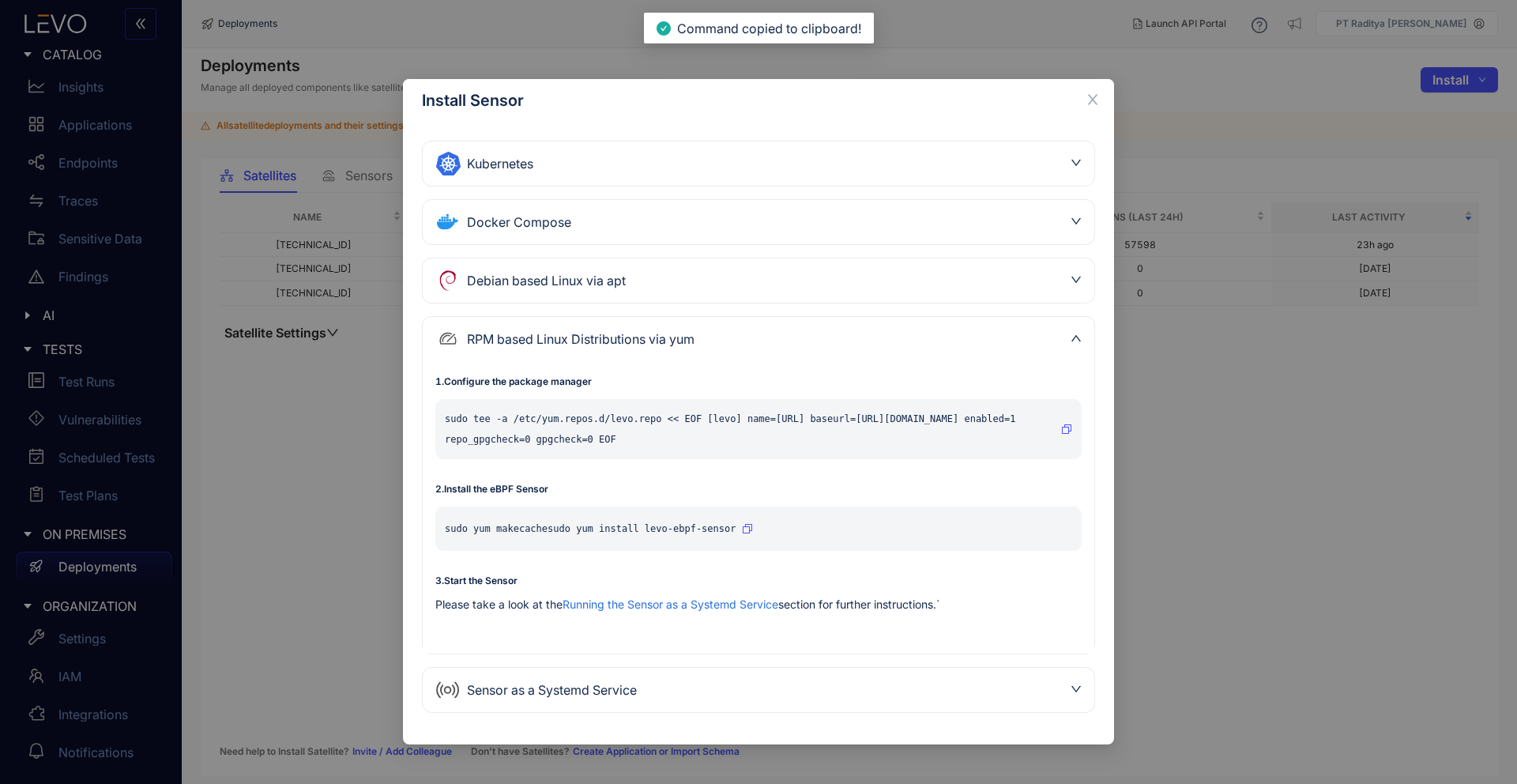
click at [607, 232] on div "Docker Compose" at bounding box center [749, 222] width 628 height 26
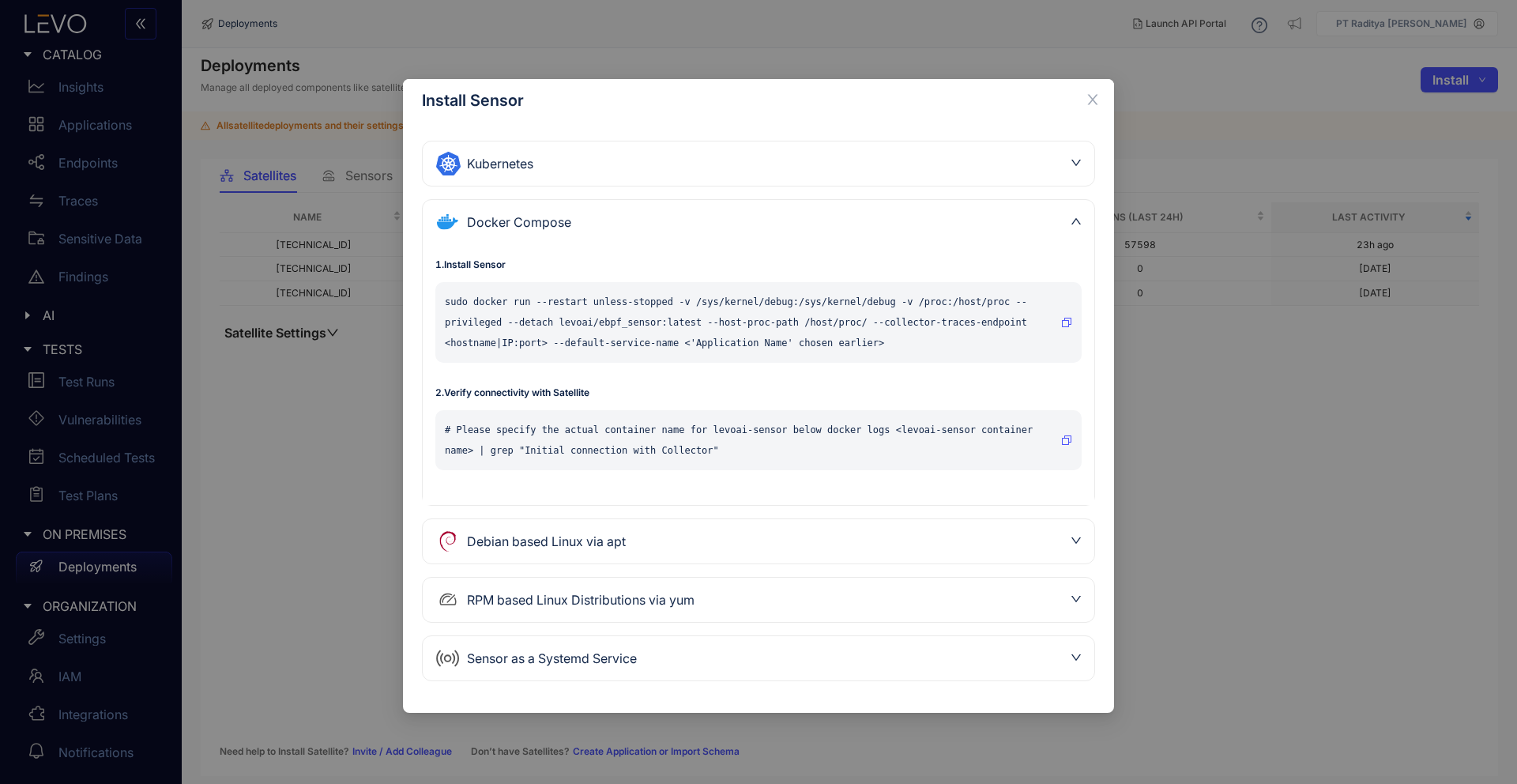
click at [603, 544] on div "Debian based Linux via apt" at bounding box center [749, 541] width 628 height 26
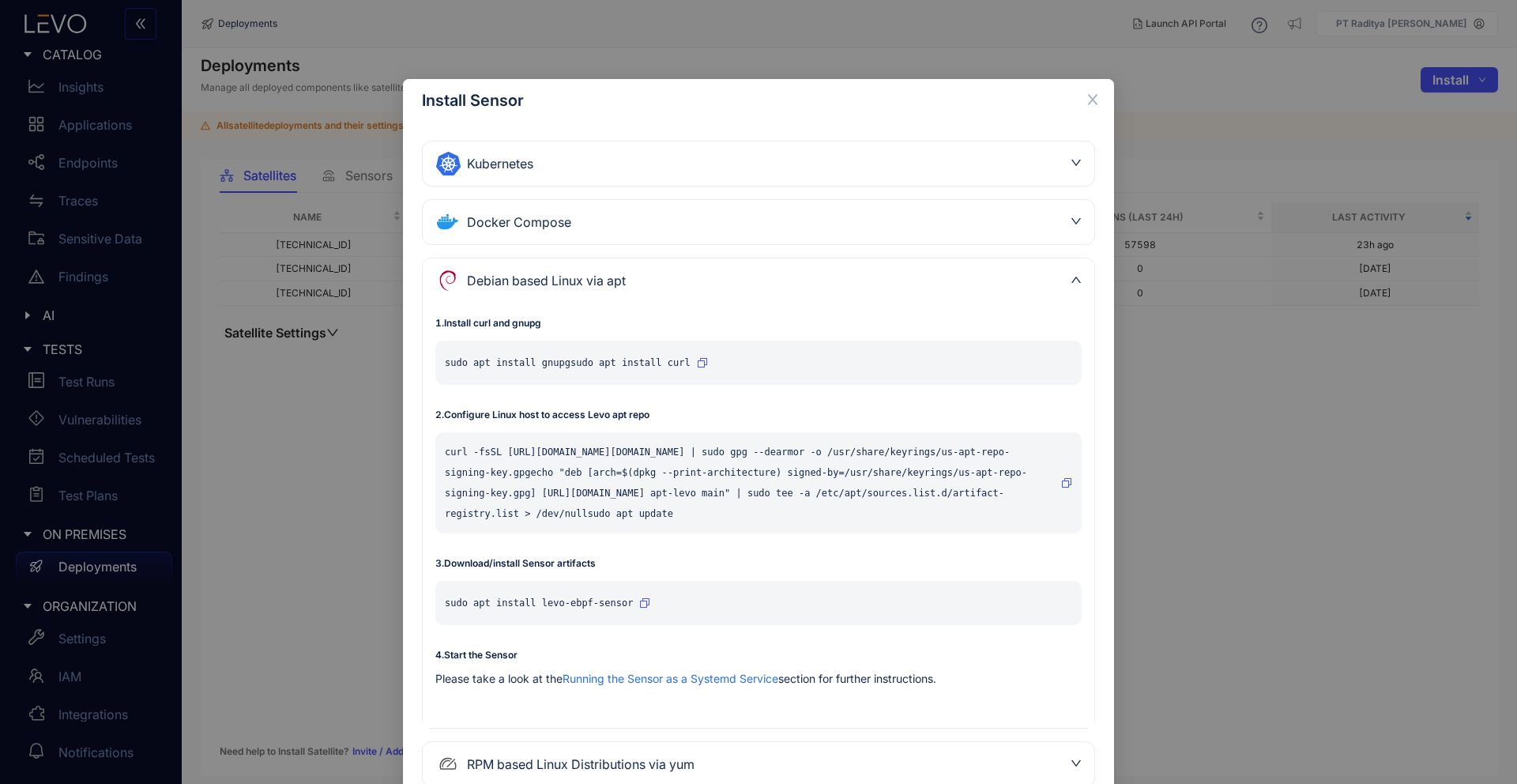
scroll to position [112, 0]
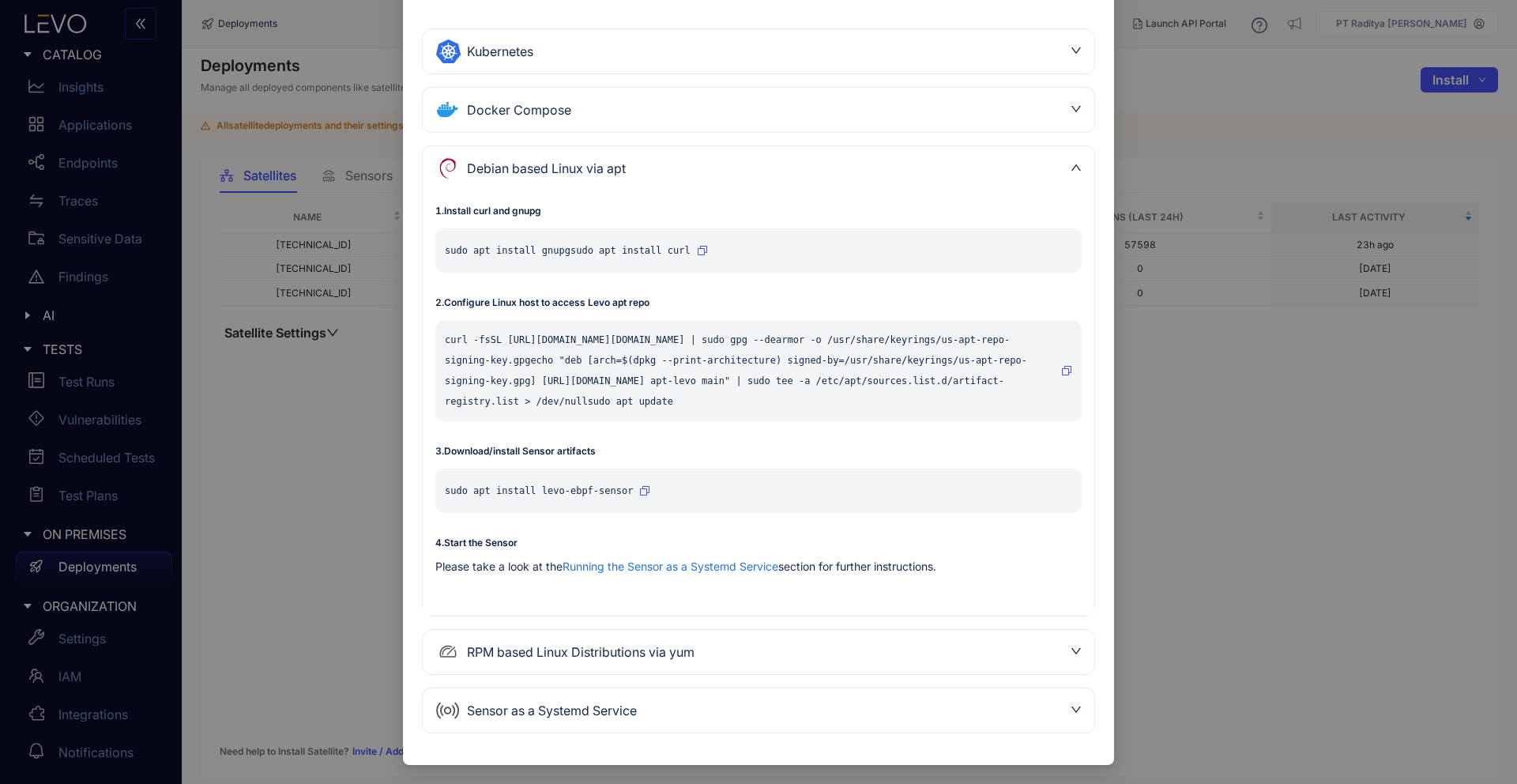
click at [704, 660] on div "RPM based Linux Distributions via yum" at bounding box center [749, 652] width 628 height 26
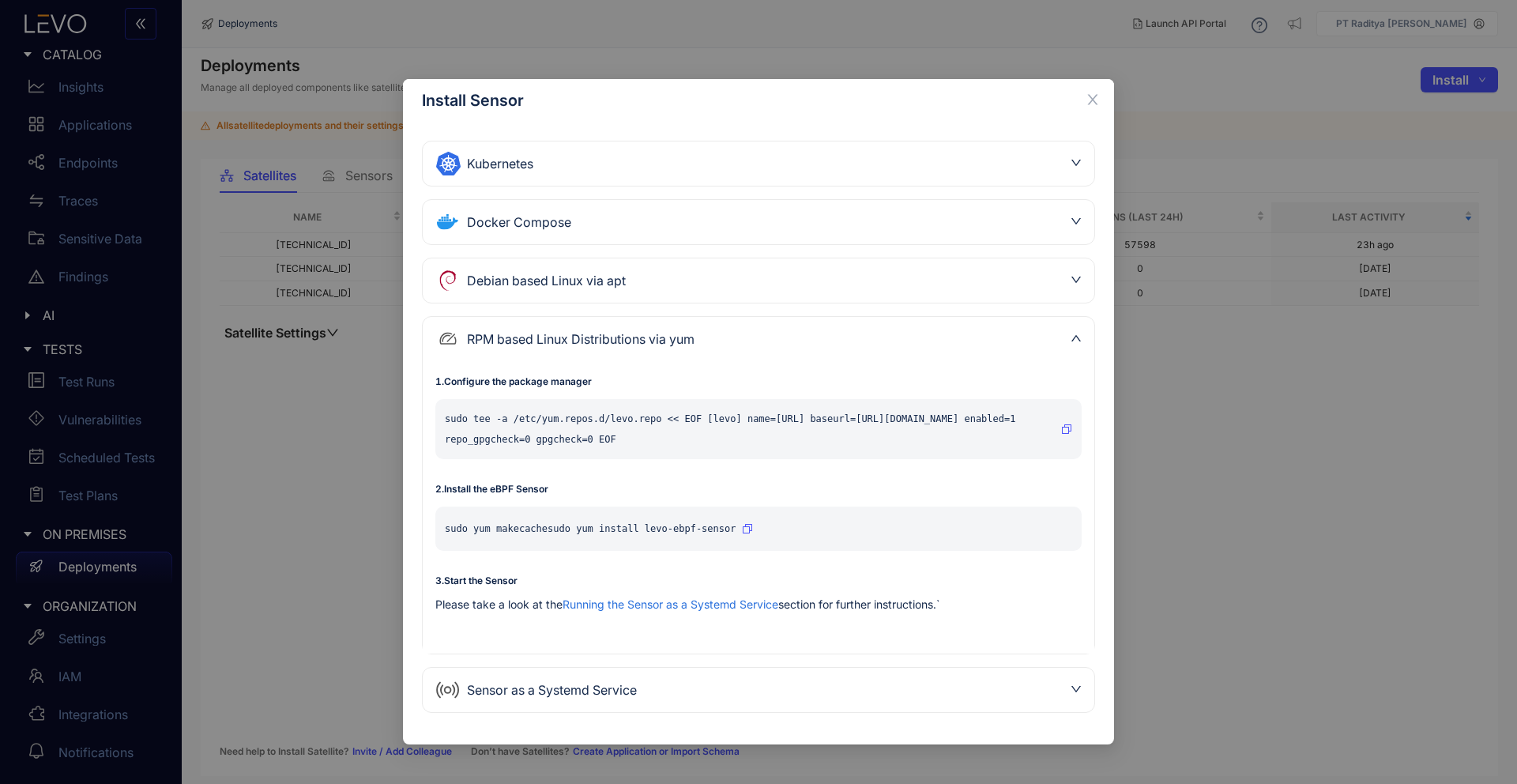
click at [700, 684] on div "Sensor as a Systemd Service" at bounding box center [749, 690] width 628 height 26
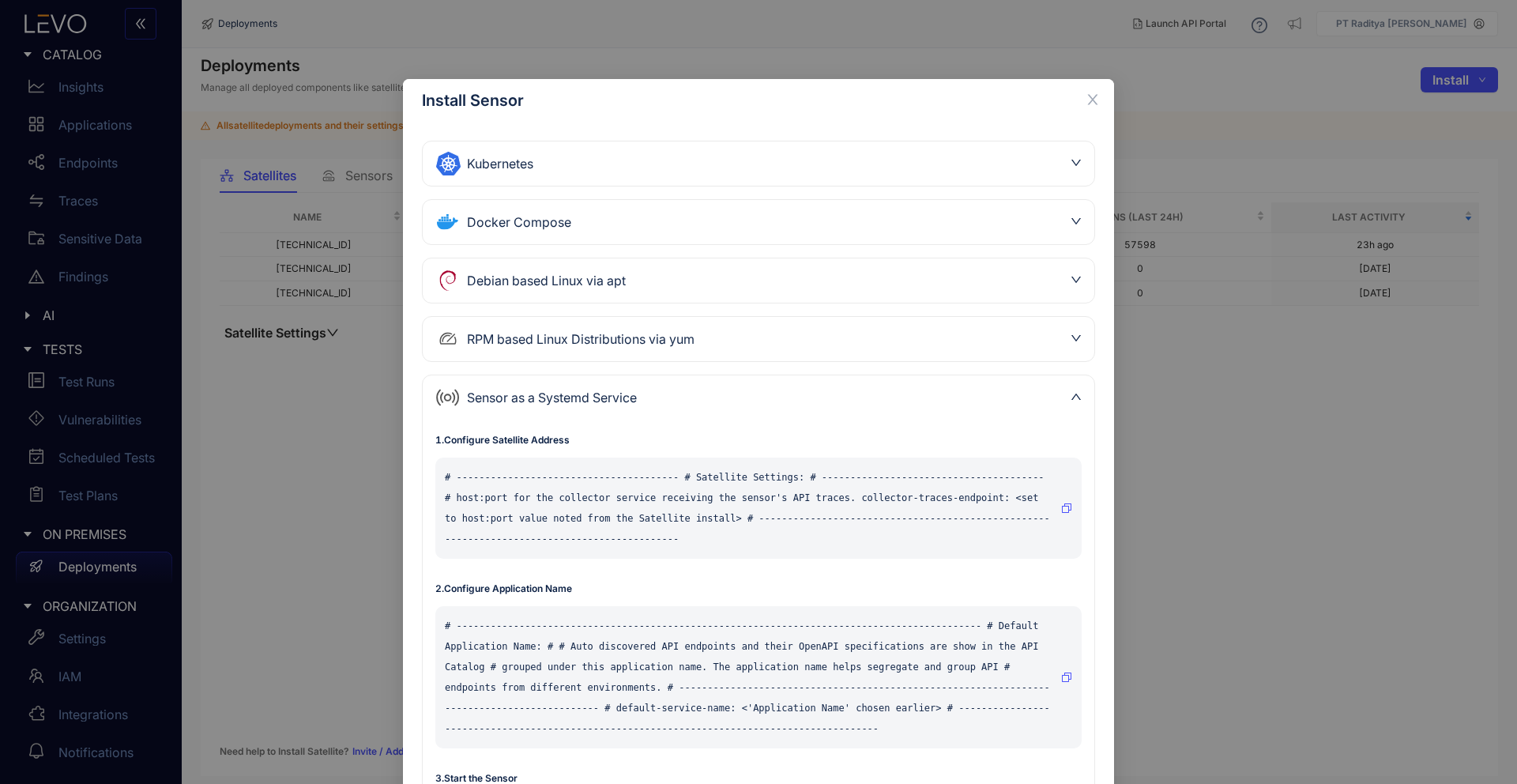
scroll to position [450, 0]
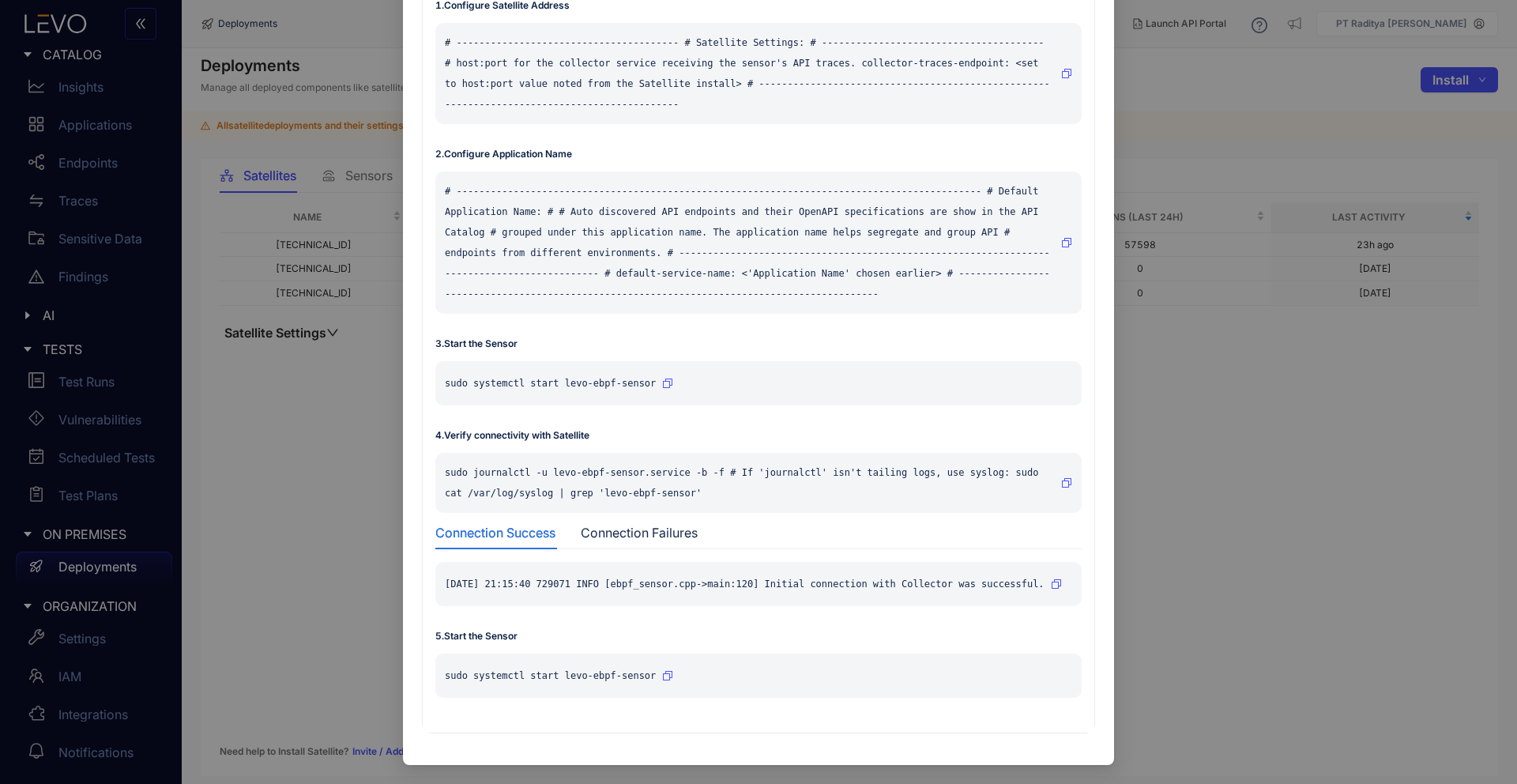
click at [659, 673] on div "sudo systemctl start levo-ebpf-sensor" at bounding box center [758, 675] width 646 height 44
click at [663, 675] on icon "button" at bounding box center [668, 676] width 10 height 10
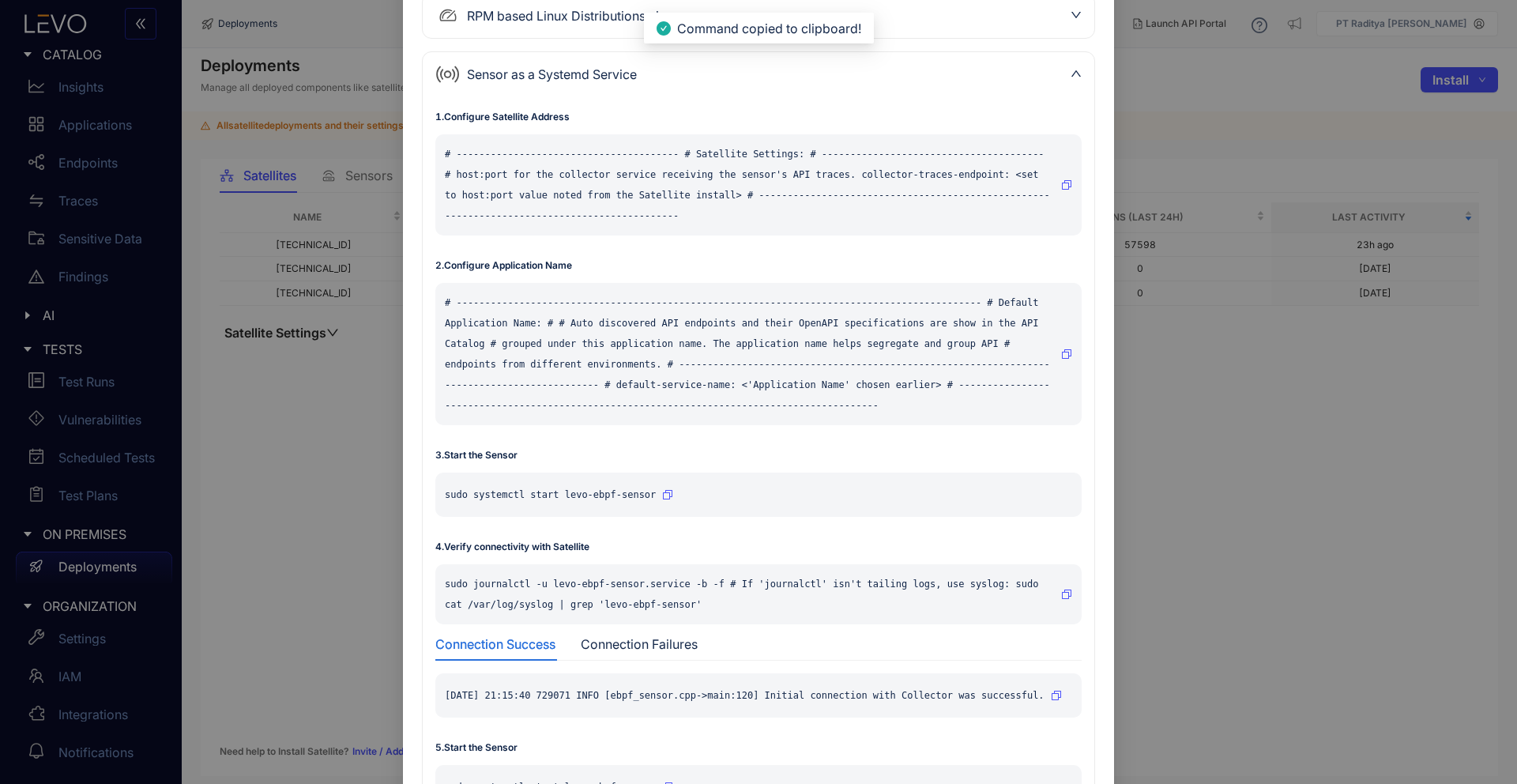
scroll to position [350, 0]
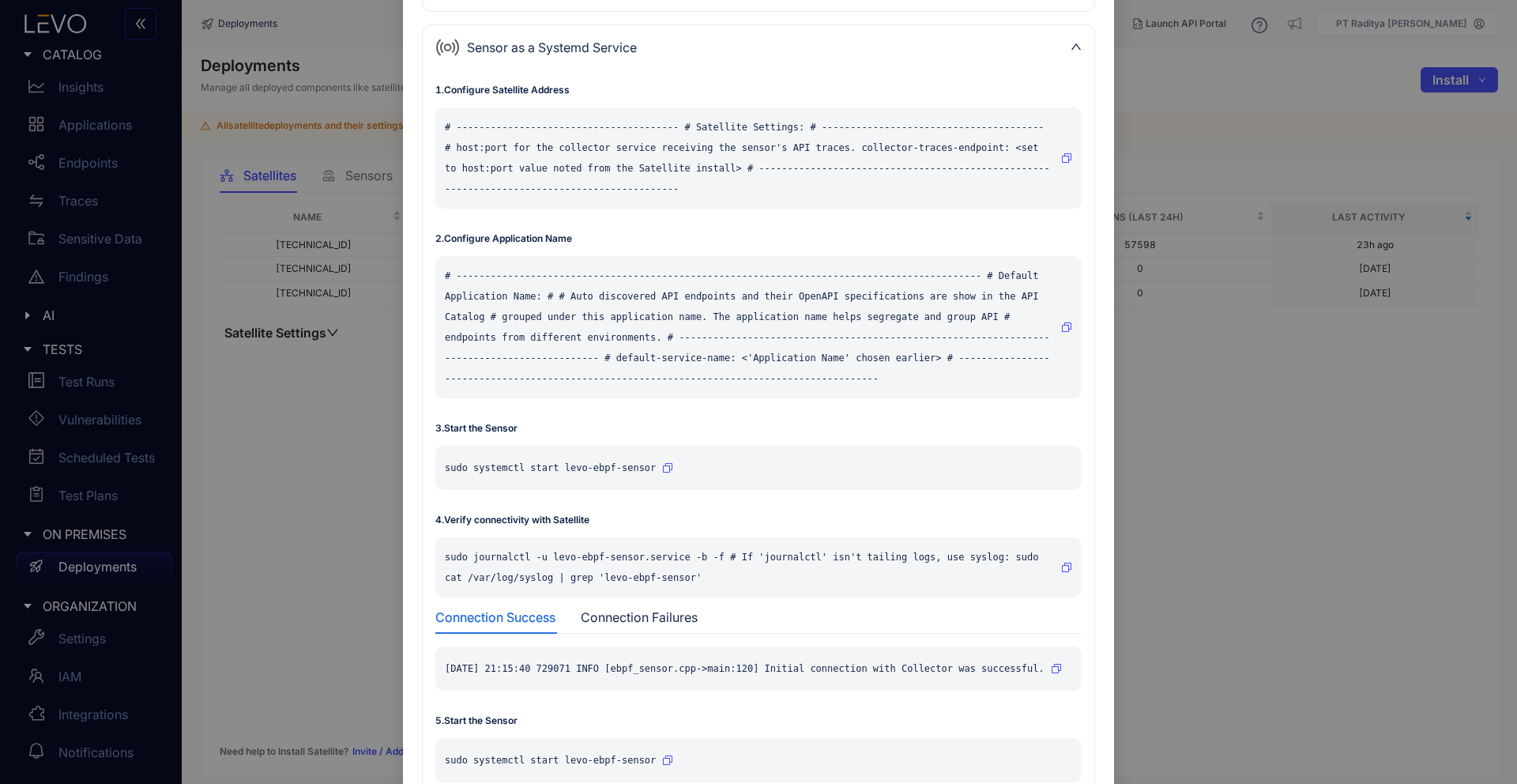
click at [668, 461] on button "button" at bounding box center [667, 468] width 11 height 26
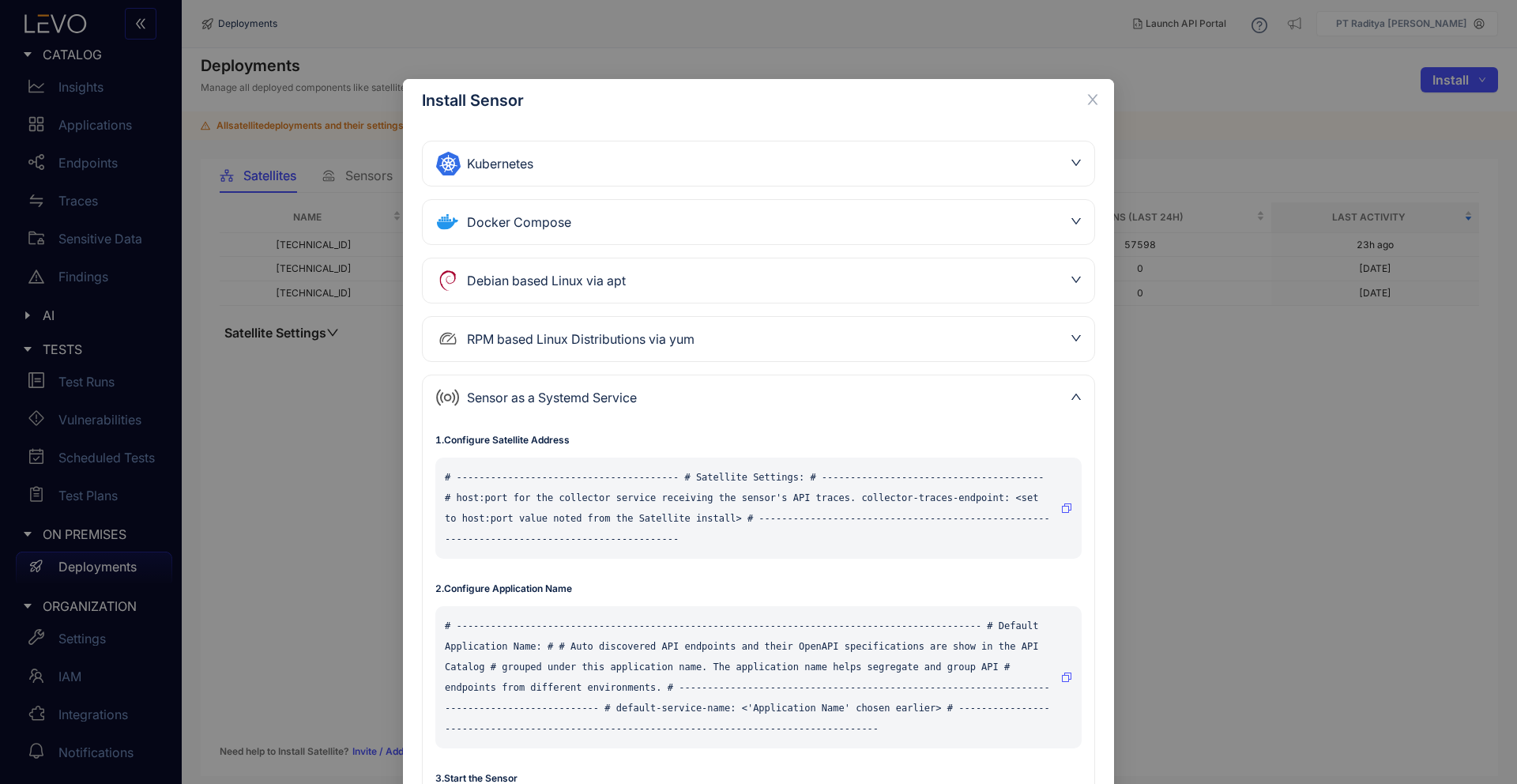
click at [981, 5] on div "Install Sensor Kubernetes 1 . Install levoai Helm repo helm repo add levoai htt…" at bounding box center [758, 392] width 1517 height 784
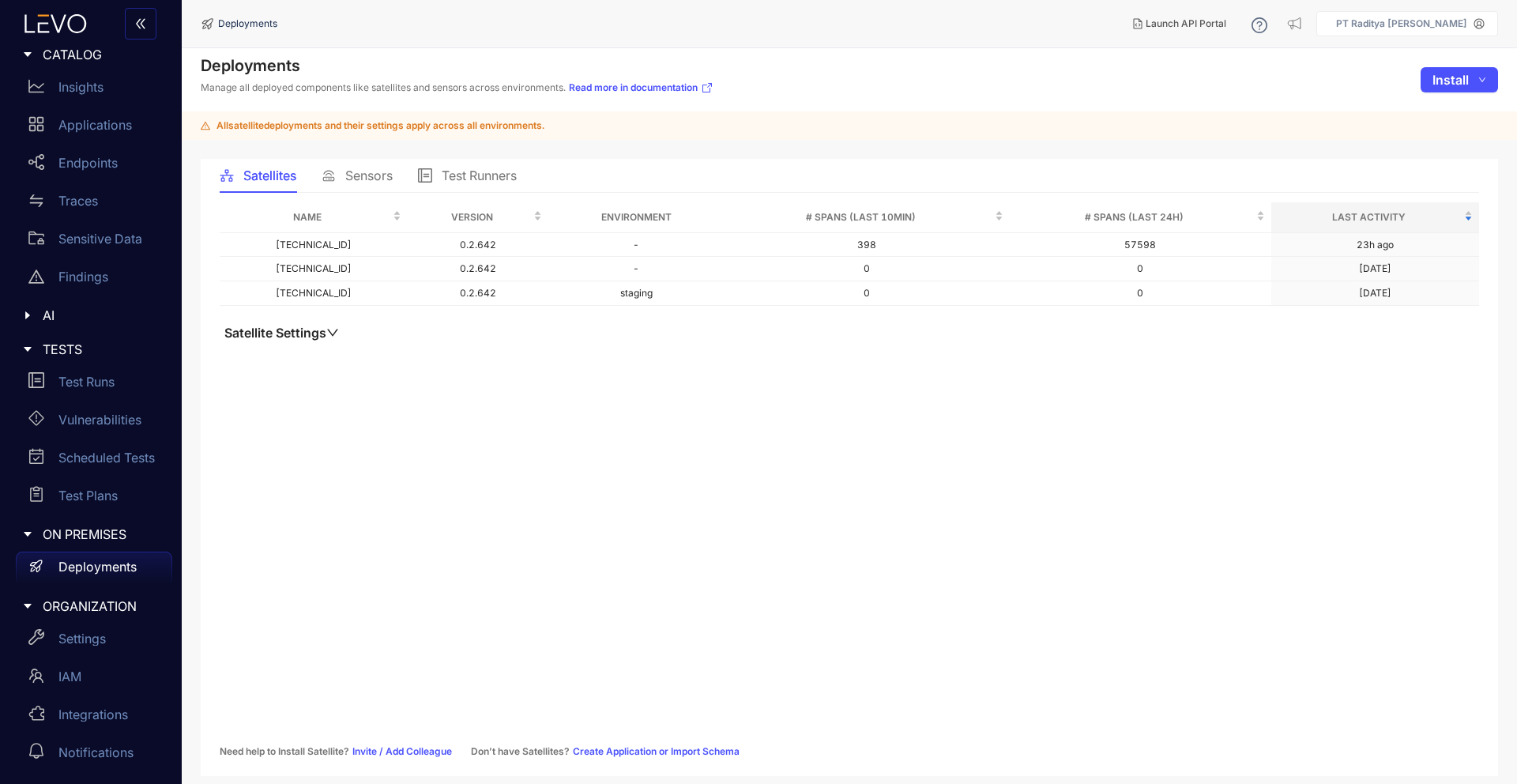
click at [1262, 26] on icon at bounding box center [1260, 26] width 6 height 9
click at [1264, 120] on span "Levo Support" at bounding box center [1270, 123] width 60 height 12
click at [1398, 27] on p "PT Raditya [PERSON_NAME]" at bounding box center [1401, 23] width 131 height 11
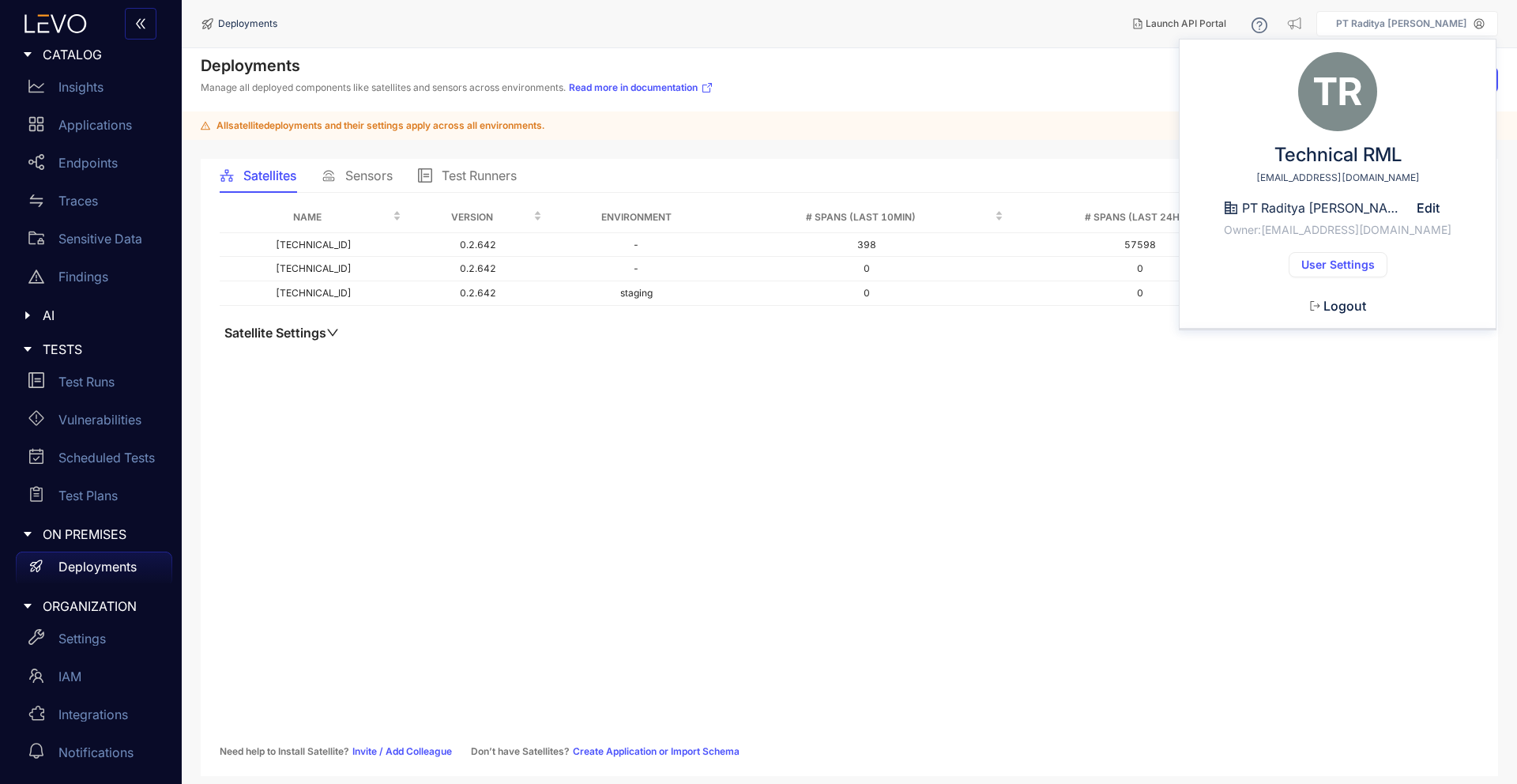
click at [1329, 255] on button "User Settings" at bounding box center [1338, 265] width 99 height 26
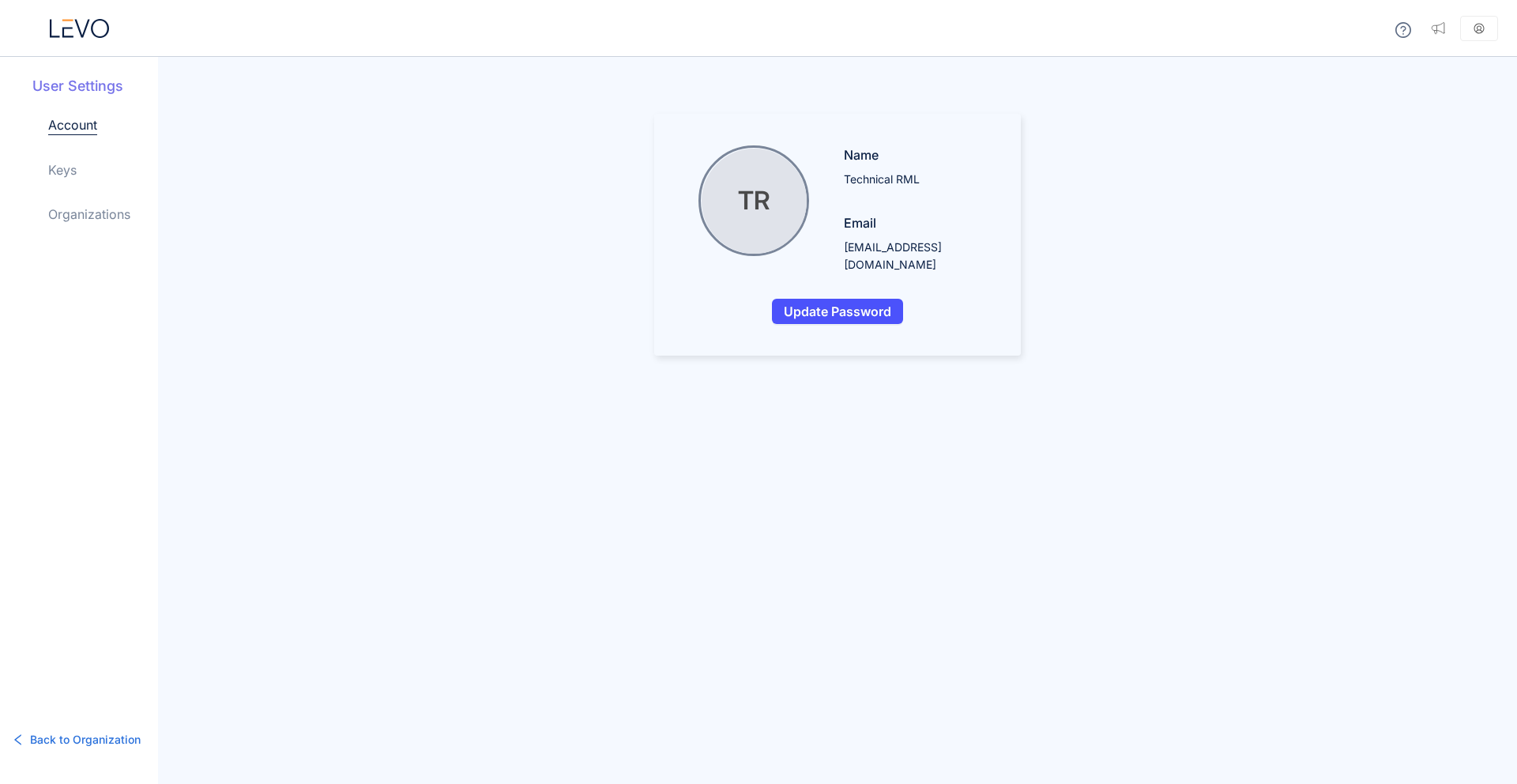
click at [74, 165] on link "Keys" at bounding box center [62, 169] width 28 height 19
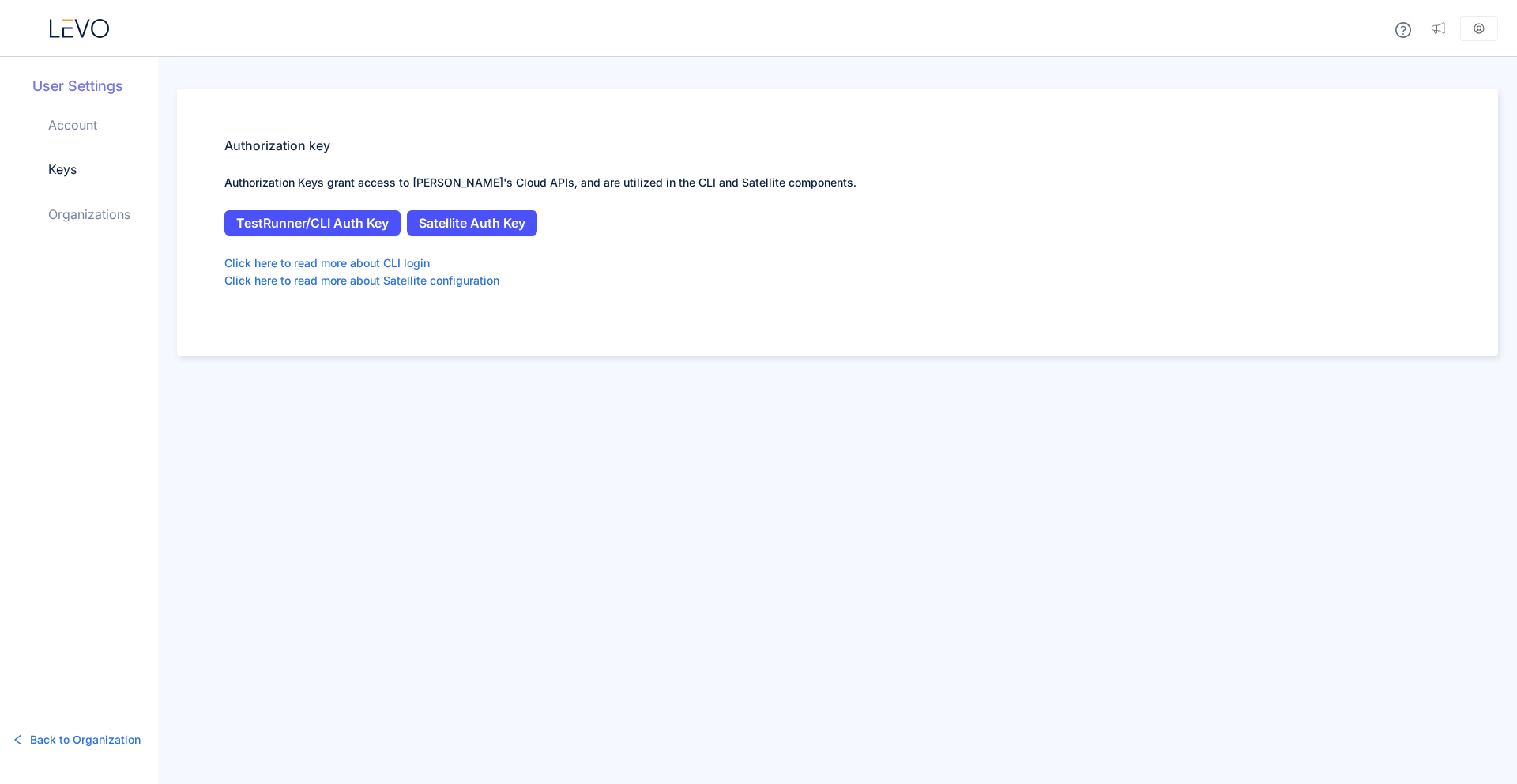
click at [115, 220] on link "Organizations" at bounding box center [89, 213] width 83 height 19
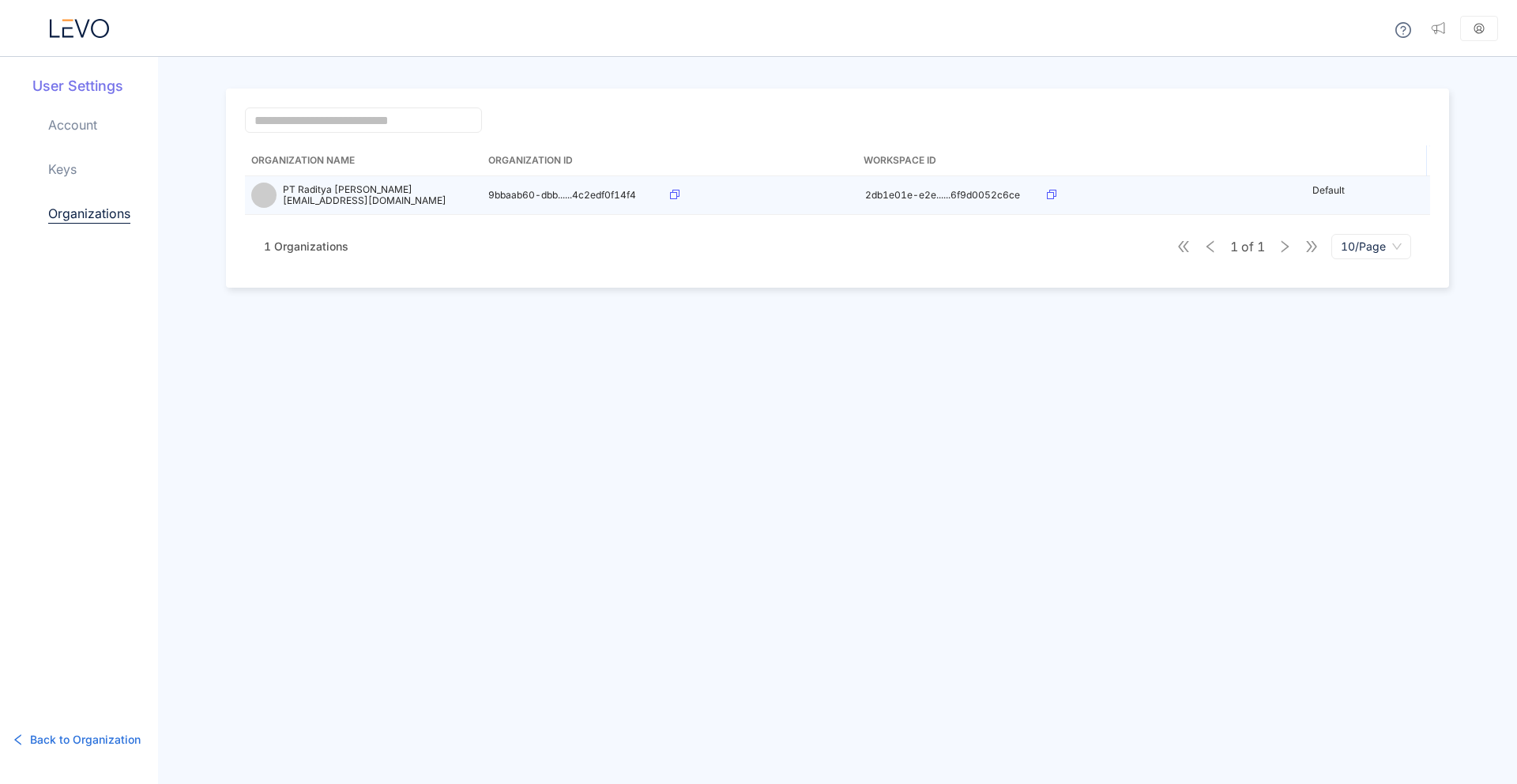
click at [677, 199] on div at bounding box center [761, 196] width 183 height 12
click at [672, 192] on icon at bounding box center [675, 195] width 10 height 10
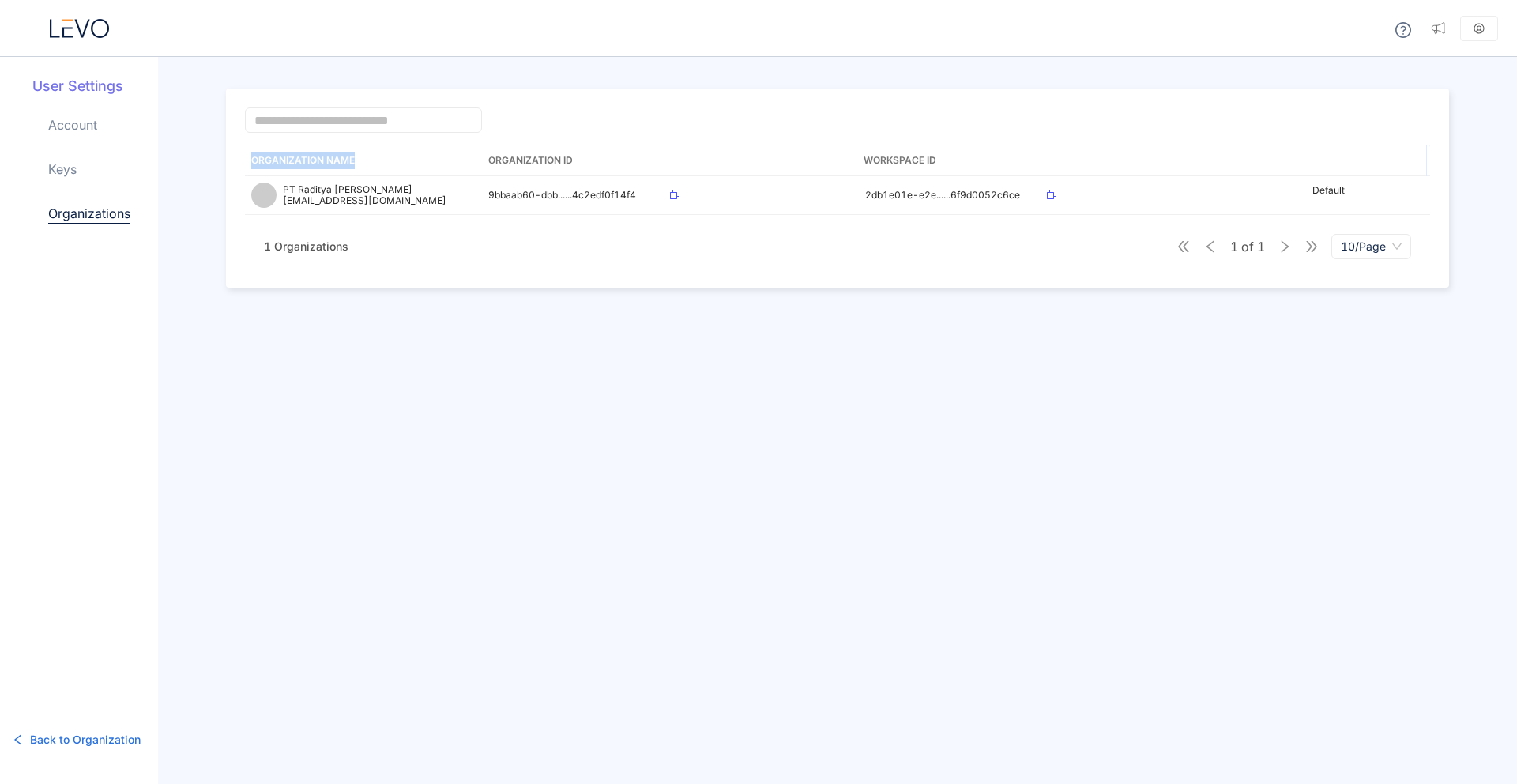
drag, startPoint x: 359, startPoint y: 156, endPoint x: 251, endPoint y: 155, distance: 108.0
click at [251, 155] on th "Organization Name" at bounding box center [363, 160] width 237 height 30
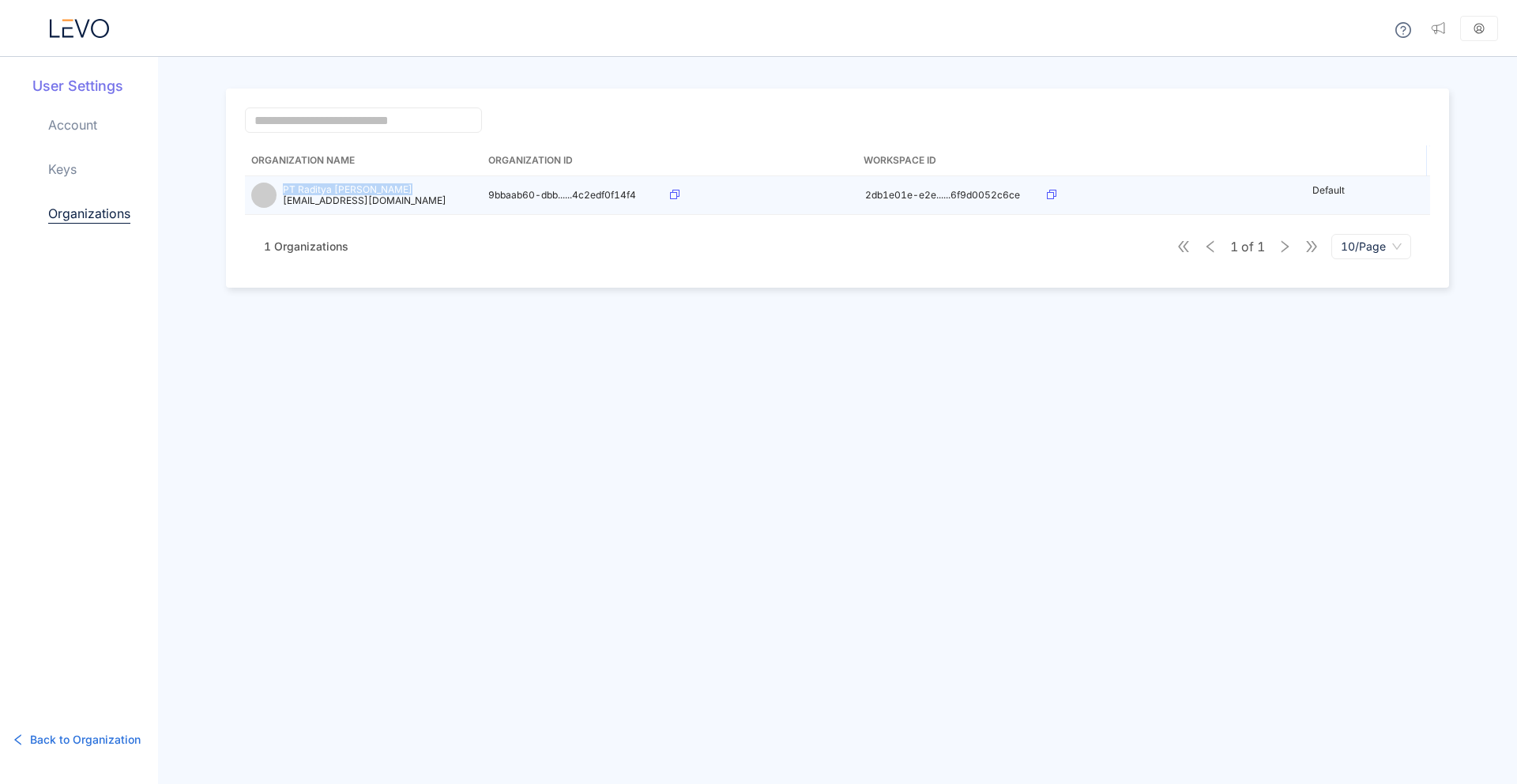
drag, startPoint x: 404, startPoint y: 194, endPoint x: 278, endPoint y: 189, distance: 126.1
click at [278, 189] on div "PT Raditya Mulia Lestari technical@rml.co.id" at bounding box center [364, 196] width 224 height 26
copy p "PT Raditya [PERSON_NAME]"
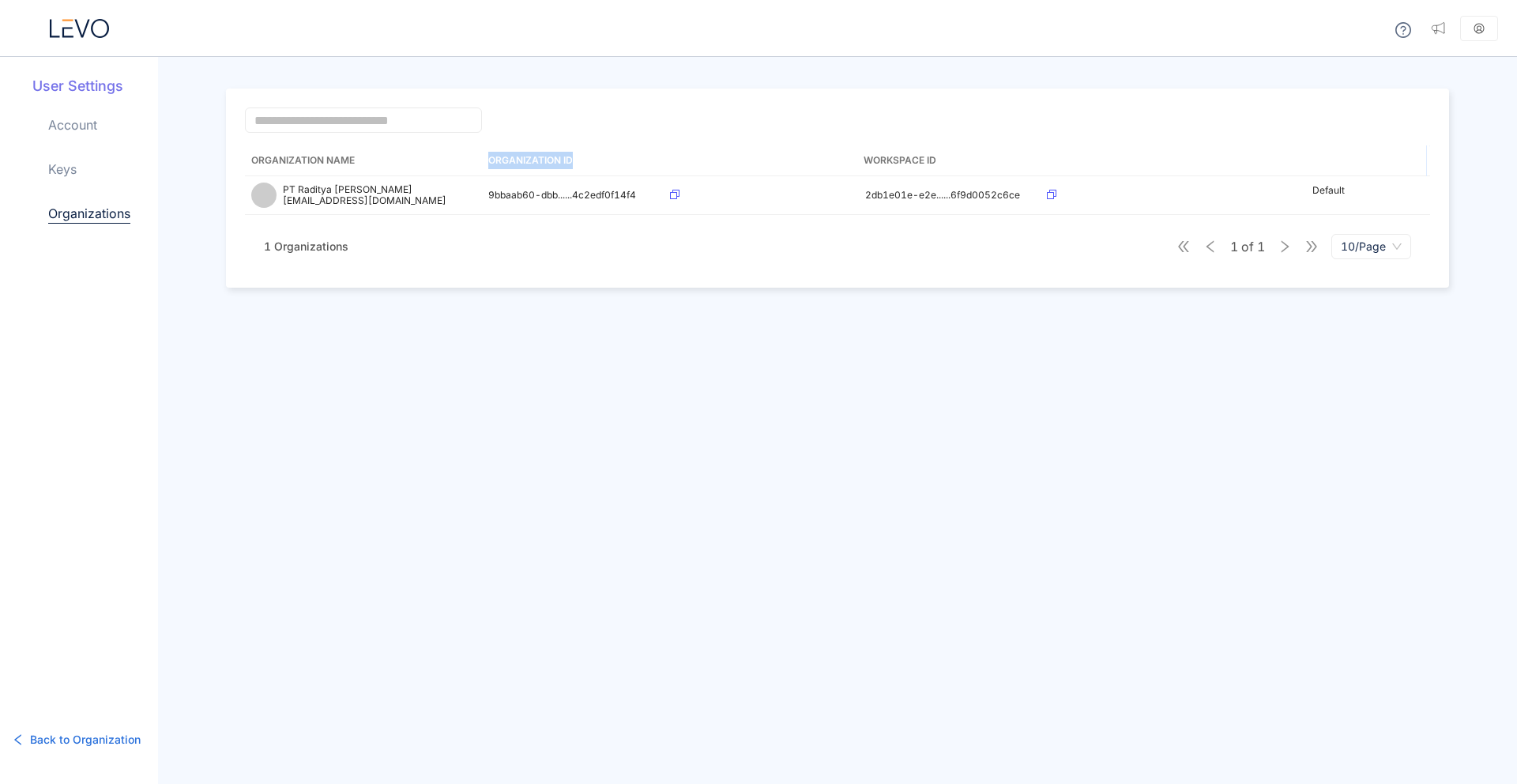
drag, startPoint x: 575, startPoint y: 158, endPoint x: 488, endPoint y: 157, distance: 87.0
click at [488, 157] on th "Organization ID" at bounding box center [573, 160] width 182 height 30
copy th "Organization ID"
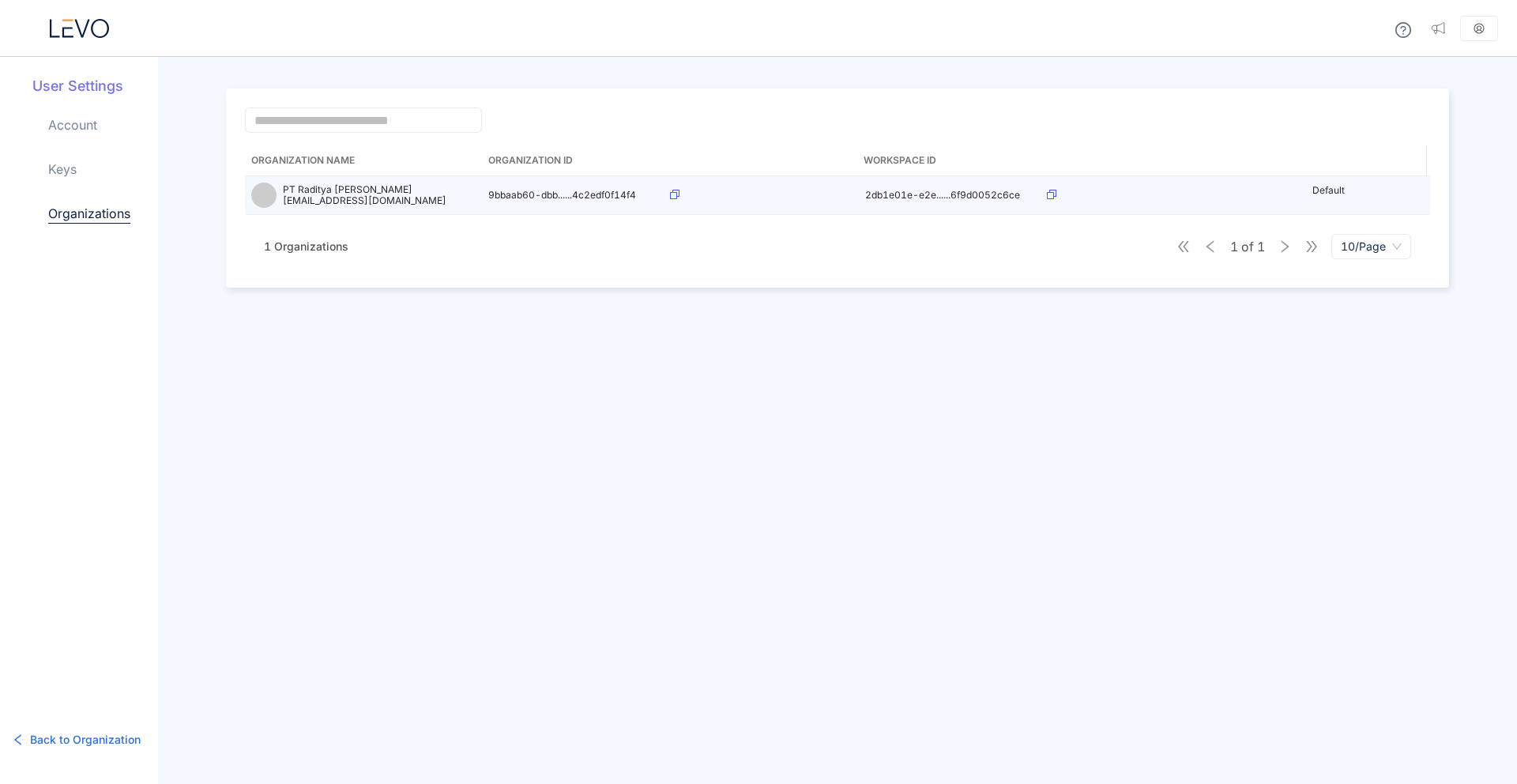
click at [670, 195] on icon at bounding box center [675, 195] width 10 height 10
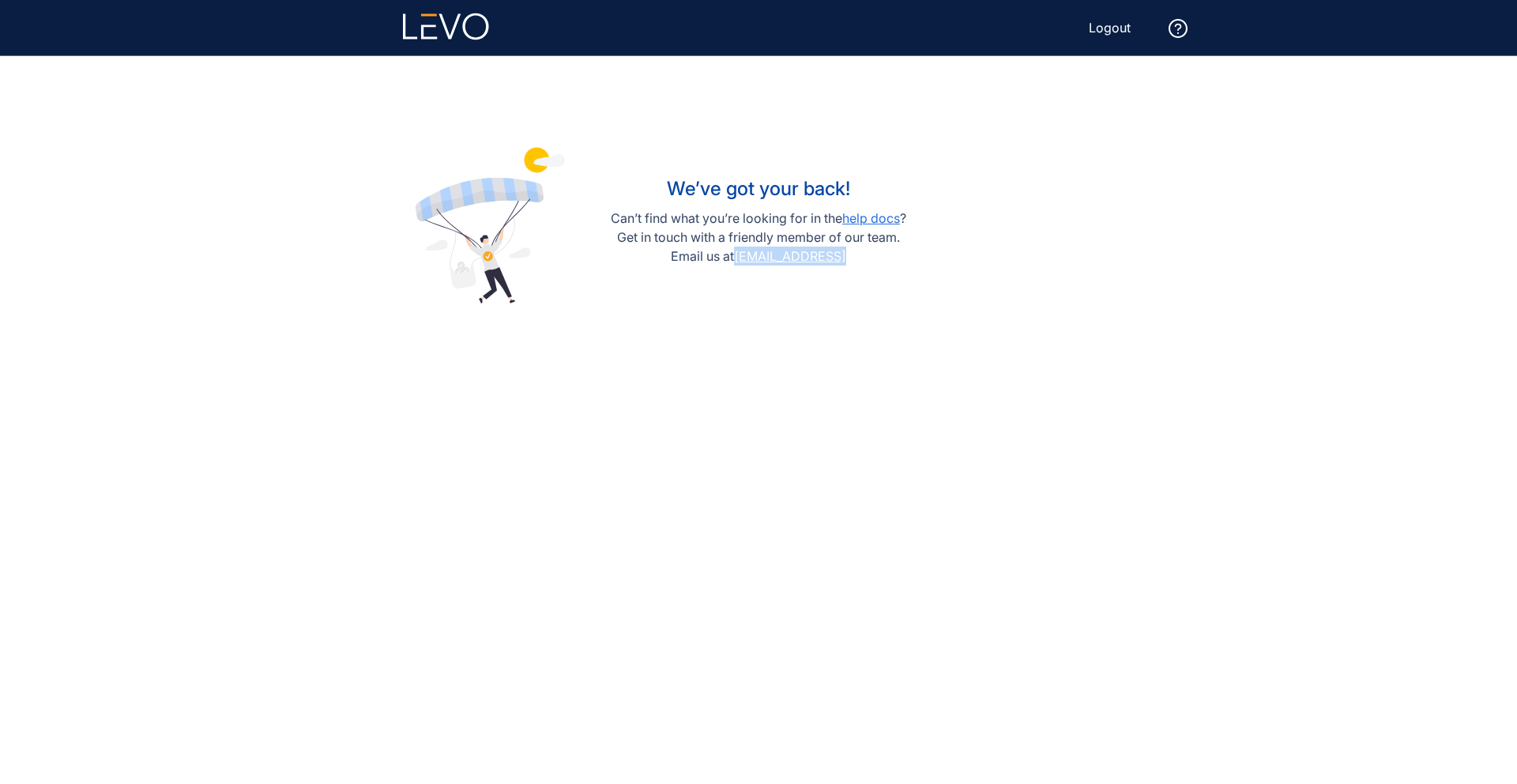
drag, startPoint x: 848, startPoint y: 261, endPoint x: 746, endPoint y: 263, distance: 102.0
click at [746, 263] on p "Email us at [EMAIL_ADDRESS]" at bounding box center [758, 255] width 296 height 19
copy link "[EMAIL_ADDRESS]"
click at [862, 217] on link "help docs" at bounding box center [871, 218] width 58 height 16
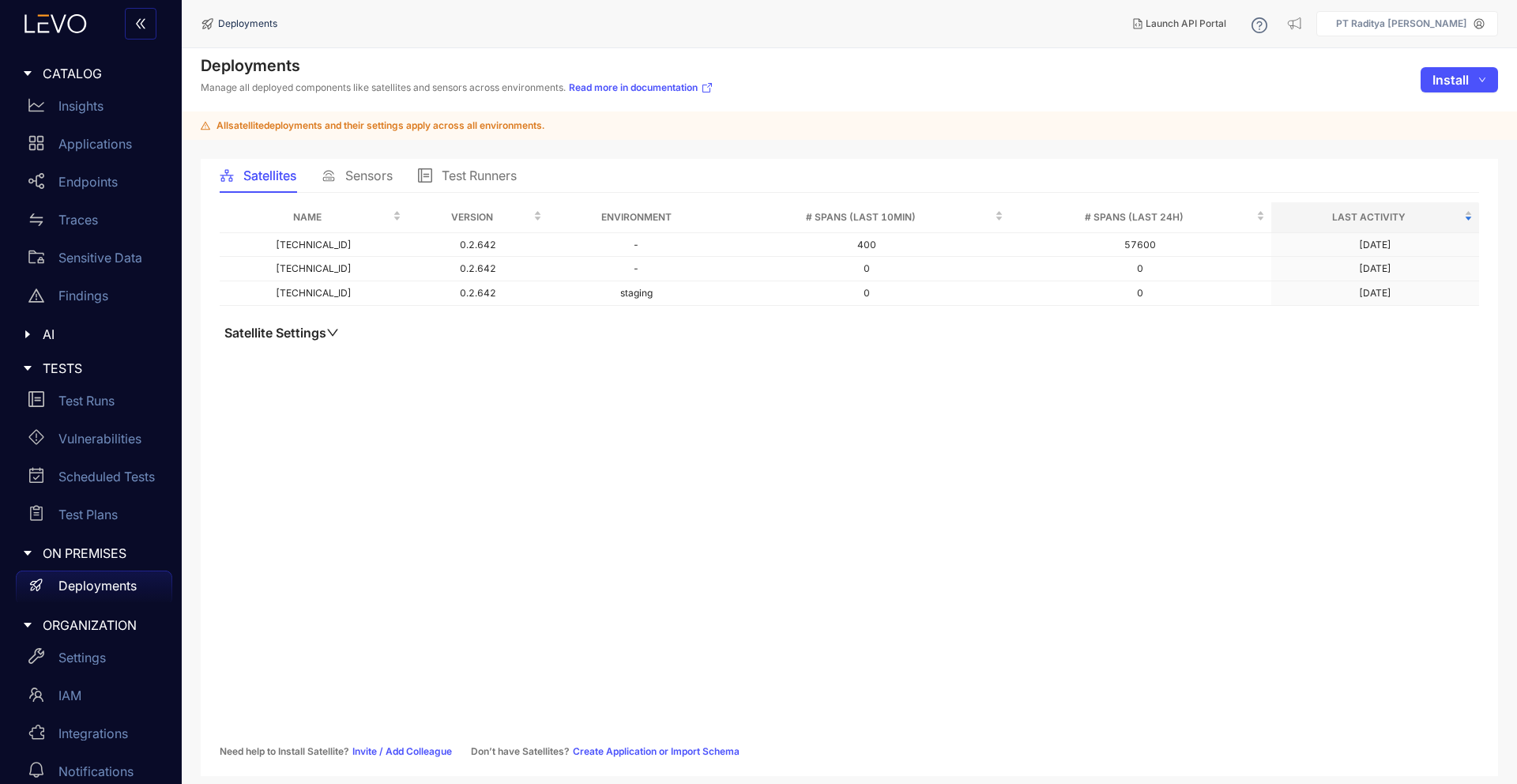
click at [421, 126] on span "All satellite deployments and their settings apply across all environments." at bounding box center [380, 125] width 328 height 11
click at [649, 85] on link "Read more in documentation" at bounding box center [641, 87] width 144 height 13
click at [595, 287] on td "staging" at bounding box center [636, 293] width 176 height 25
click at [646, 238] on td "-" at bounding box center [636, 245] width 176 height 25
click at [376, 168] on span "Sensors" at bounding box center [368, 175] width 47 height 14
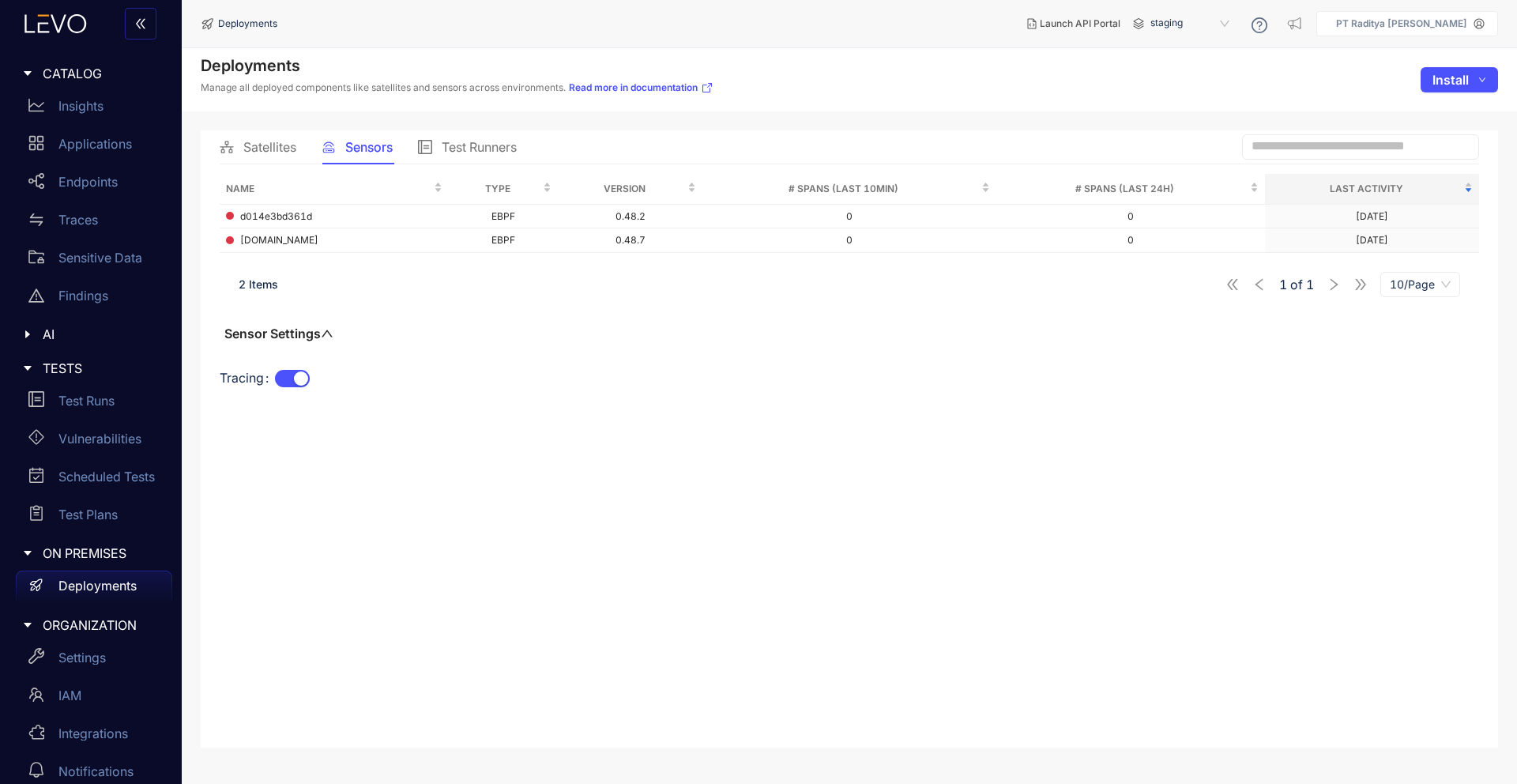
click at [309, 342] on div "Name Type Version # Spans (last 10min) # Spans (last 24h) Last Activity d014e3b…" at bounding box center [850, 292] width 1260 height 236
click at [294, 375] on div "button" at bounding box center [301, 378] width 14 height 14
click at [294, 375] on button "Tracing" at bounding box center [292, 378] width 34 height 18
click at [328, 236] on div "[DOMAIN_NAME]" at bounding box center [334, 240] width 216 height 11
click at [331, 236] on div "[DOMAIN_NAME]" at bounding box center [334, 240] width 216 height 11
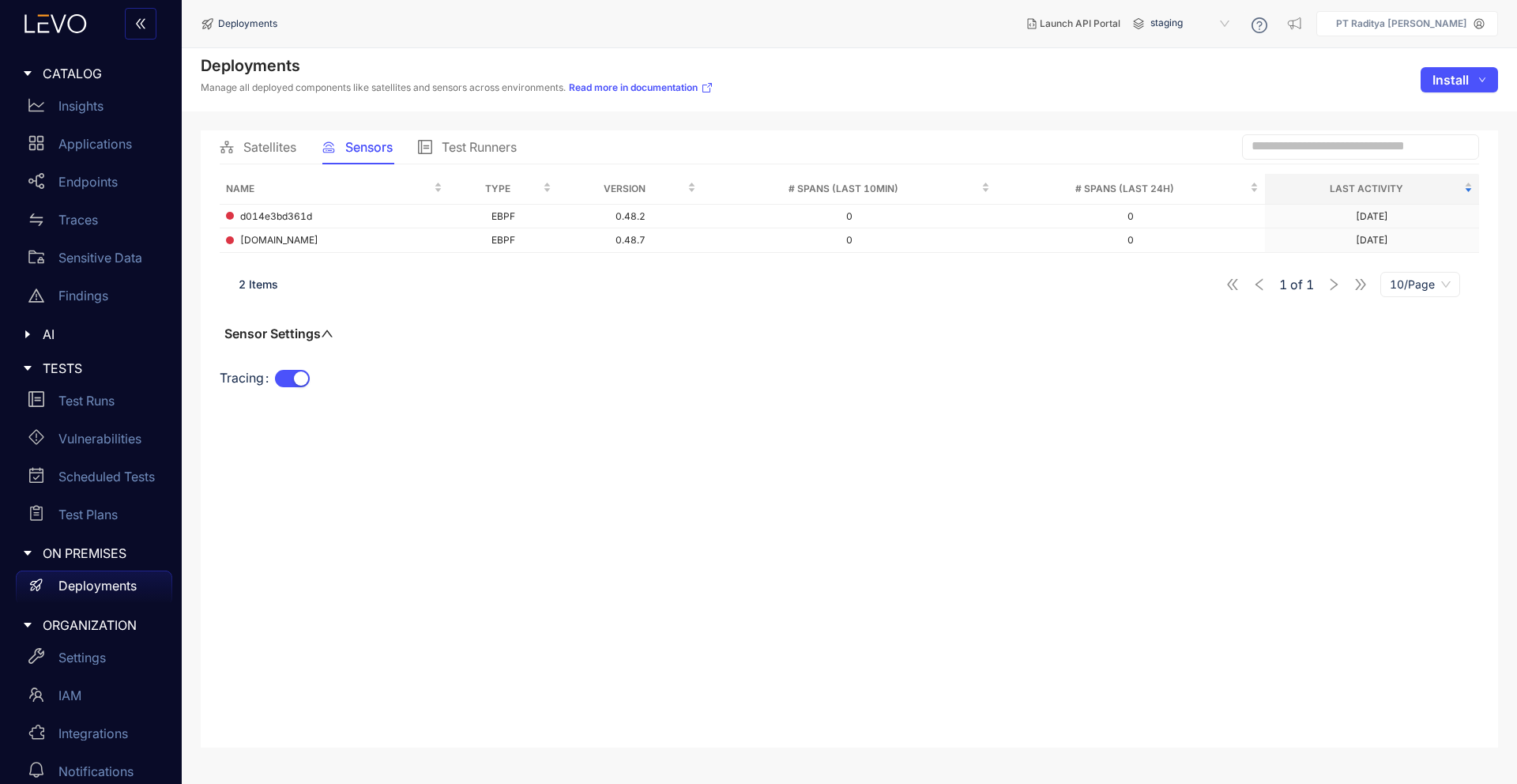
click at [274, 144] on span "Satellites" at bounding box center [270, 146] width 53 height 14
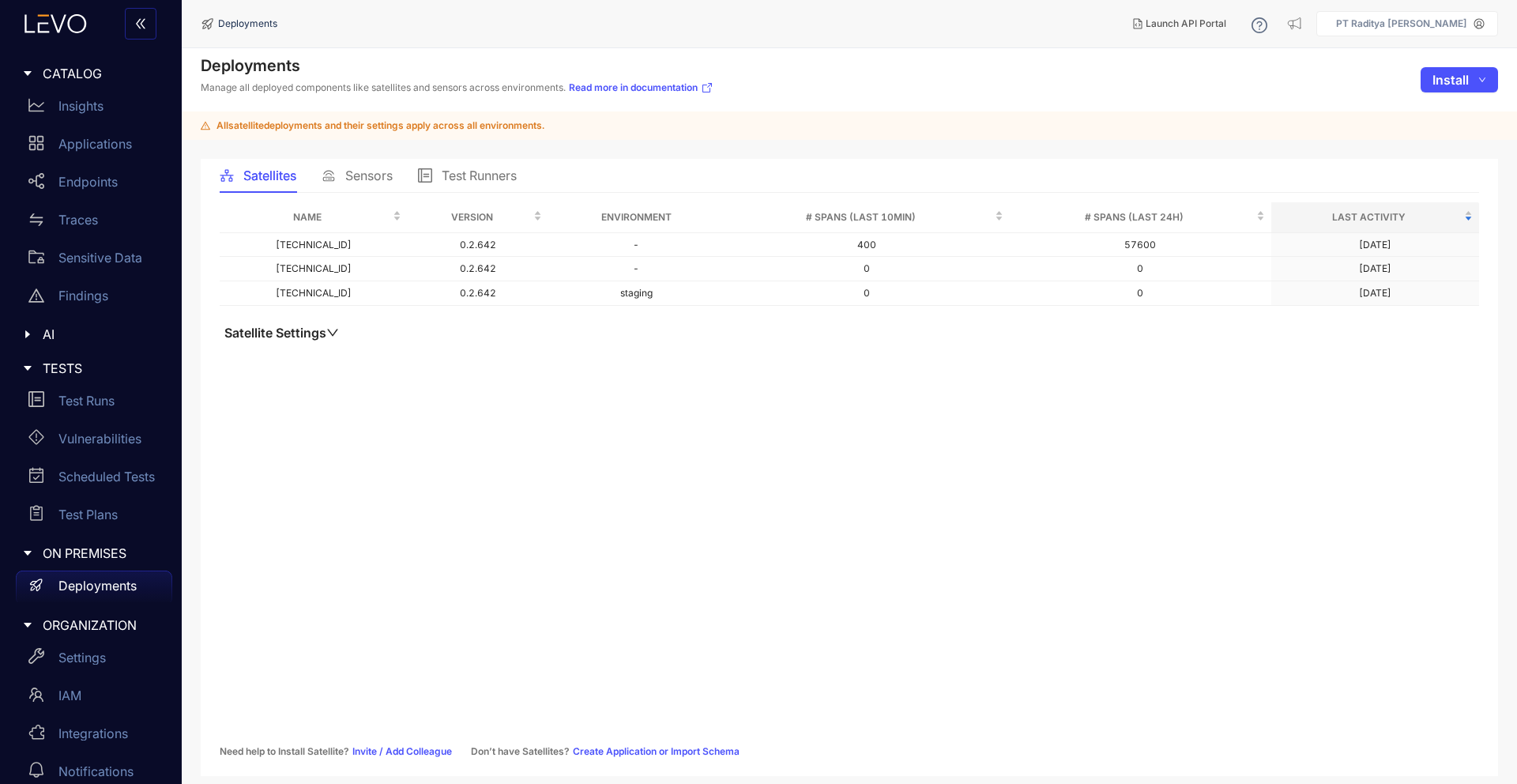
click at [375, 175] on span "Sensors" at bounding box center [368, 175] width 47 height 14
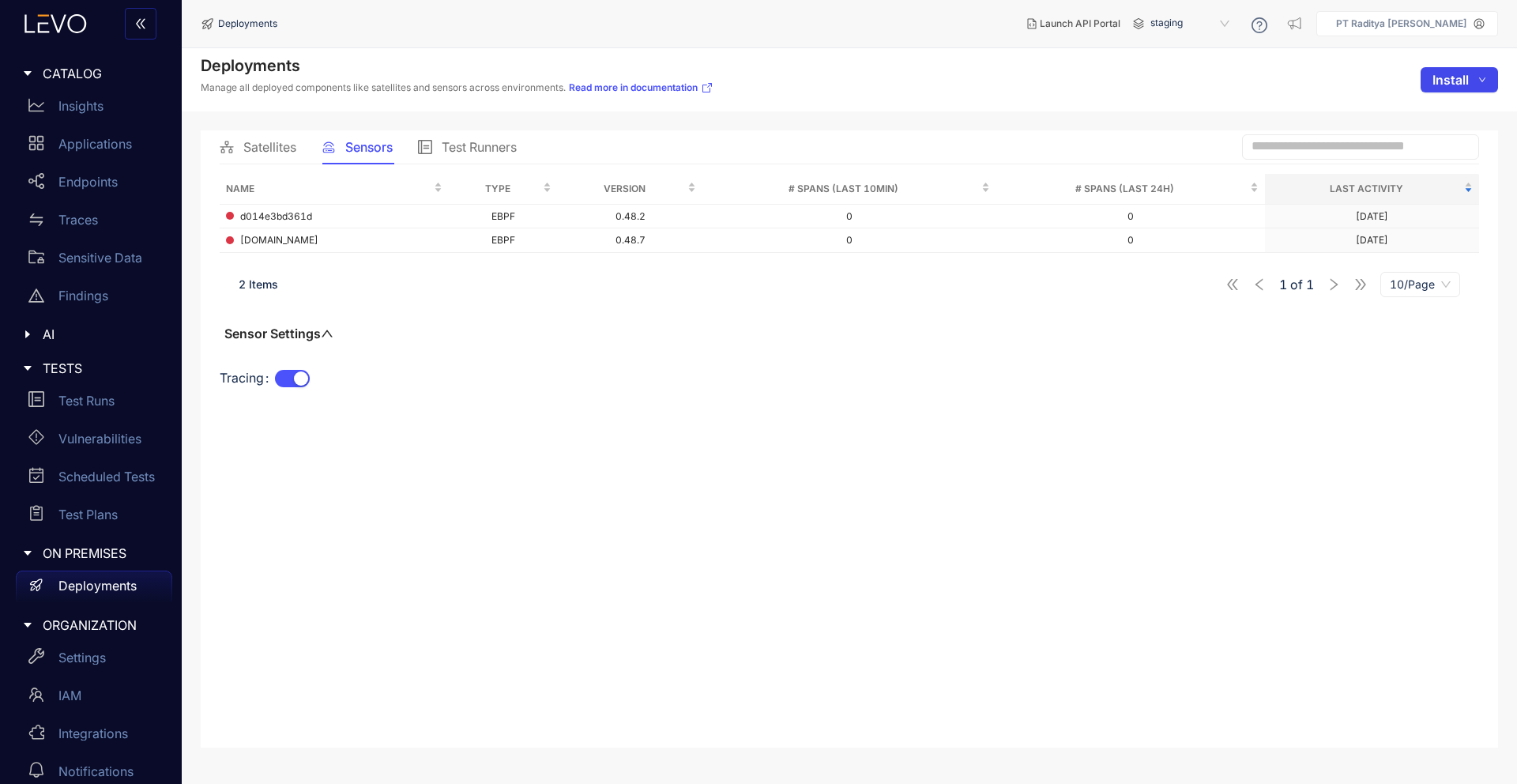
click at [1437, 78] on span "Install" at bounding box center [1450, 80] width 36 height 14
click at [1454, 127] on li "Sensor" at bounding box center [1441, 137] width 108 height 27
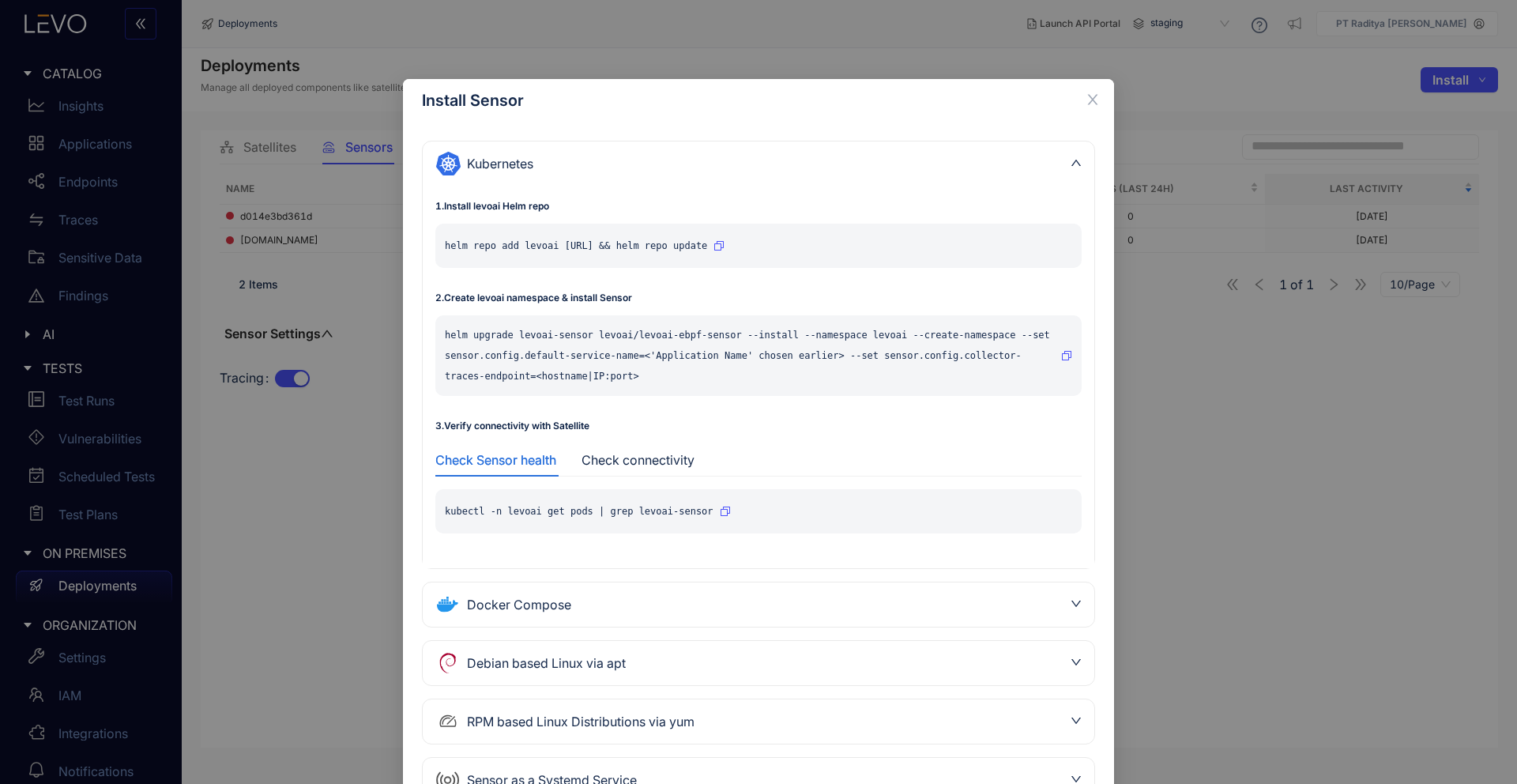
scroll to position [70, 0]
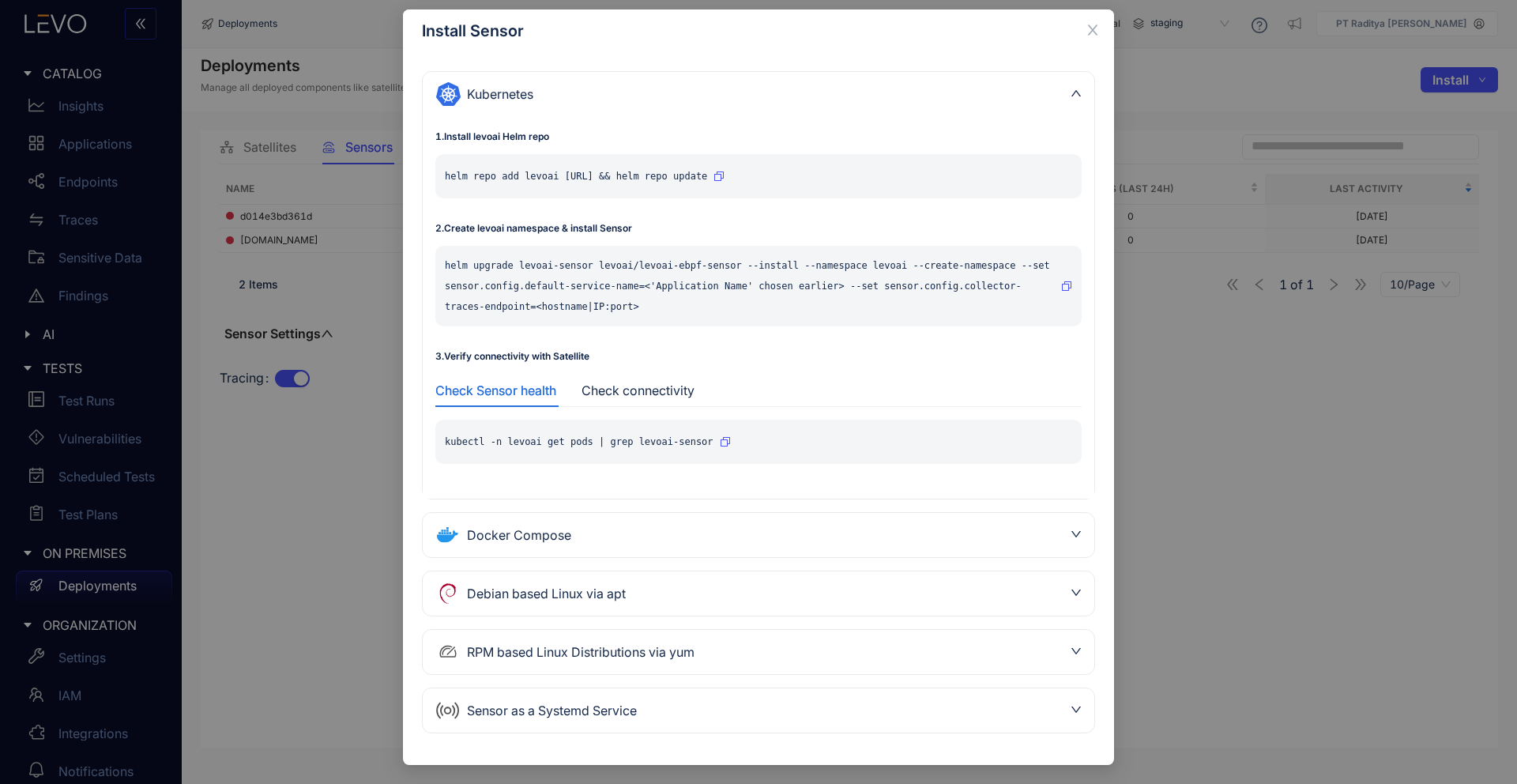
click at [817, 694] on div "Sensor as a Systemd Service" at bounding box center [758, 709] width 672 height 44
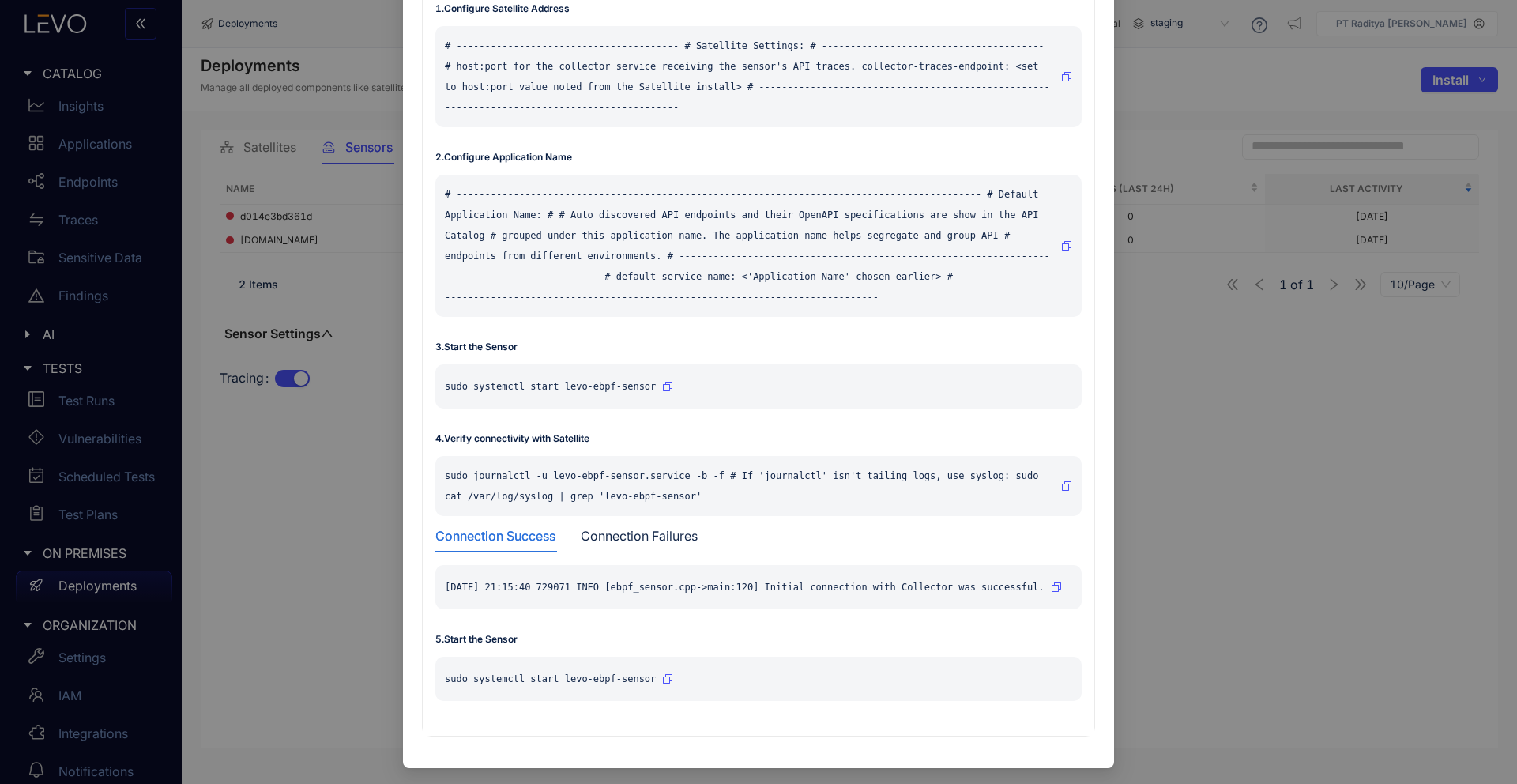
scroll to position [450, 0]
click at [1048, 462] on p "sudo journalctl -u levo-ebpf-sensor.service -b -f # If 'journalctl' isn't taili…" at bounding box center [750, 482] width 610 height 41
click at [1069, 478] on icon "button" at bounding box center [1067, 483] width 10 height 10
click at [184, 168] on div "Install Sensor Kubernetes 1 . Install levoai Helm repo helm repo add levoai [UR…" at bounding box center [758, 392] width 1517 height 784
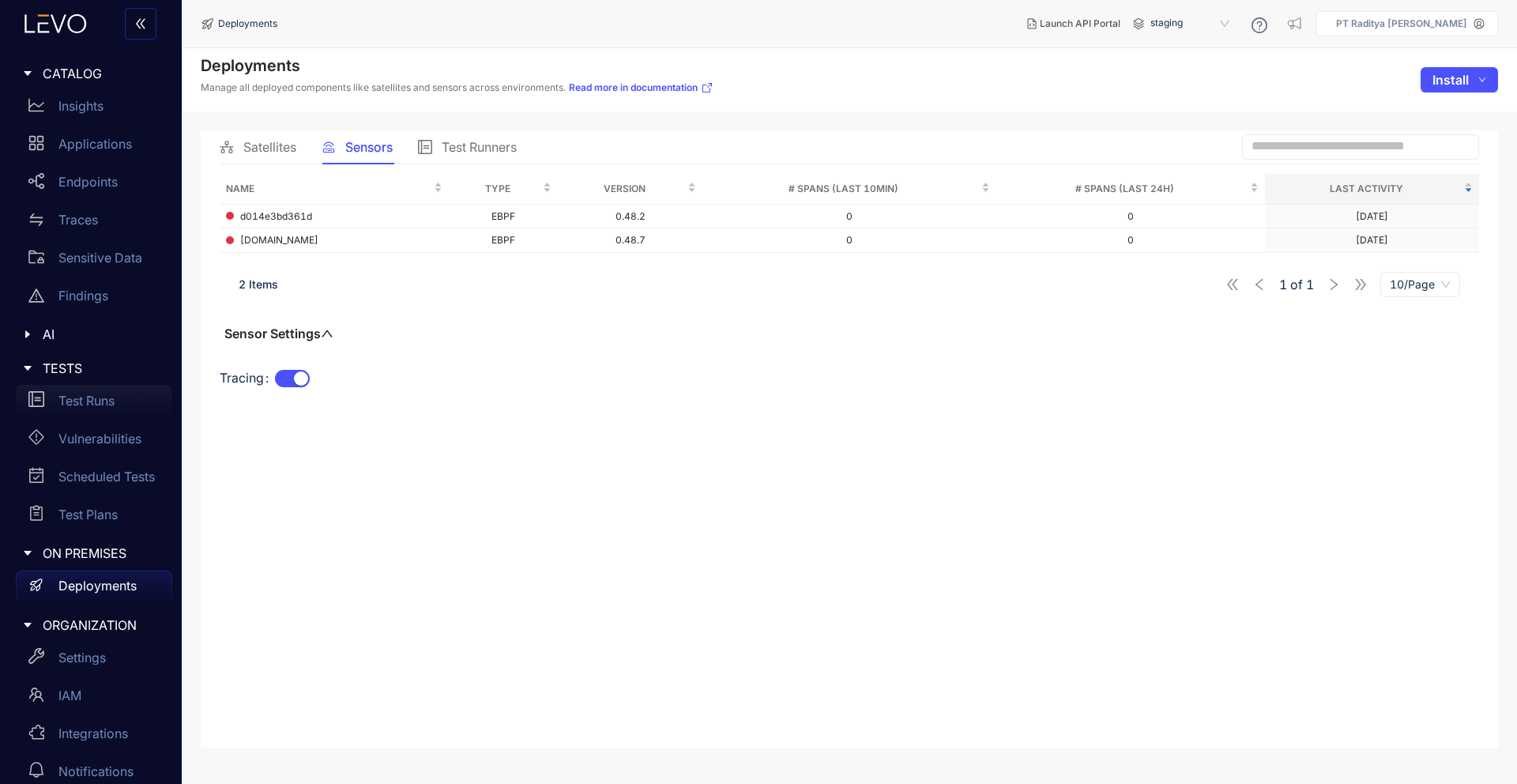
click at [103, 393] on p "Test Runs" at bounding box center [86, 400] width 56 height 14
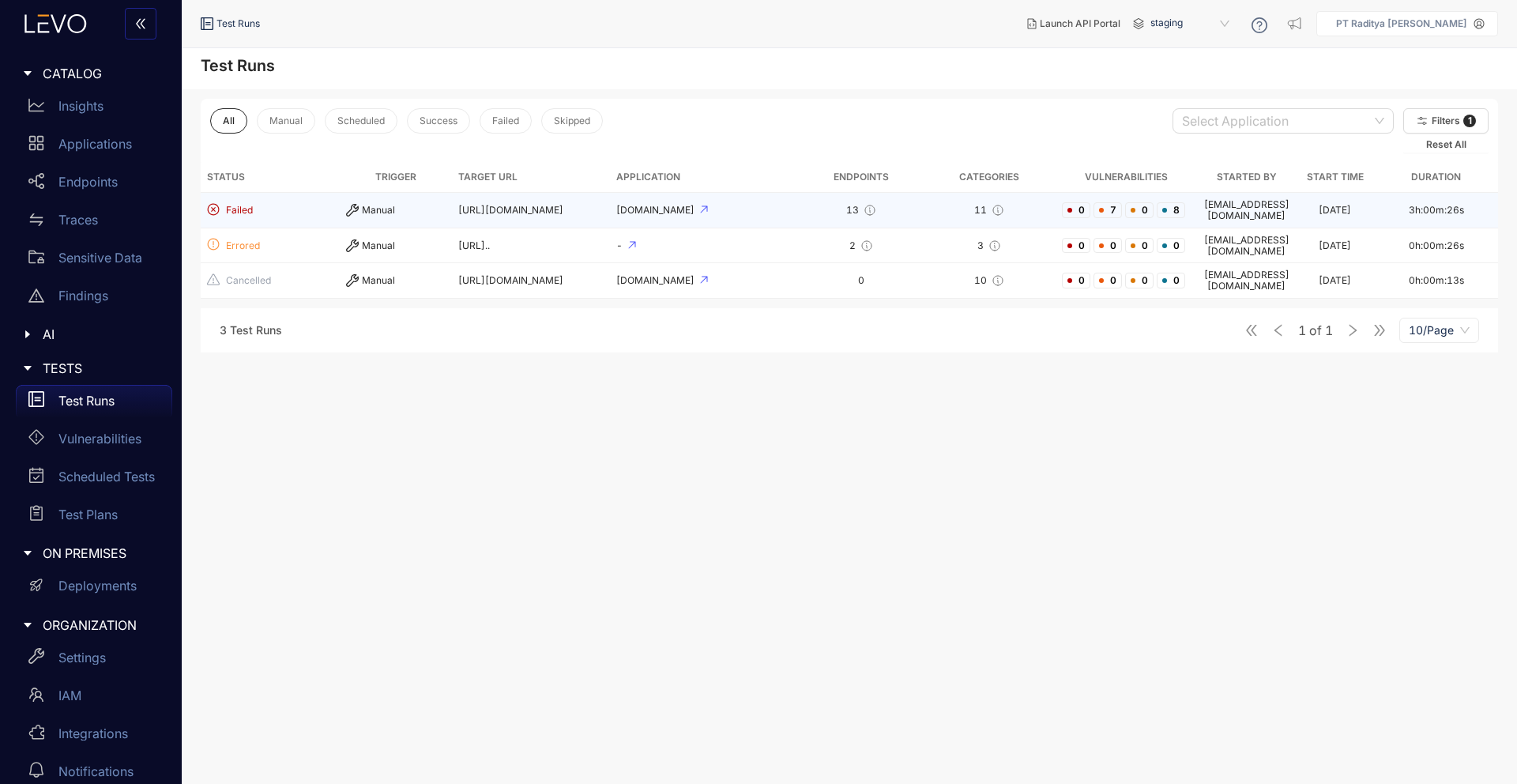
click at [575, 201] on td "[URL][DOMAIN_NAME]" at bounding box center [531, 210] width 158 height 35
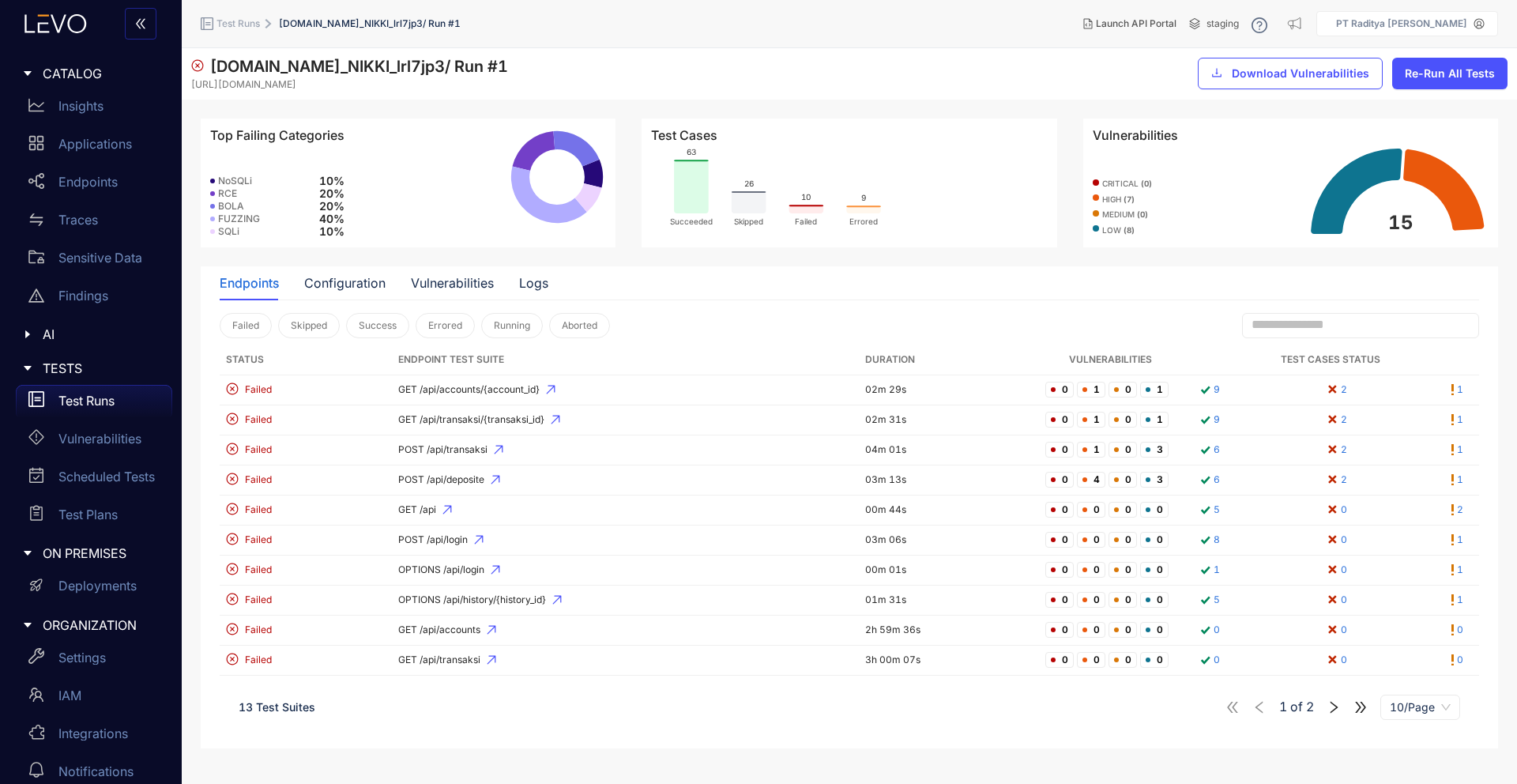
click at [1351, 185] on icon at bounding box center [1356, 191] width 90 height 85
click at [702, 195] on rect at bounding box center [691, 186] width 34 height 54
click at [743, 200] on rect at bounding box center [749, 202] width 34 height 23
click at [816, 214] on icon "63 Succeeded 26 Skipped 10 Failed 9 Errored" at bounding box center [785, 186] width 268 height 86
click at [870, 207] on rect at bounding box center [864, 209] width 34 height 8
